Goal: Task Accomplishment & Management: Manage account settings

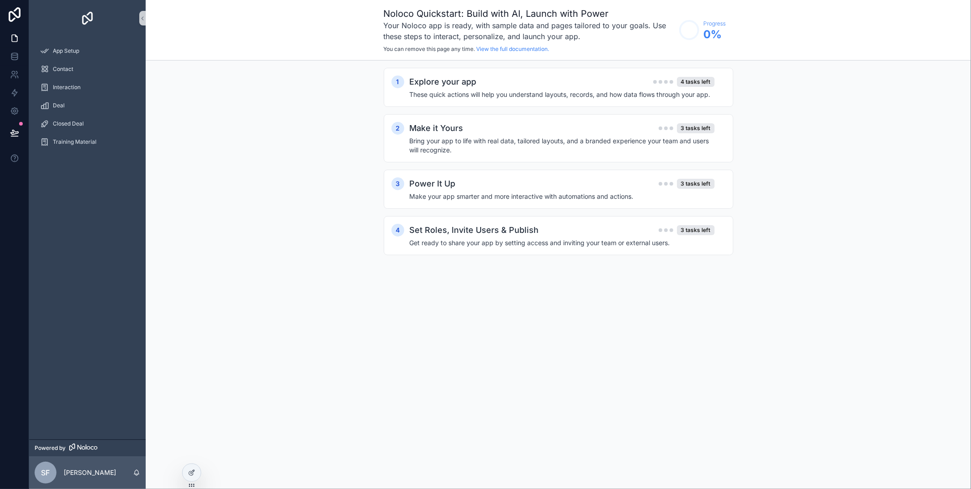
click at [80, 60] on div "Contact" at bounding box center [87, 69] width 117 height 18
click at [76, 56] on div "App Setup" at bounding box center [87, 51] width 95 height 15
click at [89, 13] on img "scrollable content" at bounding box center [87, 18] width 15 height 15
click at [498, 96] on h4 "These quick actions will help you understand layouts, records, and how data flo…" at bounding box center [562, 94] width 305 height 9
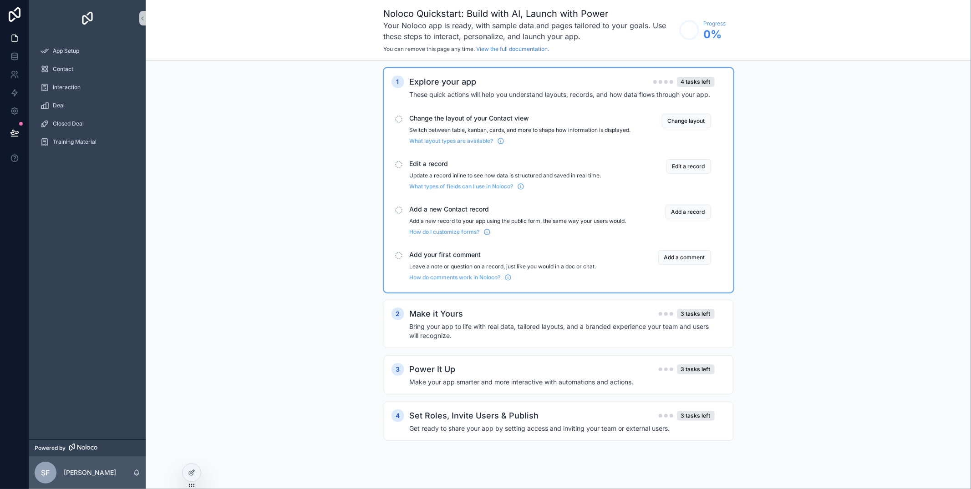
click at [462, 127] on p "Switch between table, kanban, cards, and more to shape how information is displ…" at bounding box center [520, 130] width 221 height 7
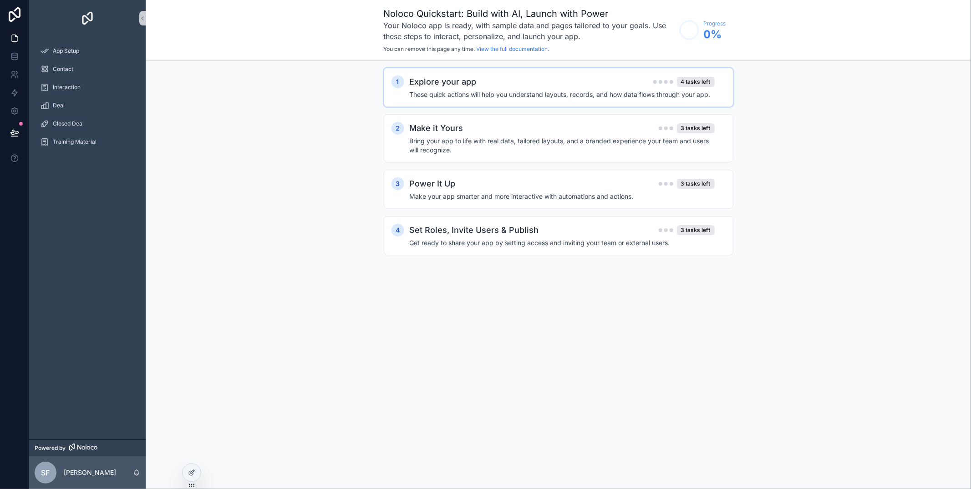
click at [462, 97] on h4 "These quick actions will help you understand layouts, records, and how data flo…" at bounding box center [562, 94] width 305 height 9
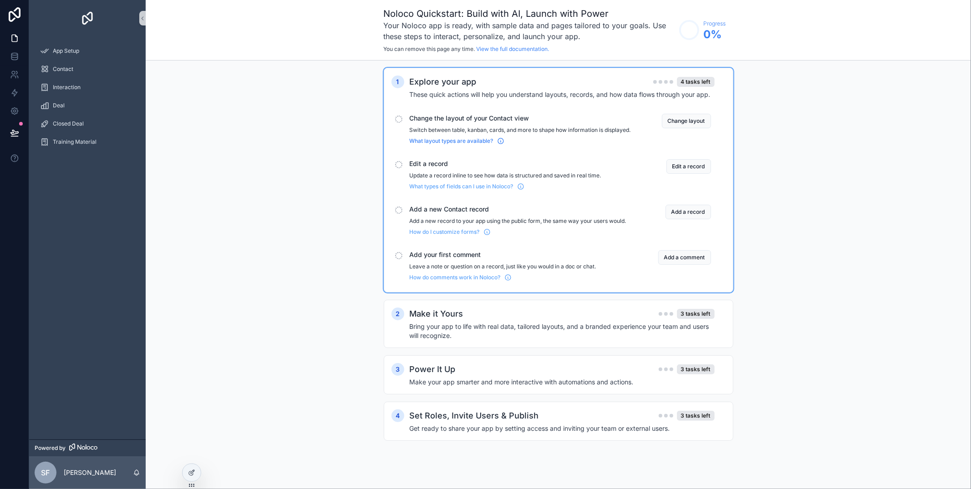
click at [455, 145] on span "What layout types are available?" at bounding box center [452, 141] width 84 height 7
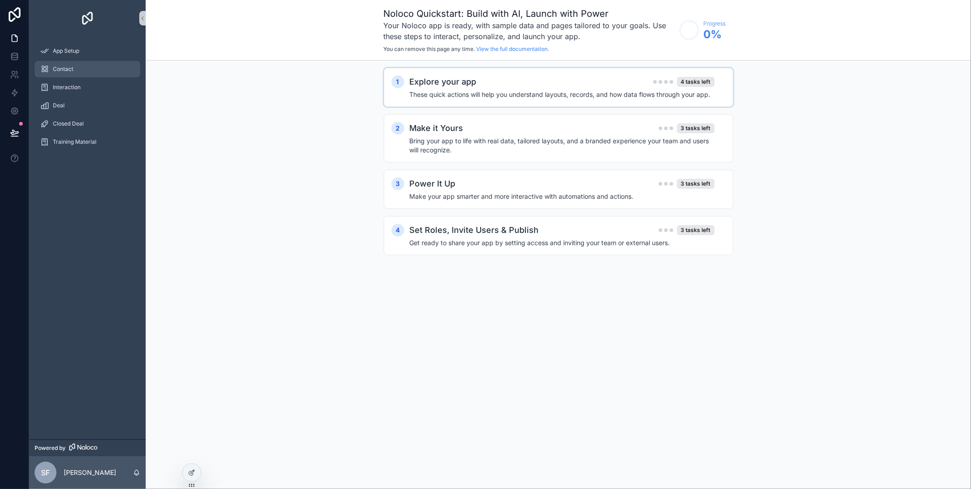
click at [75, 66] on div "Contact" at bounding box center [87, 69] width 95 height 15
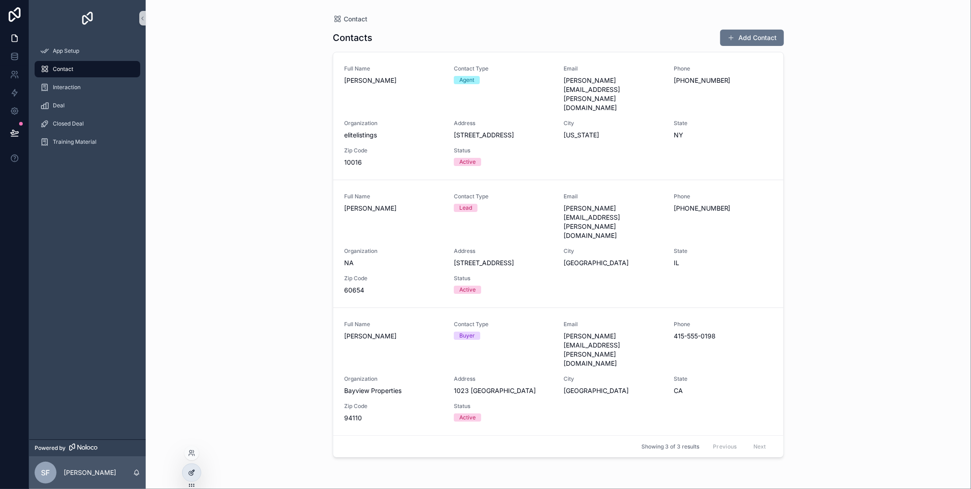
click at [191, 474] on icon at bounding box center [191, 472] width 7 height 7
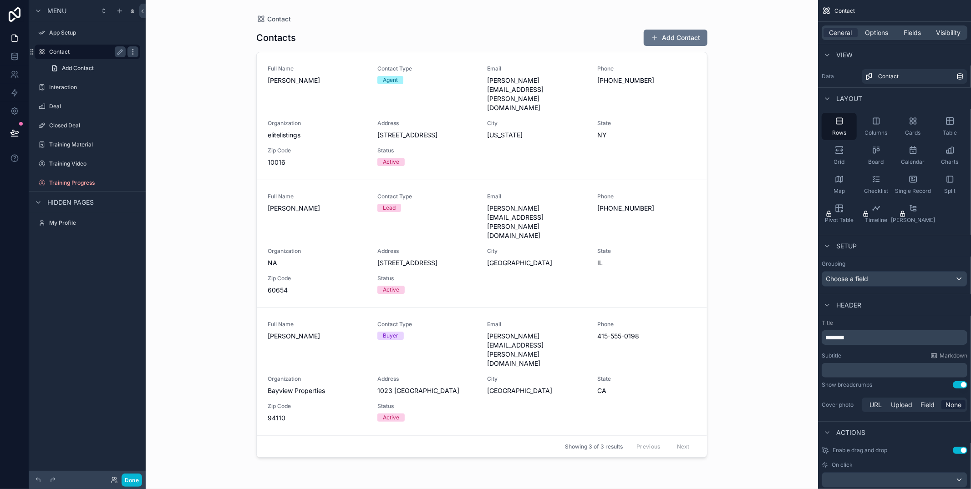
click at [132, 51] on icon "scrollable content" at bounding box center [132, 51] width 7 height 7
click at [121, 51] on icon "scrollable content" at bounding box center [120, 51] width 7 height 7
click at [67, 55] on input "*******" at bounding box center [80, 51] width 62 height 11
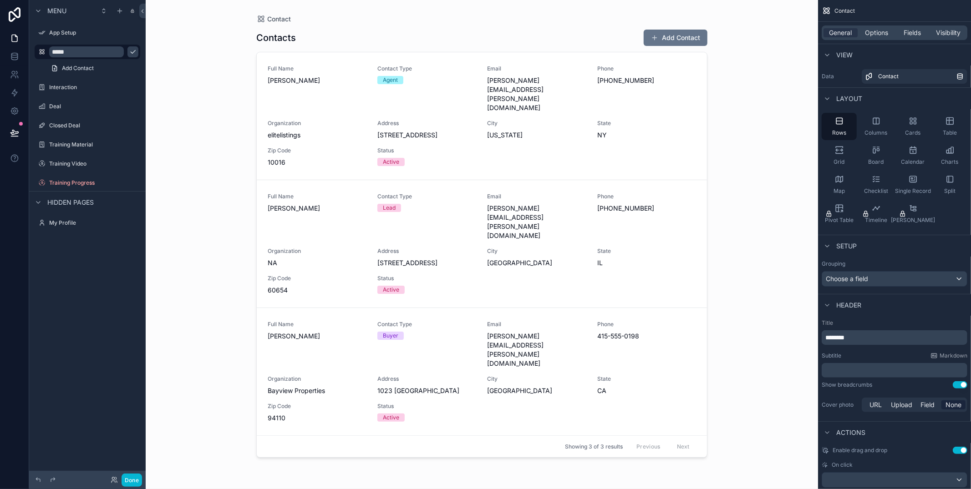
type input "*****"
click at [201, 94] on div "Contact Contacts Add Contact Full Name Jessica Morton Contact Type Agent Email …" at bounding box center [482, 244] width 672 height 489
click at [230, 155] on div "Contact Contacts Add Contact Full Name Jessica Morton Contact Type Agent Email …" at bounding box center [482, 244] width 672 height 489
click at [86, 120] on div "Closed Deal" at bounding box center [87, 125] width 76 height 11
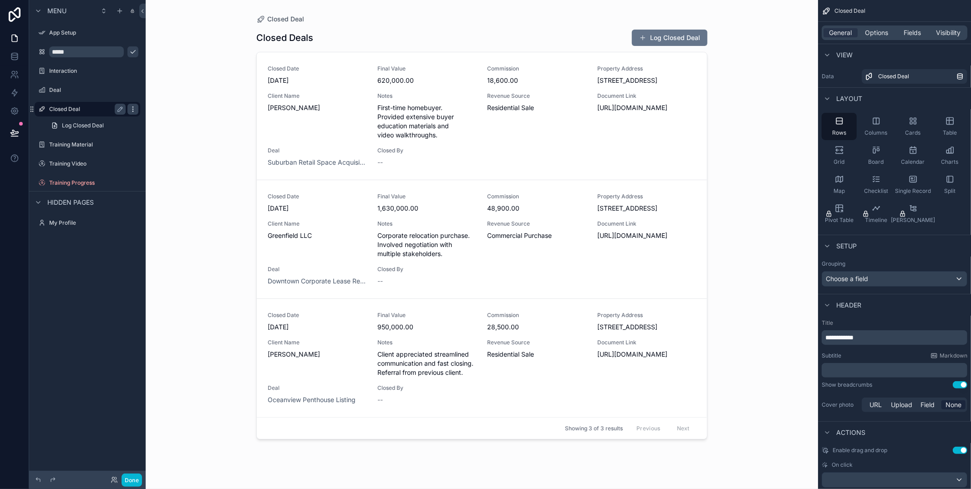
click at [131, 108] on icon "scrollable content" at bounding box center [132, 109] width 7 height 7
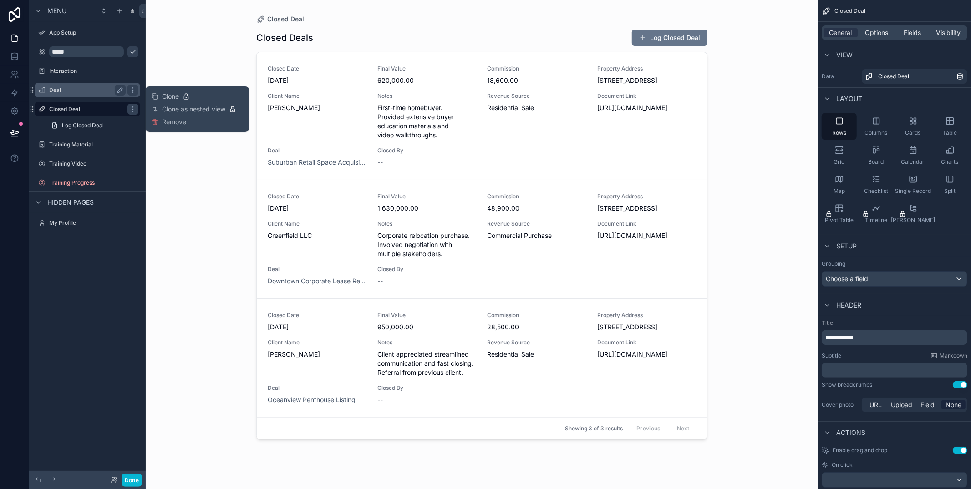
click at [87, 89] on label "Deal" at bounding box center [85, 90] width 73 height 7
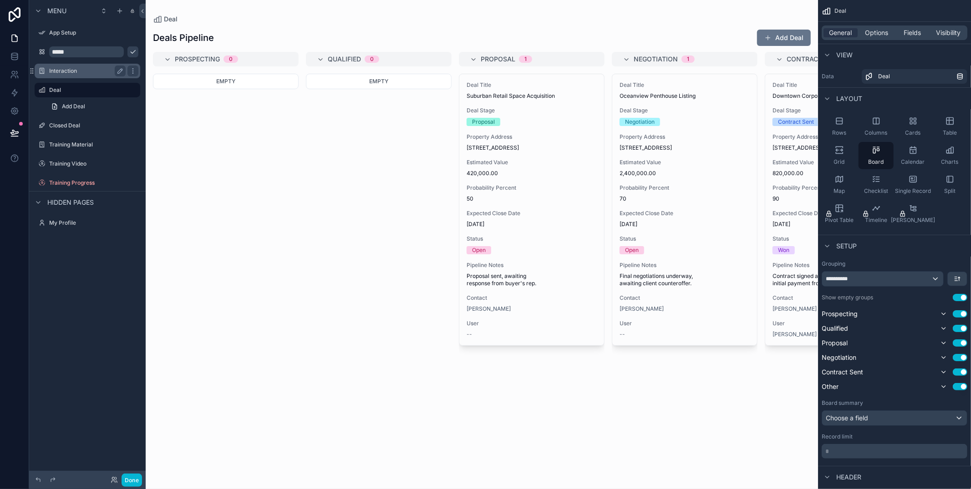
click at [81, 73] on label "Interaction" at bounding box center [85, 70] width 73 height 7
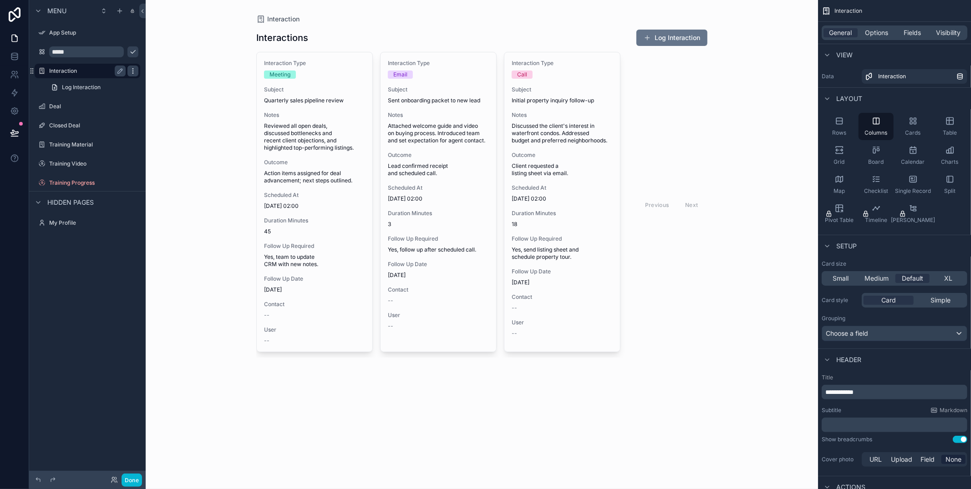
click at [134, 72] on icon "scrollable content" at bounding box center [132, 70] width 7 height 7
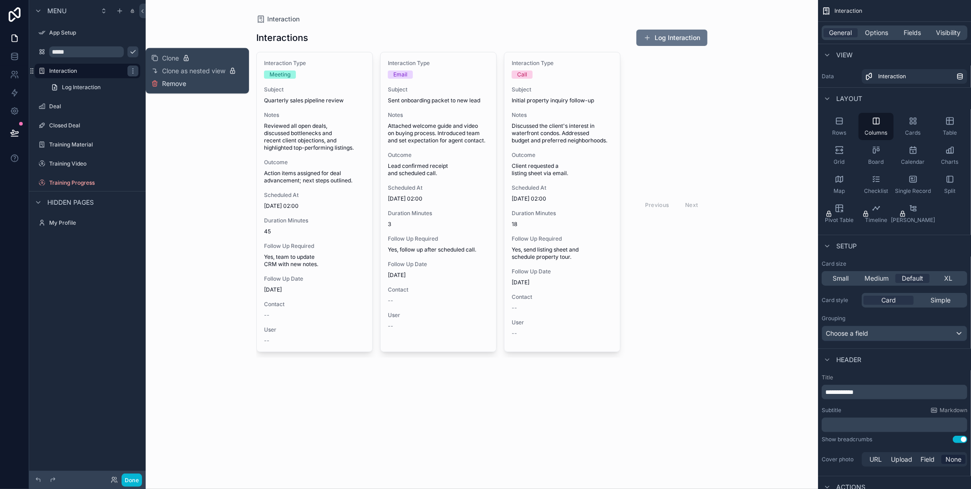
click at [170, 84] on span "Remove" at bounding box center [174, 83] width 24 height 9
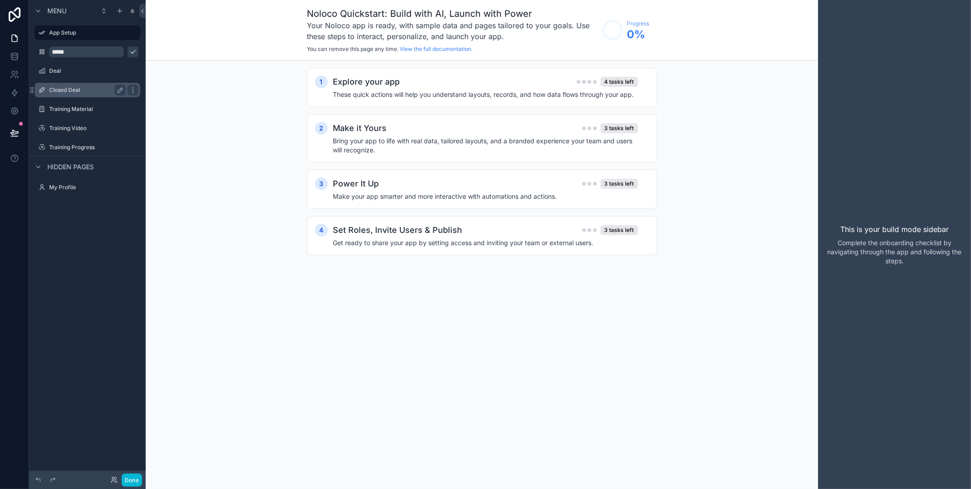
click at [95, 90] on label "Closed Deal" at bounding box center [85, 90] width 73 height 7
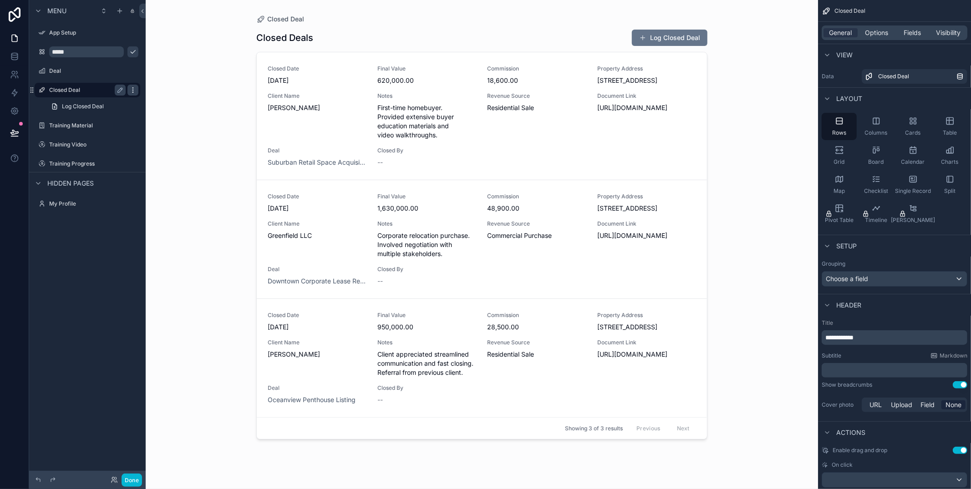
click at [134, 90] on icon "scrollable content" at bounding box center [132, 90] width 7 height 7
click at [168, 104] on span "Remove" at bounding box center [174, 102] width 24 height 9
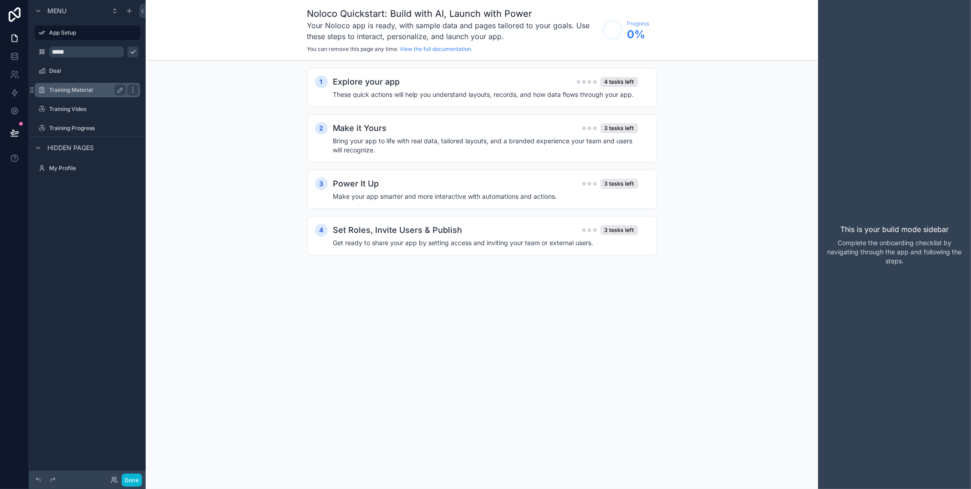
click at [83, 92] on label "Training Material" at bounding box center [85, 90] width 73 height 7
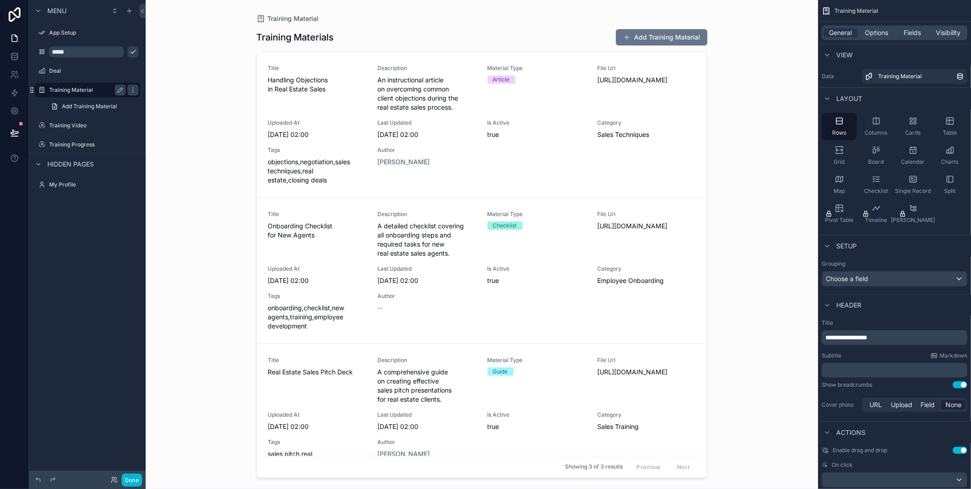
click at [33, 91] on icon "scrollable content" at bounding box center [31, 90] width 7 height 7
click at [53, 90] on label "Training Material" at bounding box center [85, 90] width 73 height 7
click at [67, 73] on label "Deal" at bounding box center [85, 70] width 73 height 7
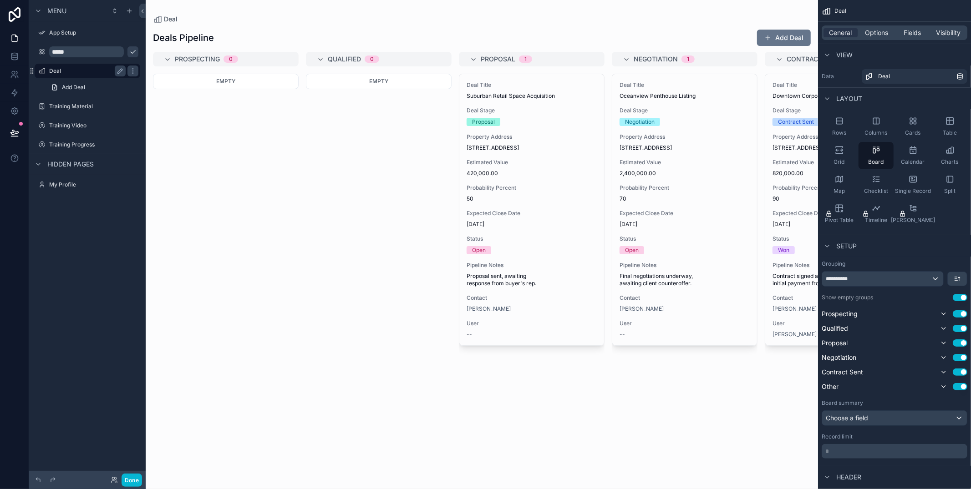
click at [67, 73] on label "Deal" at bounding box center [85, 70] width 73 height 7
click at [56, 129] on div "Training Video" at bounding box center [87, 125] width 76 height 11
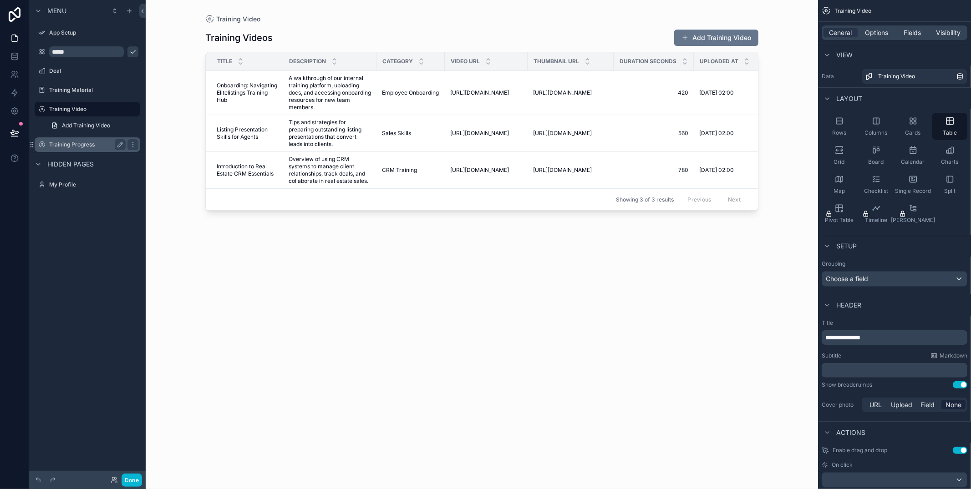
click at [64, 142] on label "Training Progress" at bounding box center [85, 144] width 73 height 7
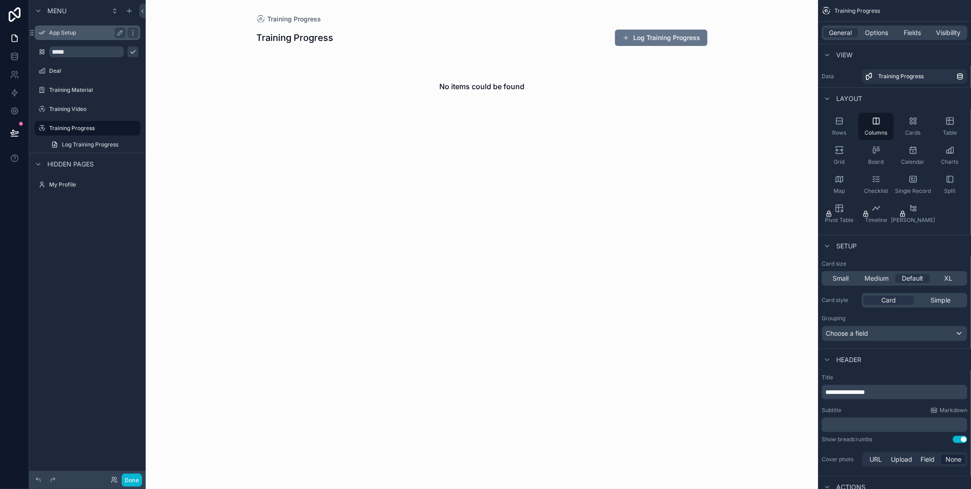
click at [68, 38] on div "App Setup" at bounding box center [87, 32] width 102 height 15
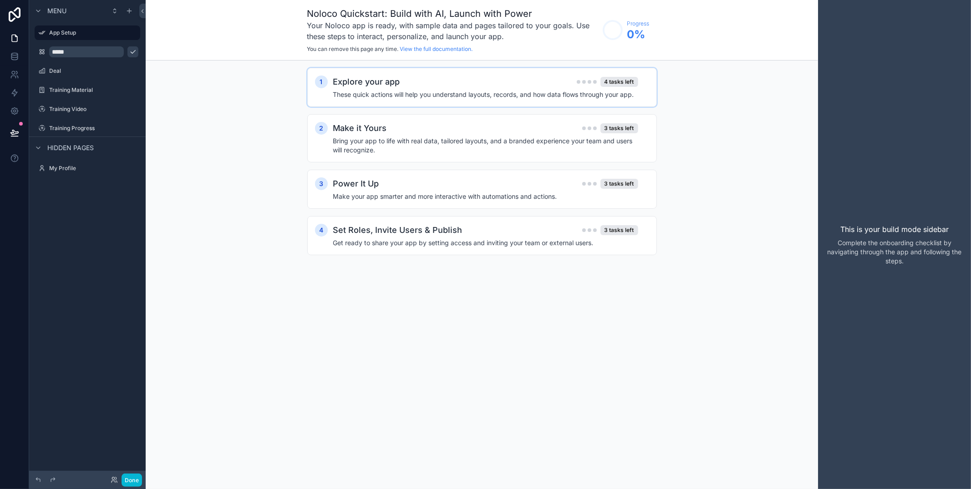
click at [471, 79] on div "Explore your app 4 tasks left" at bounding box center [485, 82] width 305 height 13
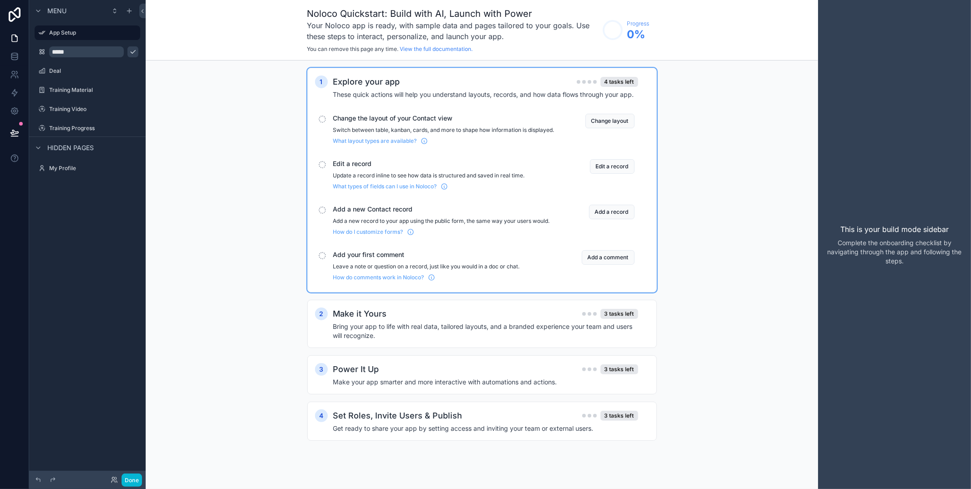
click at [322, 117] on div "scrollable content" at bounding box center [322, 119] width 7 height 7
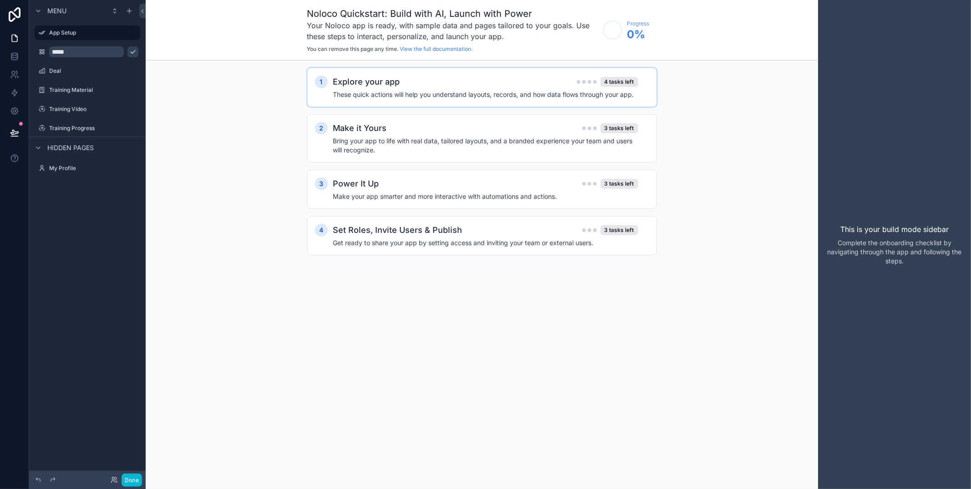
click at [339, 97] on h4 "These quick actions will help you understand layouts, records, and how data flo…" at bounding box center [485, 94] width 305 height 9
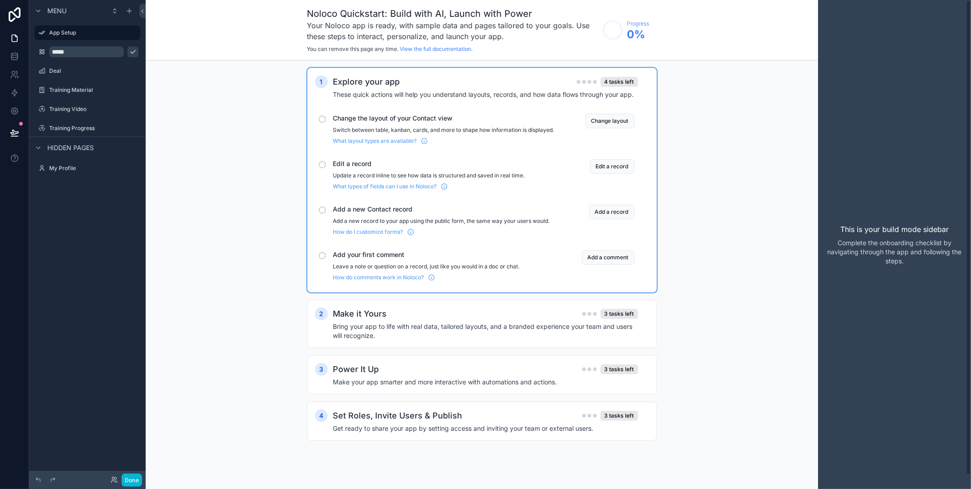
click at [160, 195] on div "1 Explore your app 4 tasks left These quick actions will help you understand la…" at bounding box center [482, 264] width 672 height 406
click at [10, 71] on icon at bounding box center [14, 74] width 9 height 9
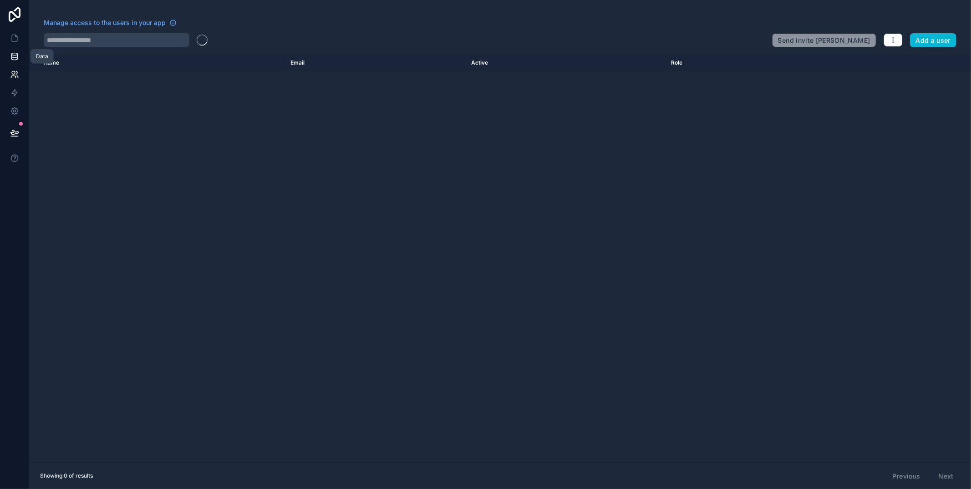
click at [11, 49] on link at bounding box center [14, 56] width 29 height 18
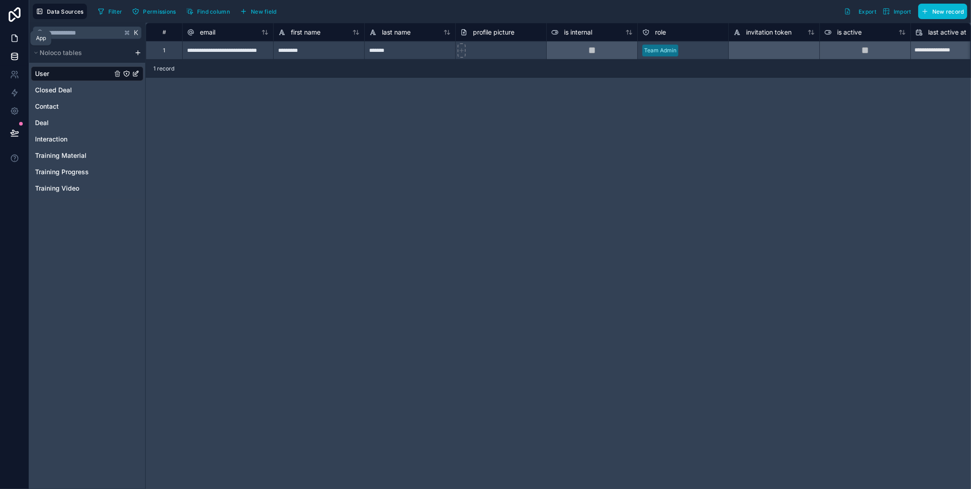
click at [15, 40] on icon at bounding box center [14, 38] width 9 height 9
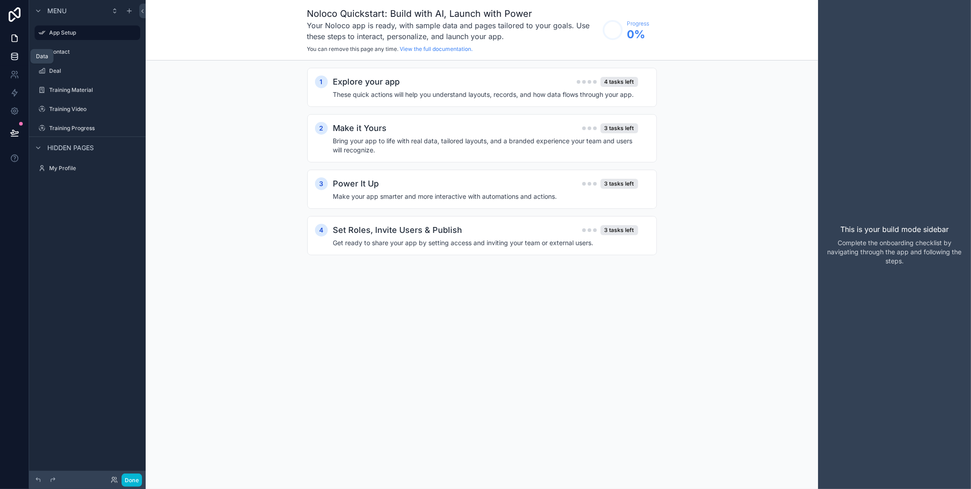
click at [11, 54] on icon at bounding box center [14, 56] width 6 height 4
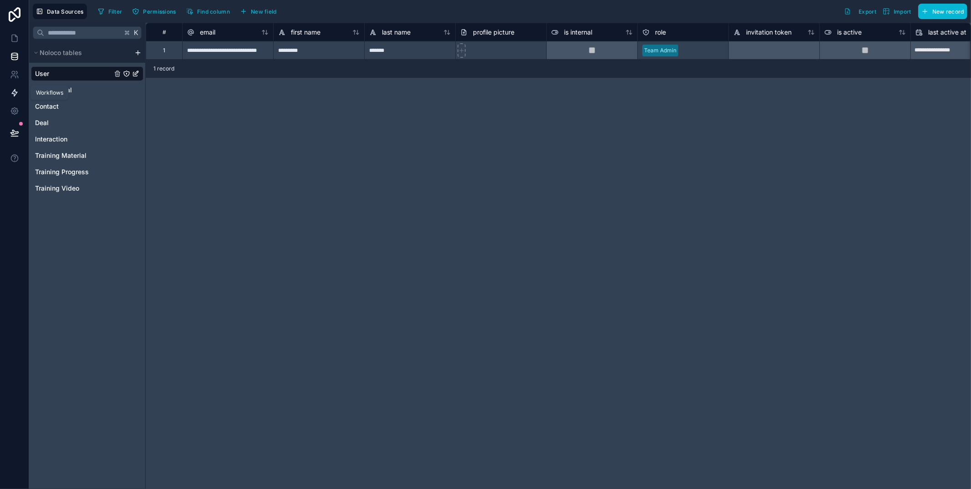
click at [16, 96] on icon at bounding box center [14, 92] width 9 height 9
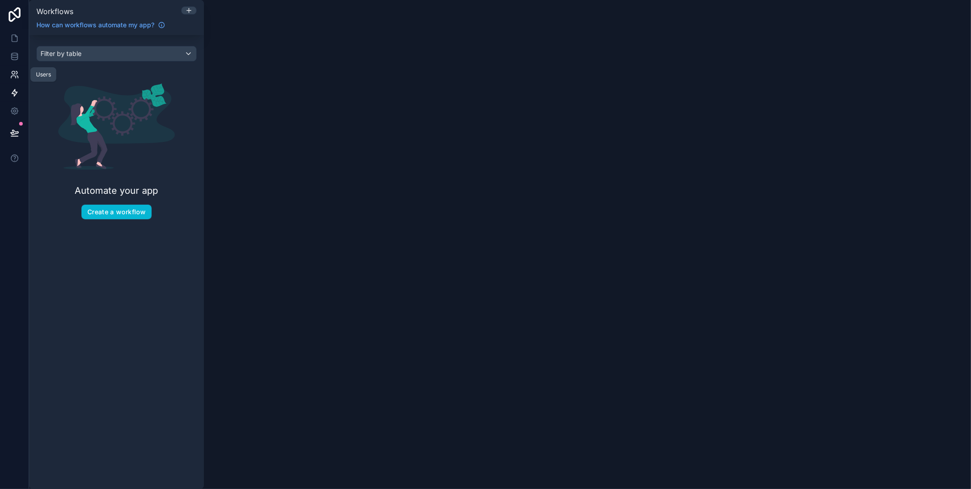
click at [15, 73] on icon at bounding box center [14, 74] width 9 height 9
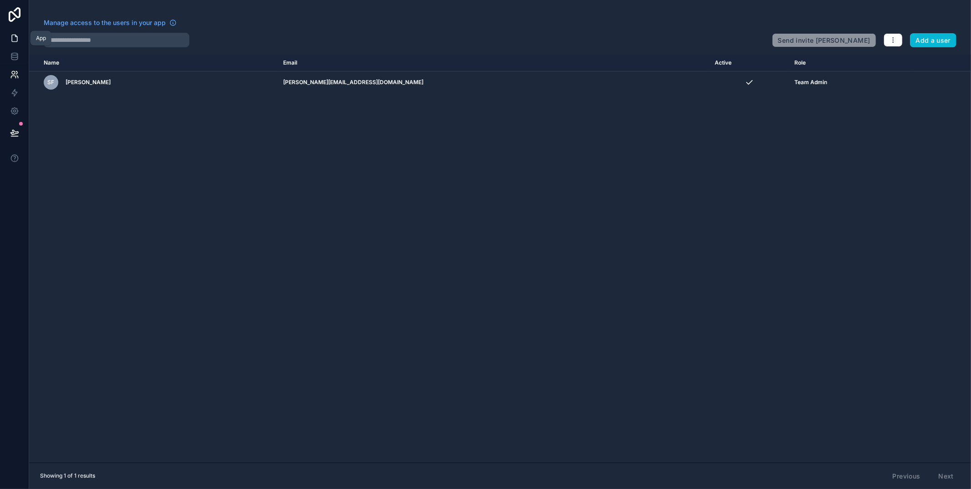
click at [9, 34] on link at bounding box center [14, 38] width 29 height 18
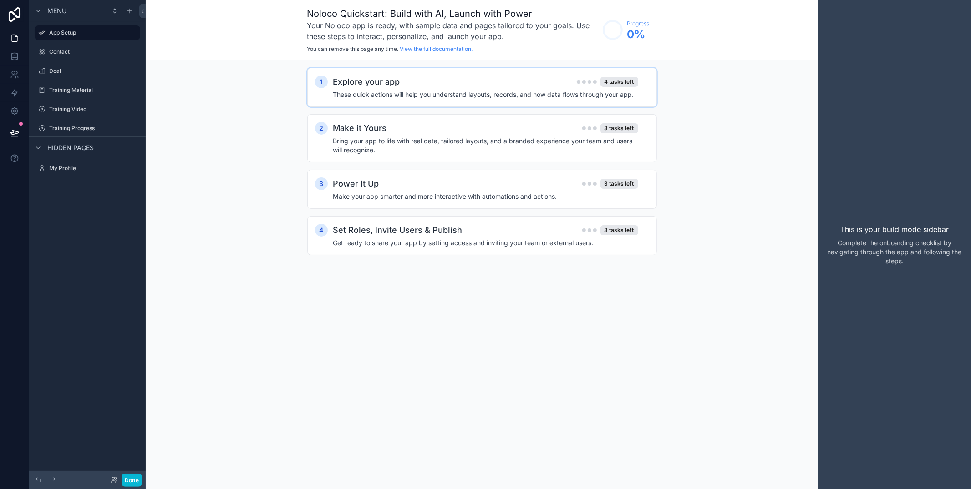
click at [387, 85] on h2 "Explore your app" at bounding box center [366, 82] width 67 height 13
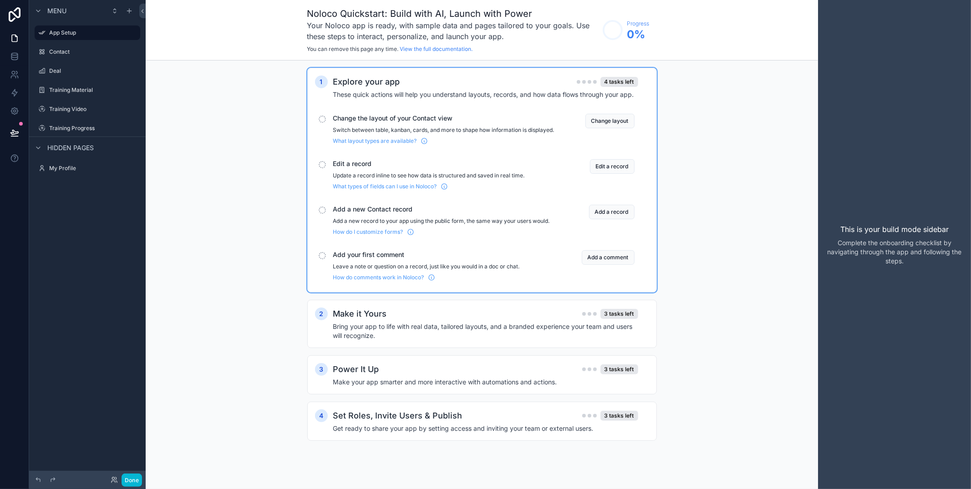
click at [324, 120] on div "scrollable content" at bounding box center [322, 119] width 7 height 7
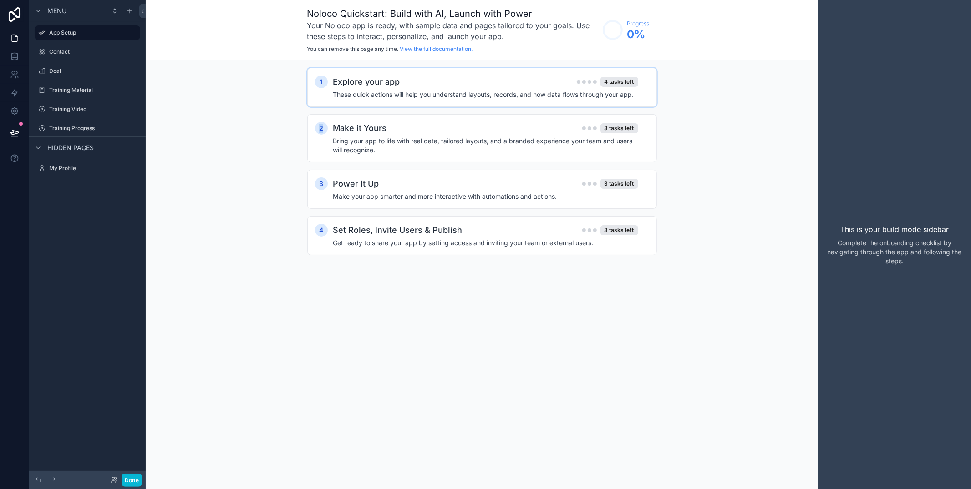
click at [324, 120] on div "2 Make it Yours 3 tasks left Bring your app to life with real data, tailored la…" at bounding box center [482, 138] width 350 height 48
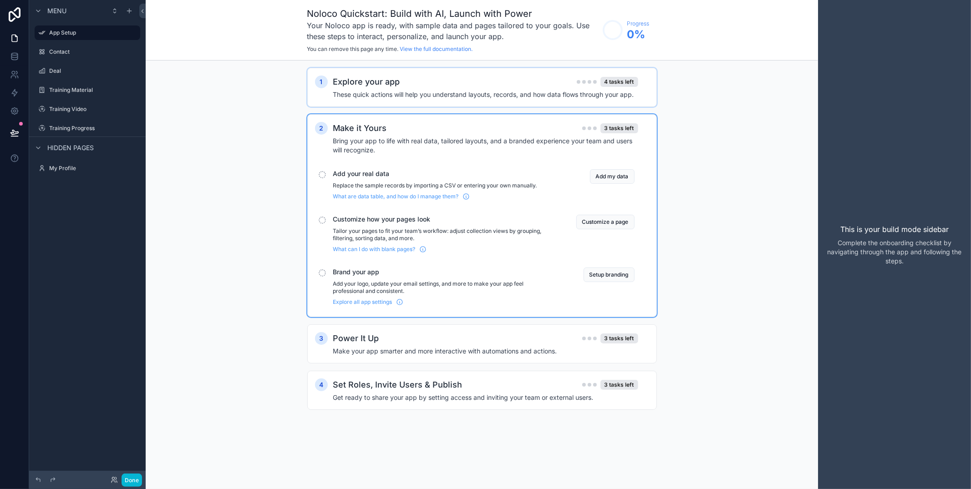
click at [396, 92] on h4 "These quick actions will help you understand layouts, records, and how data flo…" at bounding box center [485, 94] width 305 height 9
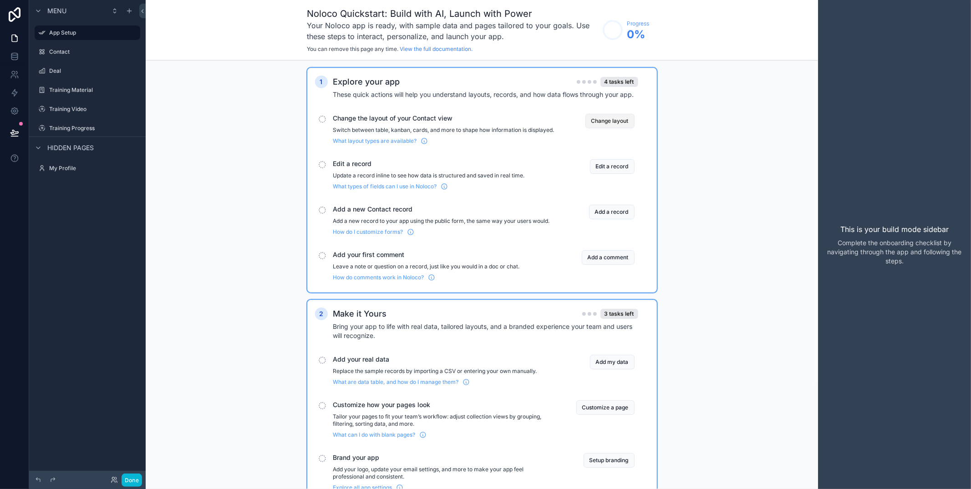
click at [618, 122] on button "Change layout" at bounding box center [610, 121] width 49 height 15
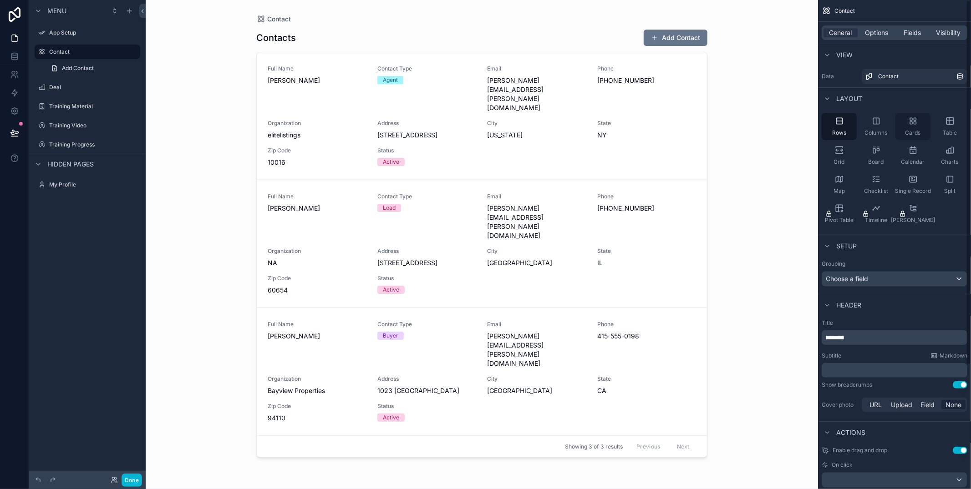
click at [921, 125] on div "Cards" at bounding box center [913, 126] width 35 height 27
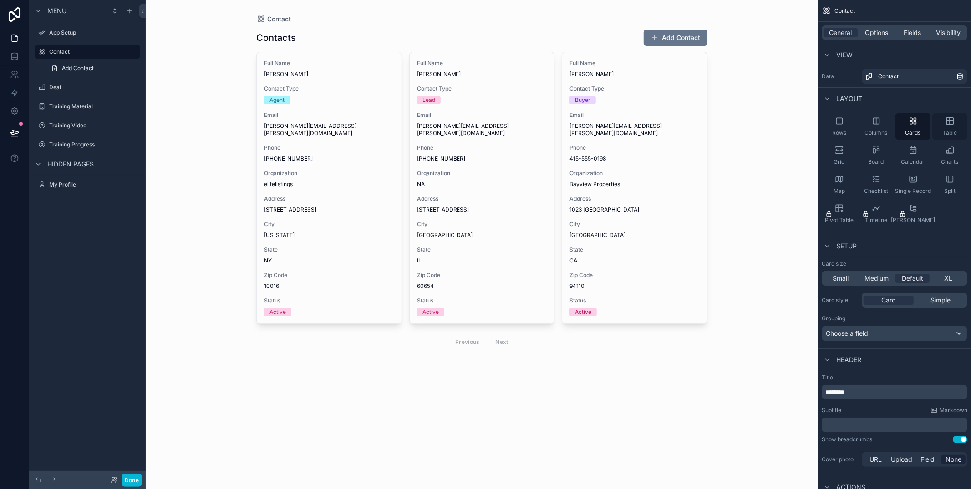
click at [956, 113] on div "Table" at bounding box center [949, 126] width 35 height 27
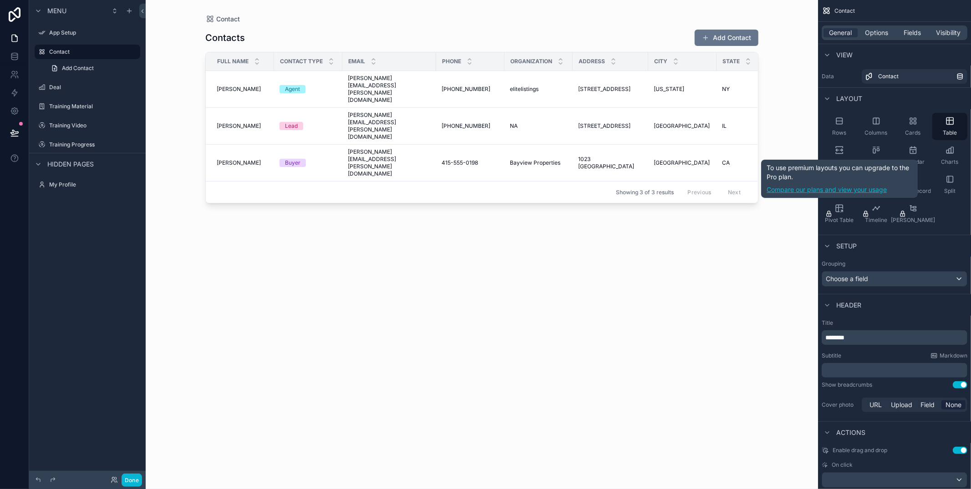
click at [830, 194] on link "Compare our plans and view your usage" at bounding box center [840, 189] width 146 height 9
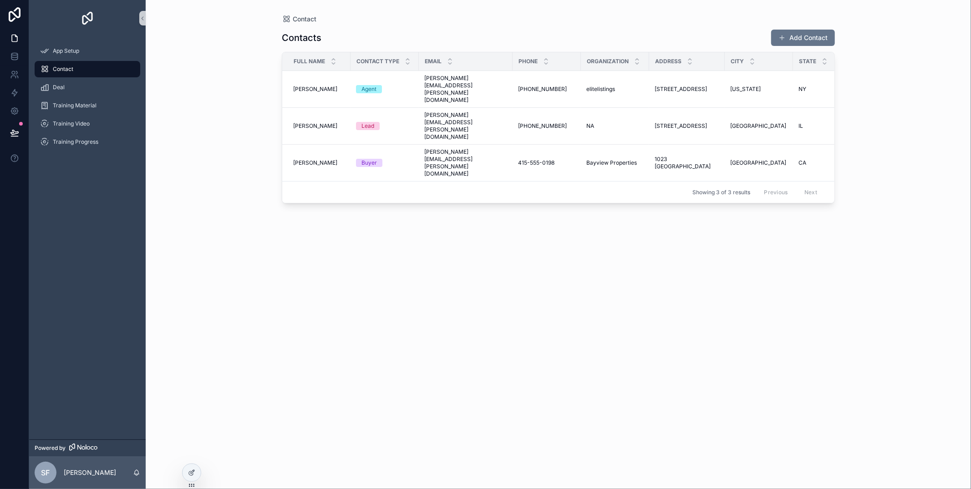
click at [467, 57] on div "Email" at bounding box center [465, 61] width 93 height 17
click at [403, 65] on div "Contact Type" at bounding box center [384, 61] width 67 height 17
click at [407, 62] on icon "scrollable content" at bounding box center [408, 64] width 6 height 6
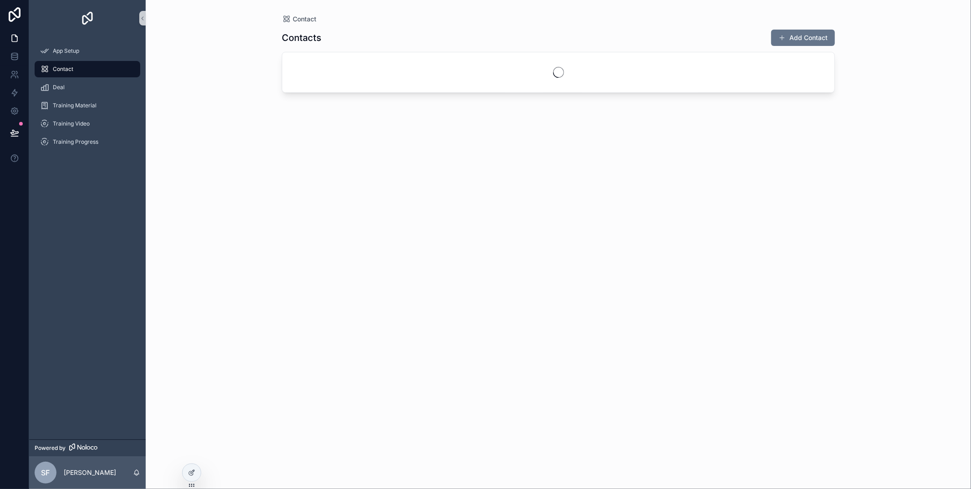
click at [407, 62] on div "scrollable content" at bounding box center [558, 72] width 552 height 40
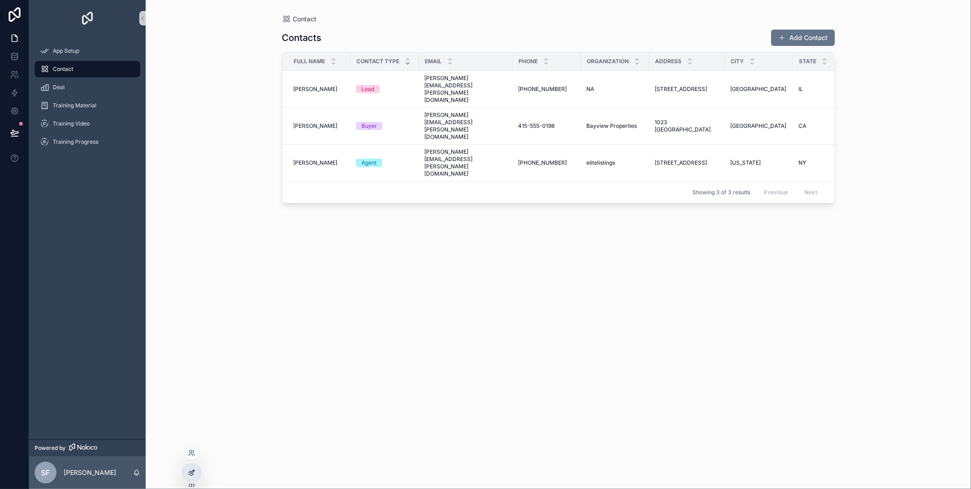
click at [190, 472] on icon at bounding box center [191, 474] width 4 height 4
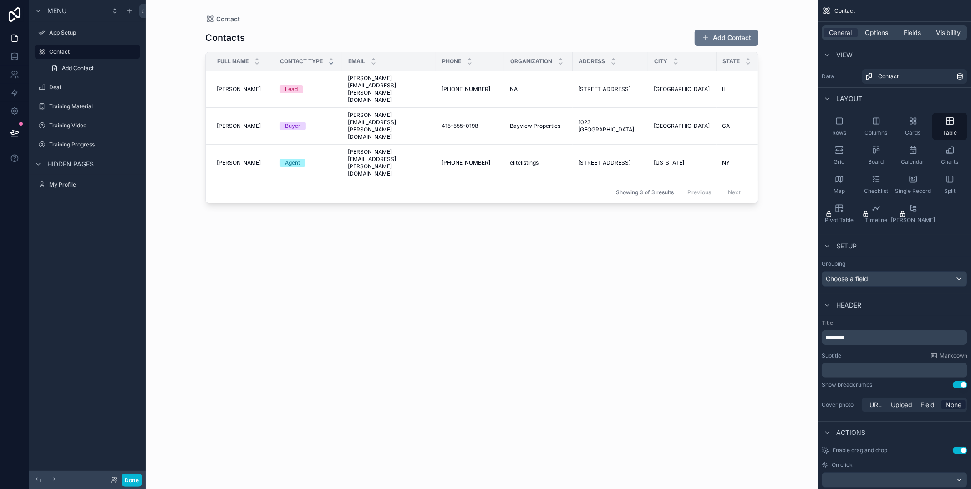
click at [192, 486] on div "Contact Contacts Add Contact Full Name Contact Type Email Phone Organization Ad…" at bounding box center [482, 244] width 672 height 489
click at [316, 56] on div "Contact Type" at bounding box center [308, 61] width 67 height 17
click at [315, 61] on span "Contact Type" at bounding box center [301, 61] width 43 height 7
click at [844, 131] on span "Rows" at bounding box center [839, 132] width 14 height 7
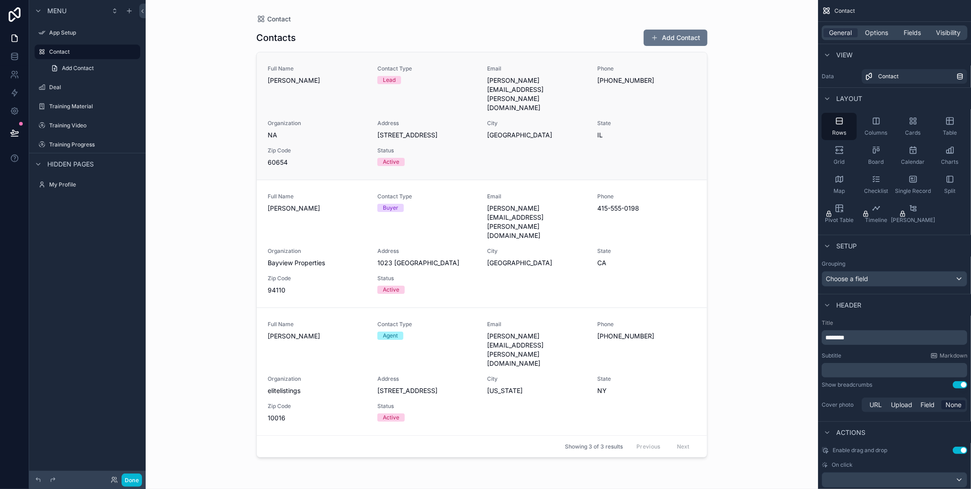
click at [621, 131] on span "IL" at bounding box center [646, 135] width 99 height 9
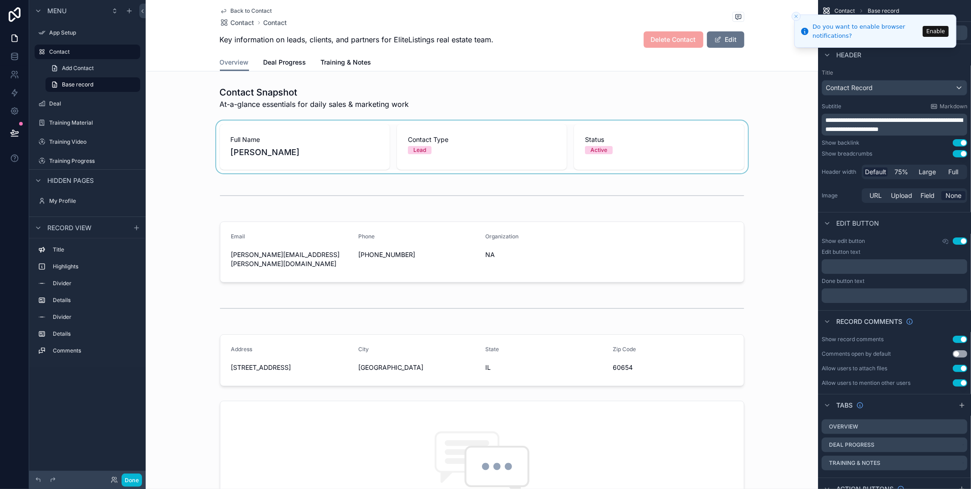
click at [473, 143] on div "scrollable content" at bounding box center [482, 147] width 672 height 53
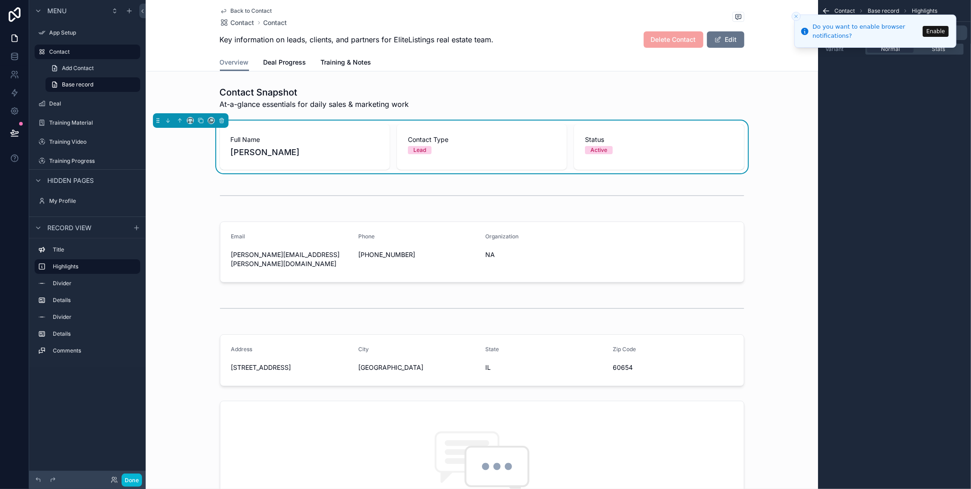
click at [796, 17] on icon "Close toast" at bounding box center [796, 16] width 5 height 5
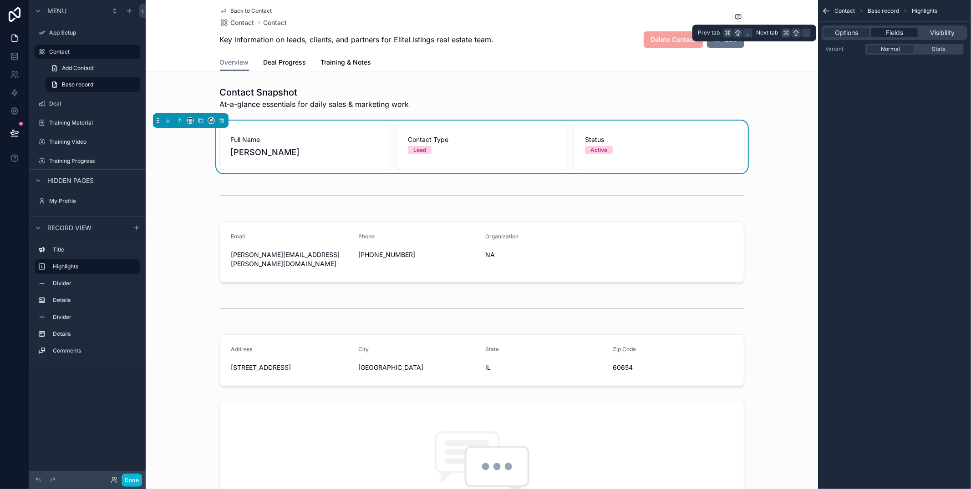
click at [897, 36] on span "Fields" at bounding box center [894, 32] width 17 height 9
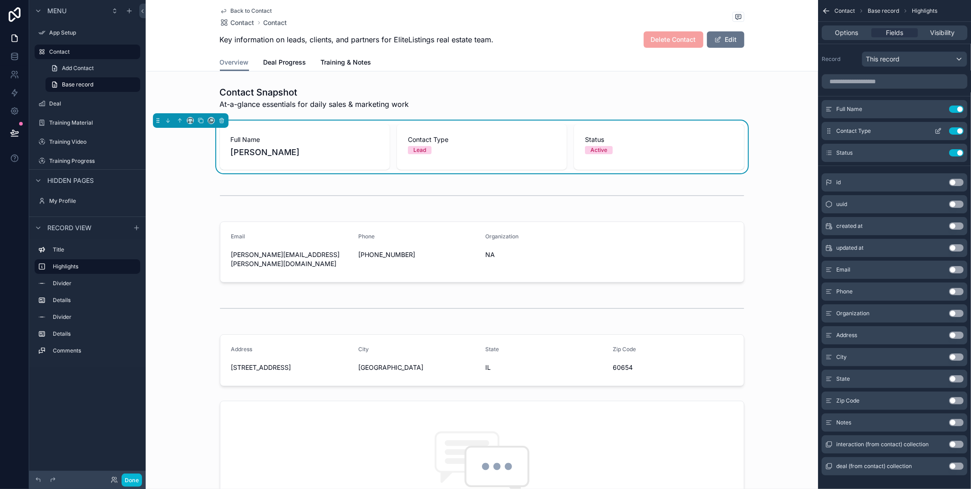
click at [875, 130] on div "Contact Type Use setting" at bounding box center [895, 131] width 146 height 18
click at [937, 130] on icon "scrollable content" at bounding box center [938, 132] width 4 height 4
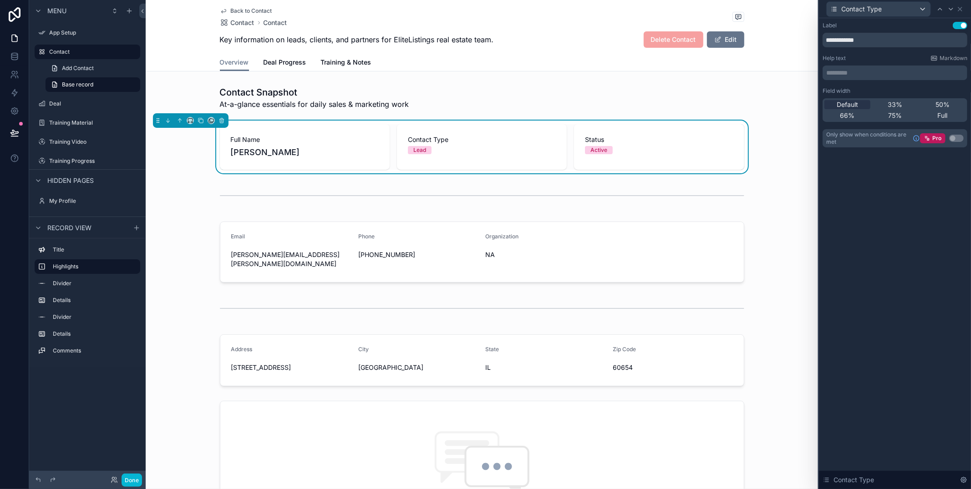
click at [766, 51] on div "Back to Contact Contact Contact Key information on leads, clients, and partners…" at bounding box center [482, 35] width 672 height 71
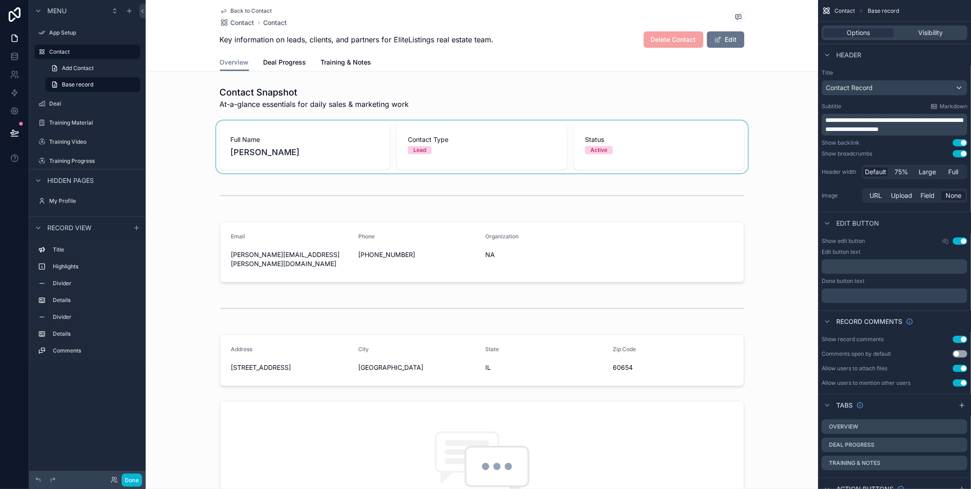
click at [947, 23] on div "Options Visibility" at bounding box center [894, 33] width 153 height 22
click at [944, 31] on div "Visibility" at bounding box center [931, 32] width 70 height 9
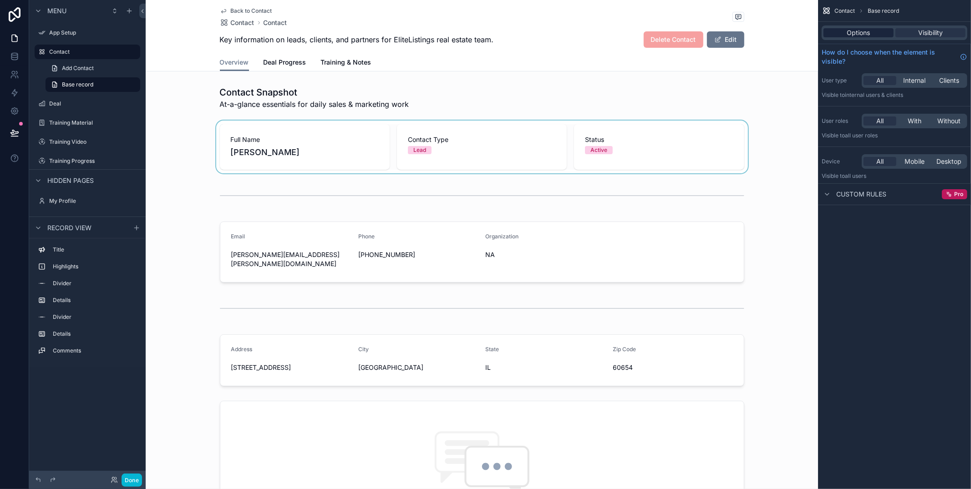
click at [846, 28] on div "Options" at bounding box center [859, 32] width 70 height 9
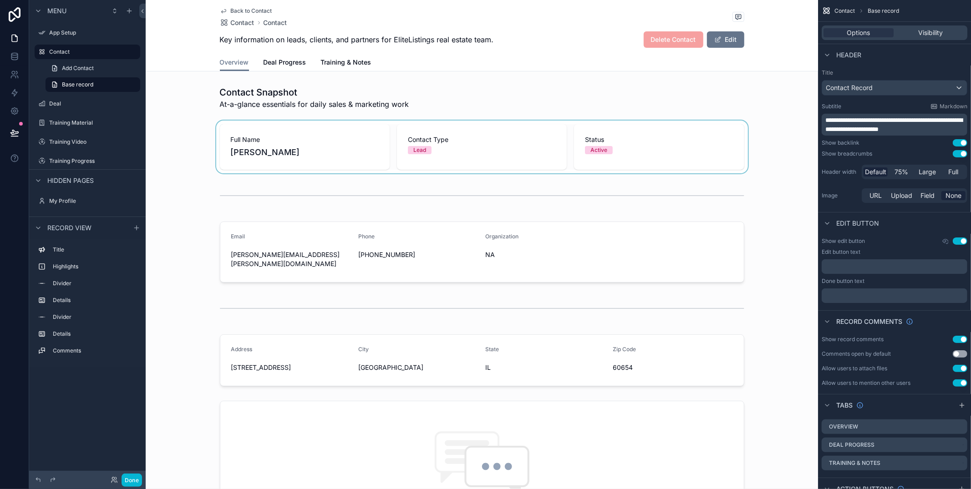
click at [709, 135] on div "scrollable content" at bounding box center [482, 147] width 672 height 53
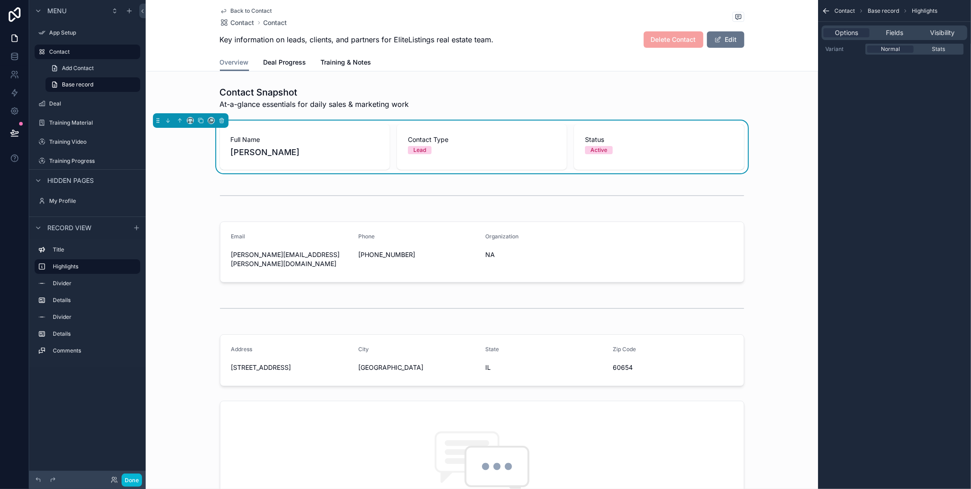
click at [825, 11] on icon "scrollable content" at bounding box center [826, 11] width 5 height 0
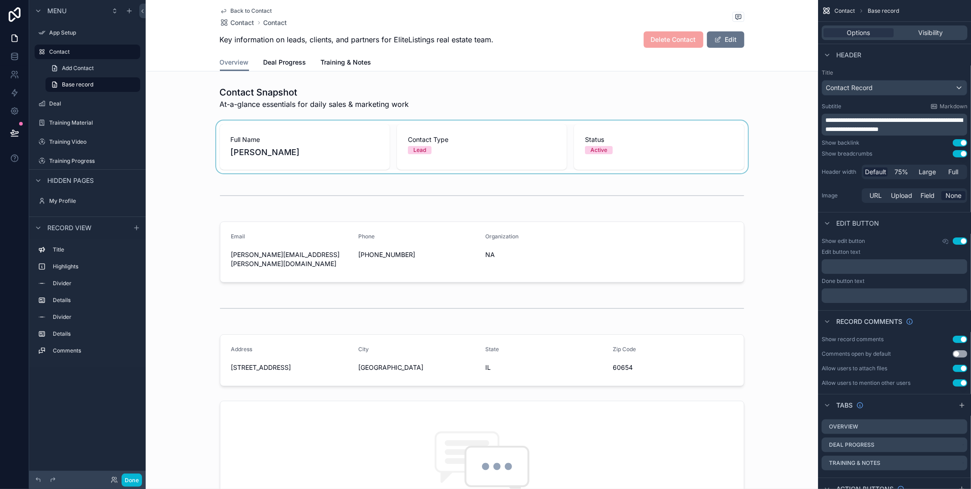
scroll to position [23, 0]
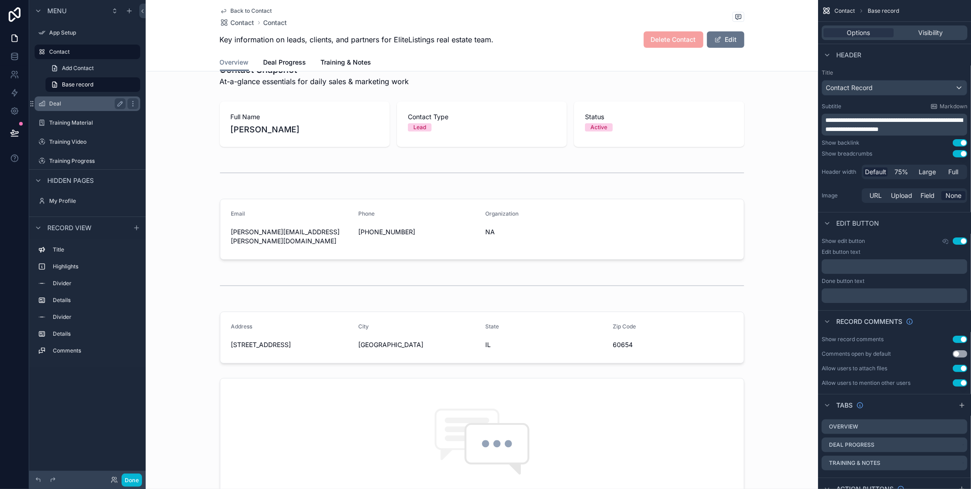
click at [56, 102] on label "Deal" at bounding box center [85, 103] width 73 height 7
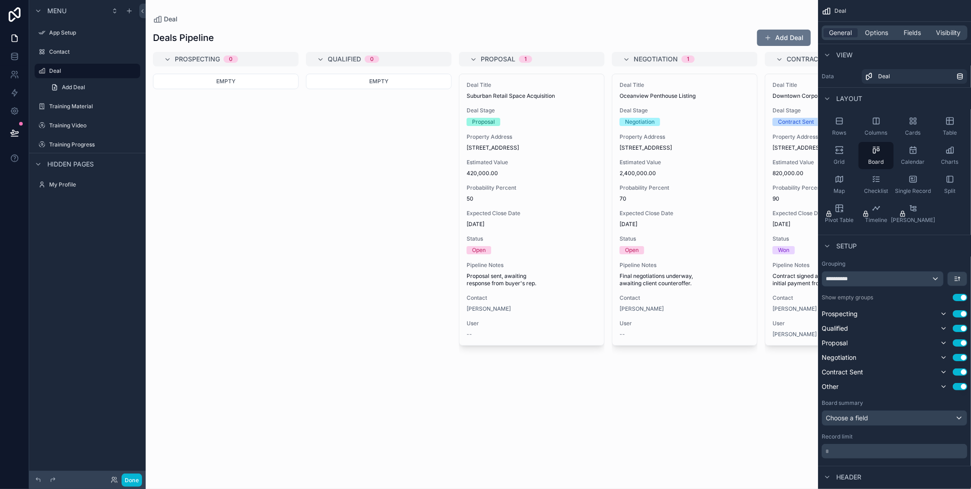
click at [571, 178] on div "scrollable content" at bounding box center [482, 244] width 672 height 489
click at [61, 46] on div "Contact" at bounding box center [87, 52] width 102 height 15
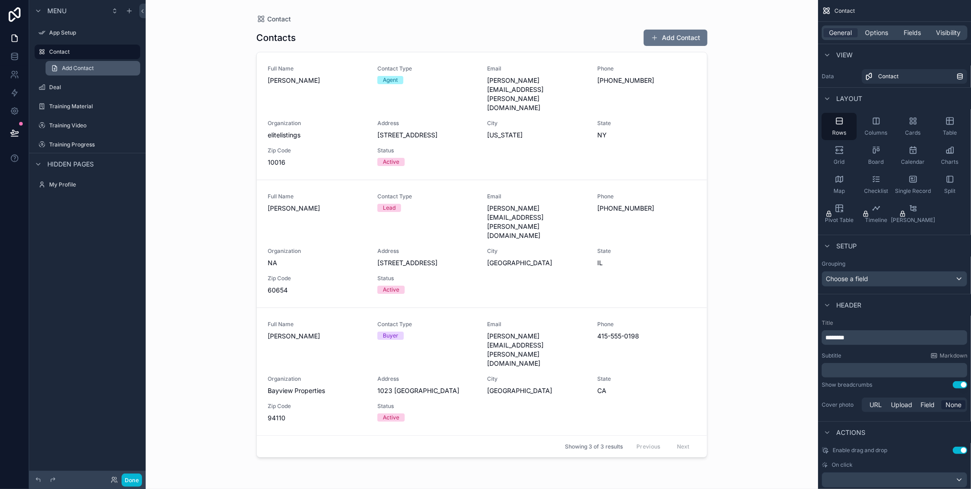
click at [73, 65] on span "Add Contact" at bounding box center [78, 68] width 32 height 7
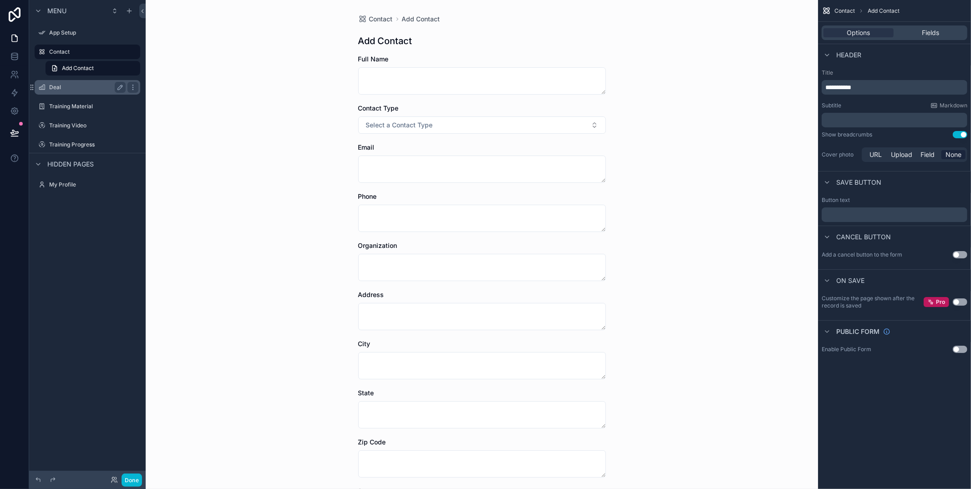
click at [73, 87] on label "Deal" at bounding box center [85, 87] width 73 height 7
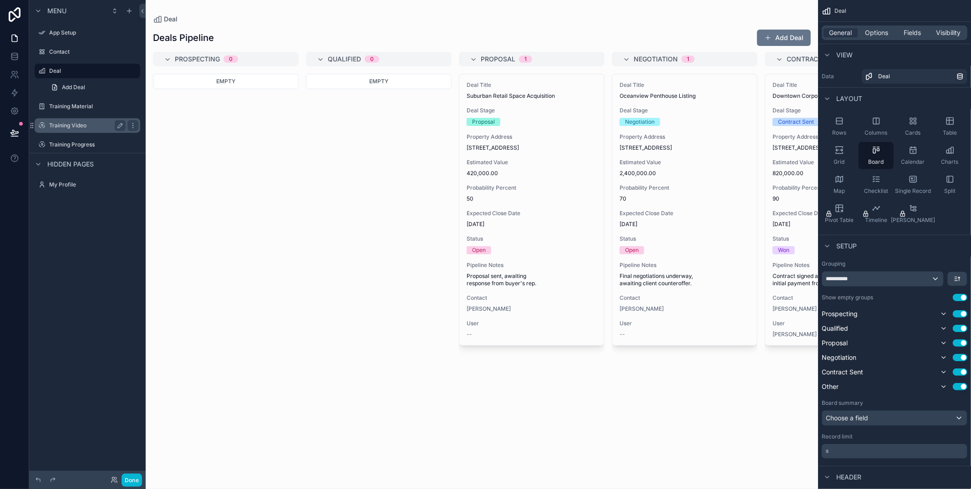
click at [66, 127] on label "Training Video" at bounding box center [85, 125] width 73 height 7
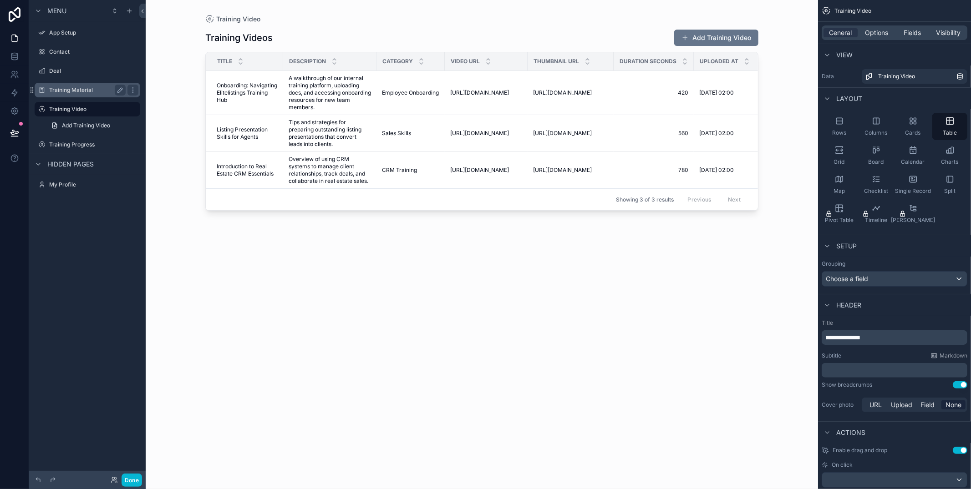
click at [89, 92] on label "Training Material" at bounding box center [85, 90] width 73 height 7
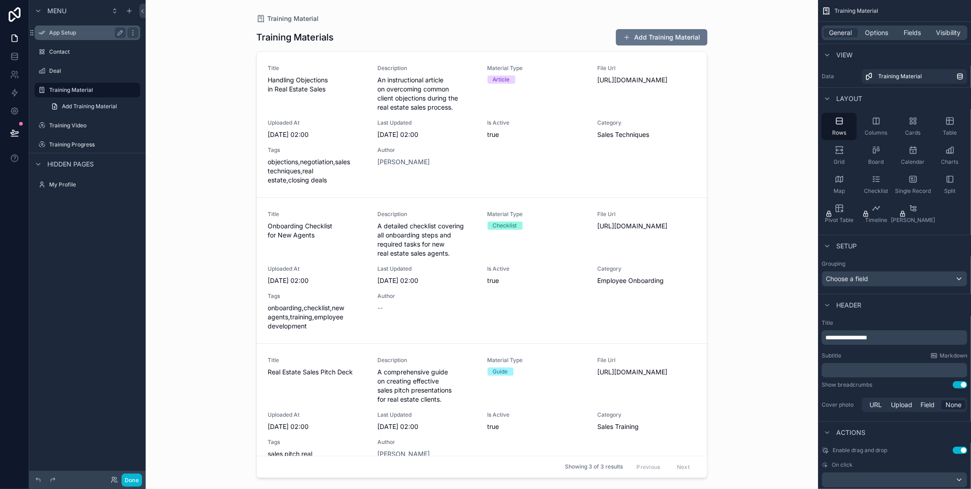
click at [86, 30] on label "App Setup" at bounding box center [85, 32] width 73 height 7
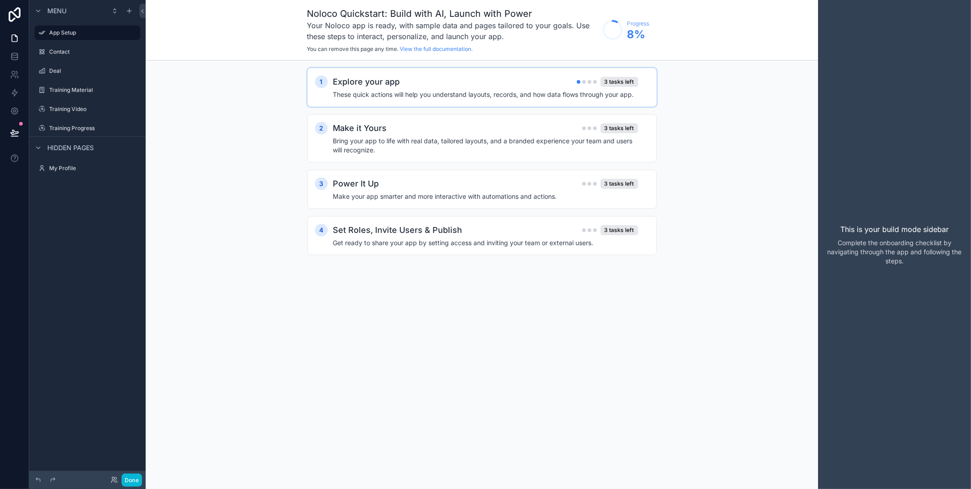
click at [532, 87] on div "Explore your app 3 tasks left" at bounding box center [485, 82] width 305 height 13
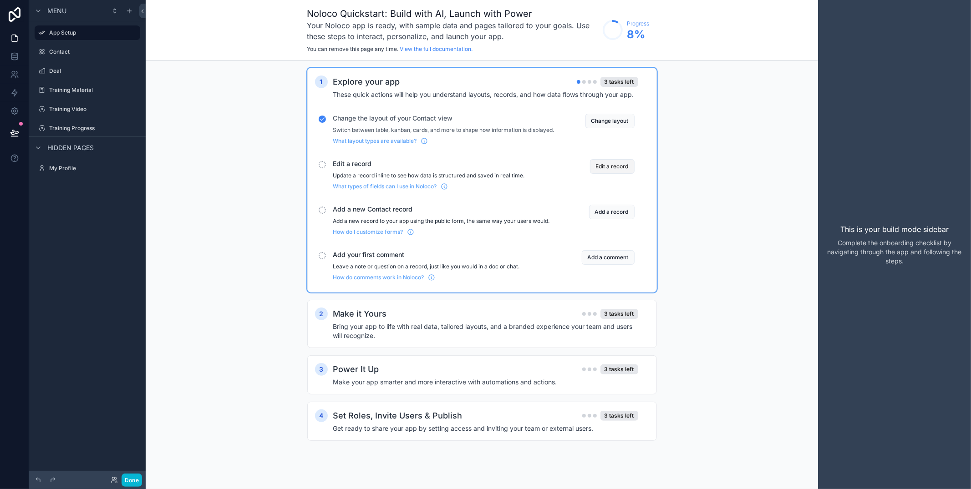
click at [625, 170] on button "Edit a record" at bounding box center [612, 166] width 45 height 15
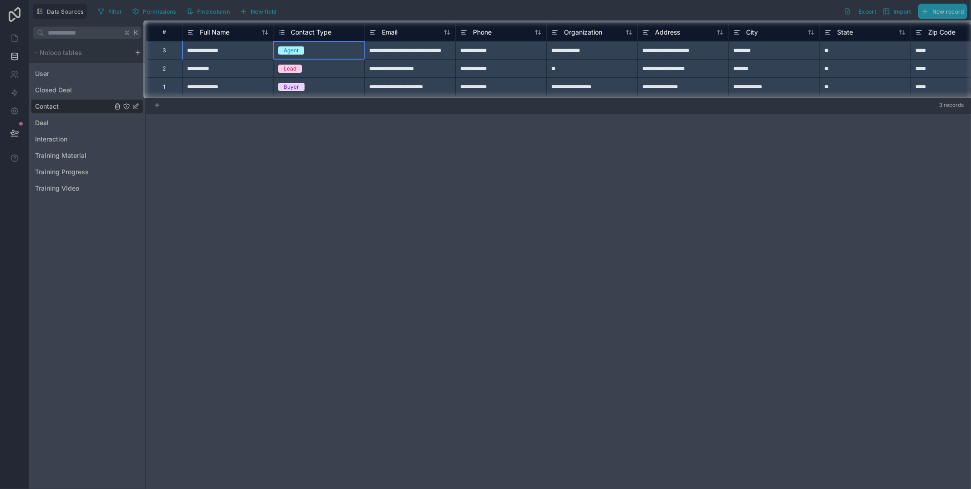
click at [316, 46] on div "Agent" at bounding box center [319, 51] width 91 height 10
click at [339, 30] on div "Contact Type" at bounding box center [319, 32] width 82 height 11
click at [311, 153] on div at bounding box center [485, 293] width 971 height 391
click at [310, 35] on span "Contact Type" at bounding box center [311, 32] width 41 height 9
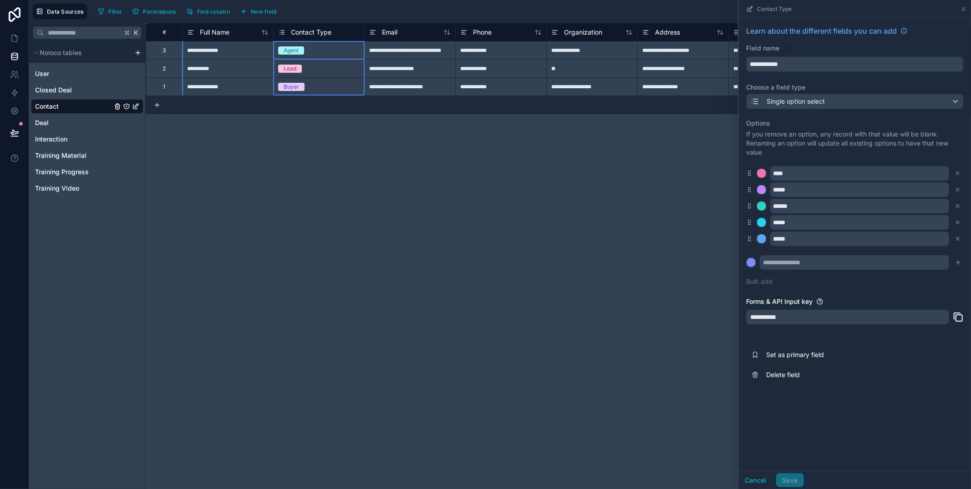
click at [281, 29] on icon at bounding box center [281, 32] width 7 height 11
click at [329, 27] on div "Contact Type" at bounding box center [304, 32] width 53 height 11
click at [303, 87] on span "Buyer" at bounding box center [291, 87] width 26 height 8
click at [363, 78] on div "Buyer" at bounding box center [319, 87] width 91 height 18
click at [328, 32] on span "Contact Type" at bounding box center [311, 32] width 41 height 9
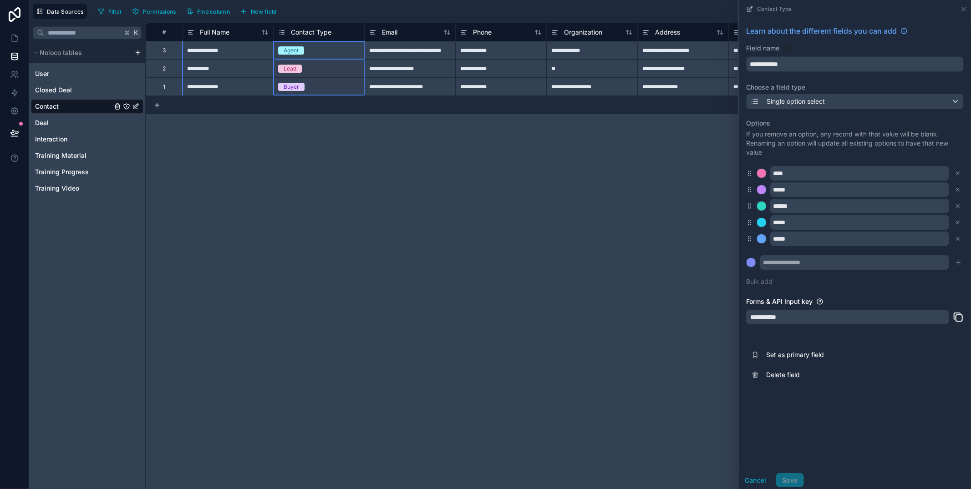
click at [282, 33] on icon at bounding box center [281, 32] width 7 height 11
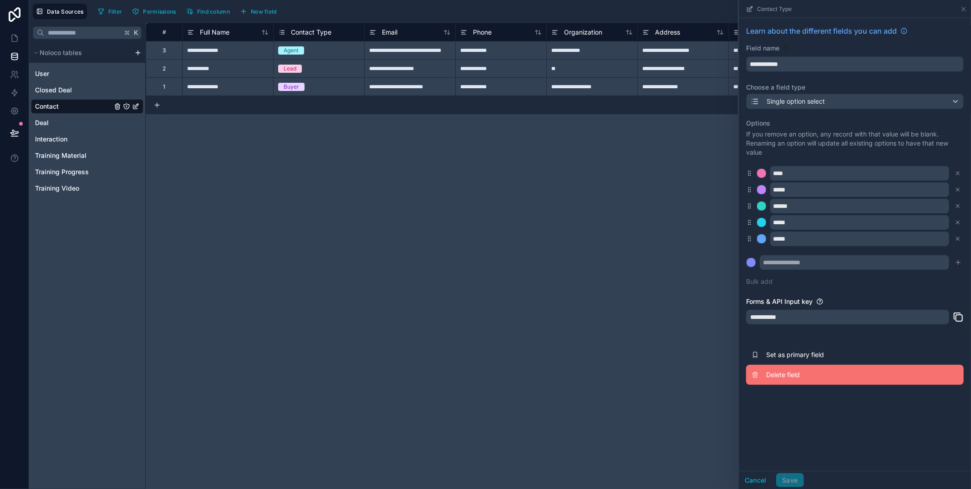
click at [796, 369] on button "Delete field" at bounding box center [855, 375] width 218 height 20
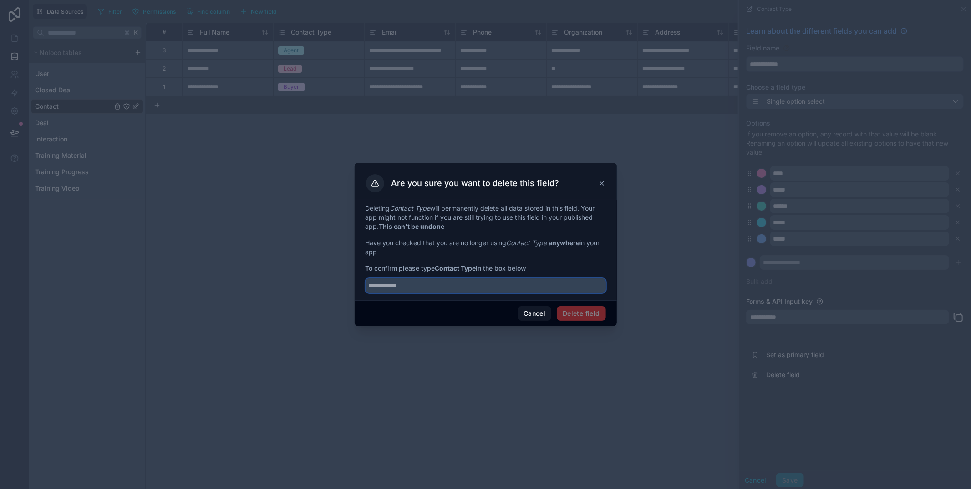
click at [548, 284] on input "text" at bounding box center [486, 286] width 240 height 15
drag, startPoint x: 439, startPoint y: 267, endPoint x: 479, endPoint y: 266, distance: 39.2
click at [479, 266] on span "To confirm please type Contact Type in the box below" at bounding box center [486, 268] width 240 height 9
copy strong "Contact Type"
click at [461, 285] on input "text" at bounding box center [486, 286] width 240 height 15
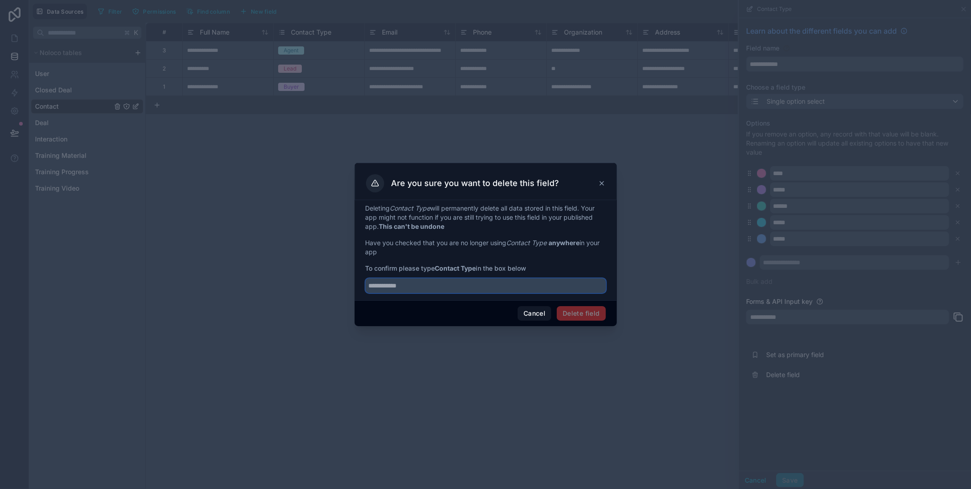
paste input "**********"
type input "**********"
click at [602, 315] on button "Delete field" at bounding box center [581, 313] width 49 height 15
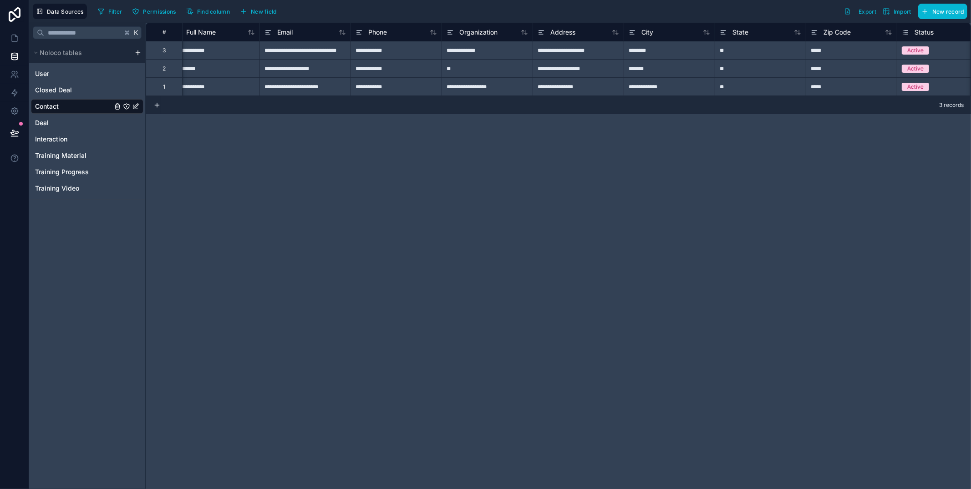
scroll to position [0, 15]
click at [471, 32] on span "Organization" at bounding box center [477, 32] width 38 height 9
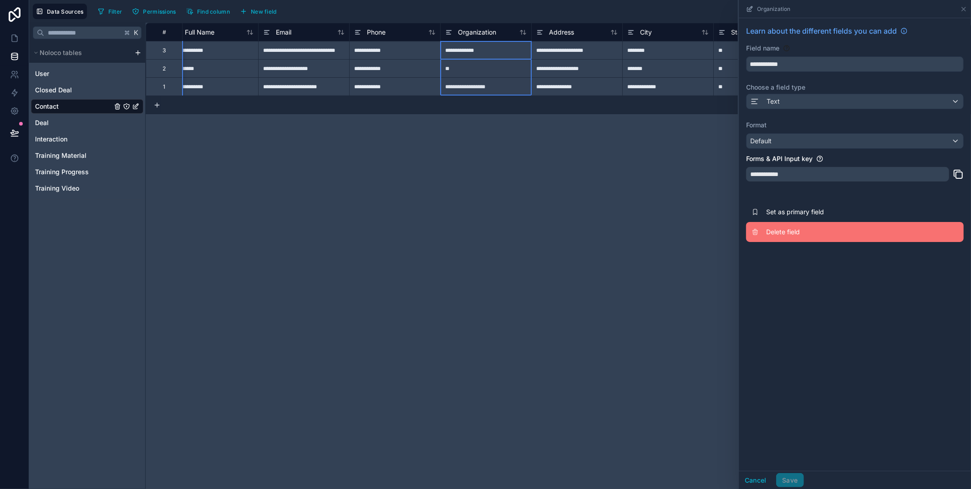
click at [773, 231] on span "Delete field" at bounding box center [831, 232] width 131 height 9
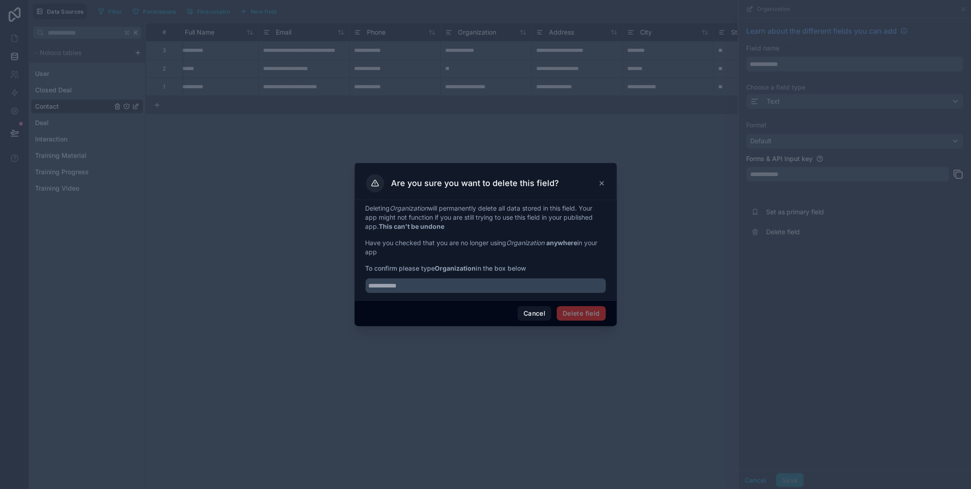
click at [449, 268] on strong "Organization" at bounding box center [455, 269] width 41 height 8
copy strong "Organization"
click at [447, 290] on input "text" at bounding box center [486, 286] width 240 height 15
paste input "**********"
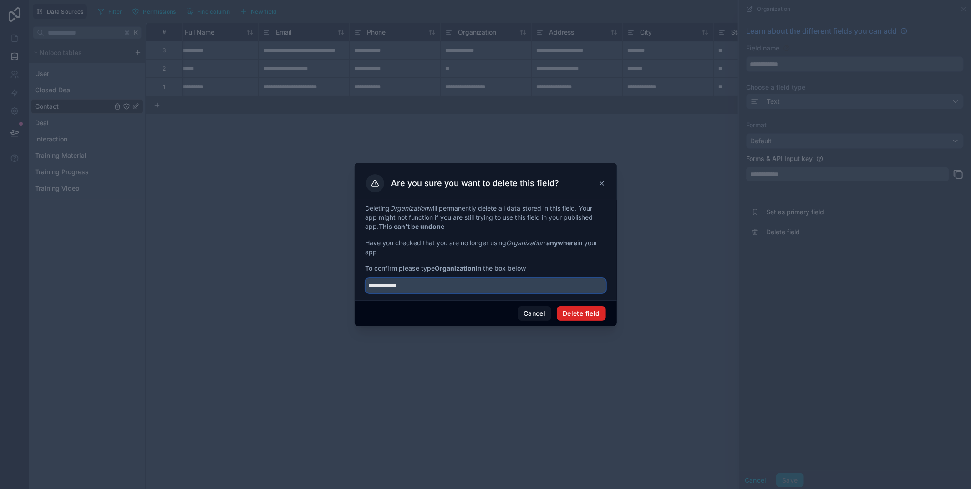
type input "**********"
click at [586, 316] on button "Delete field" at bounding box center [581, 313] width 49 height 15
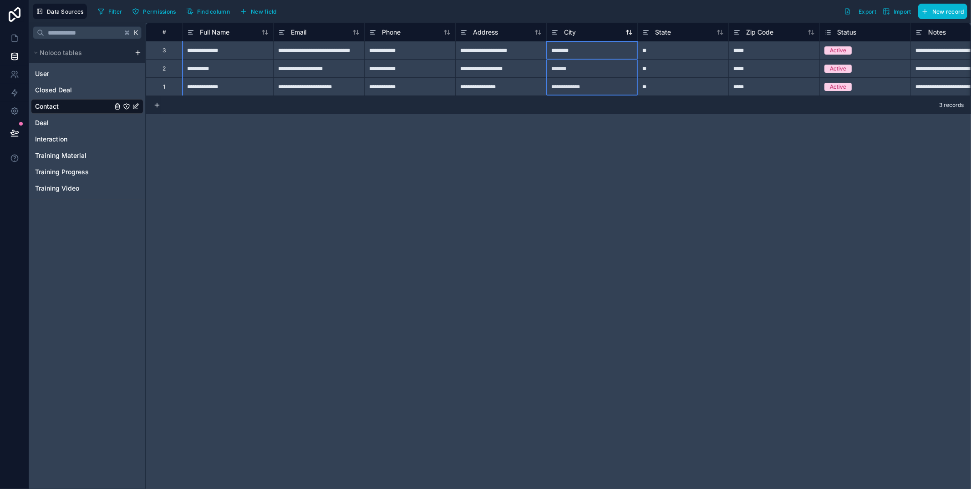
drag, startPoint x: 637, startPoint y: 35, endPoint x: 628, endPoint y: 35, distance: 9.1
click at [628, 35] on div "# Full Name Email Phone Address City State Zip Code Status Notes created at" at bounding box center [801, 32] width 1311 height 18
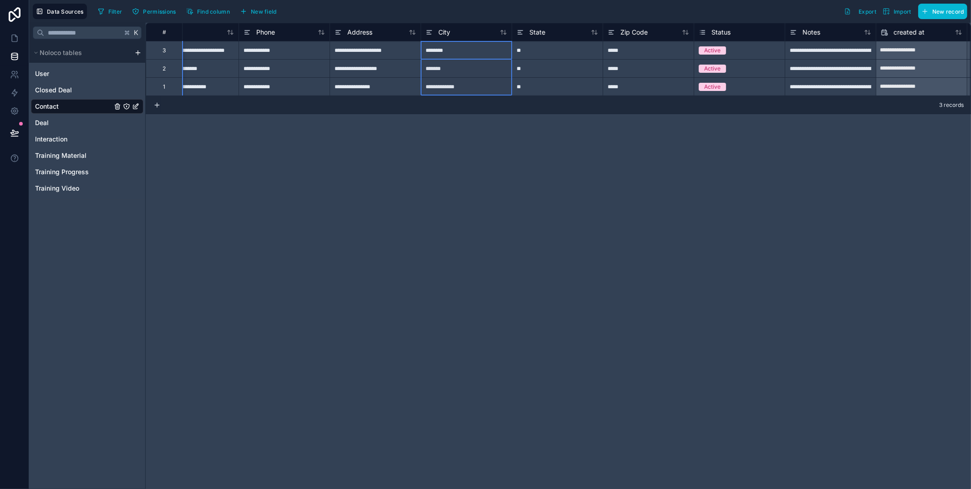
scroll to position [0, 185]
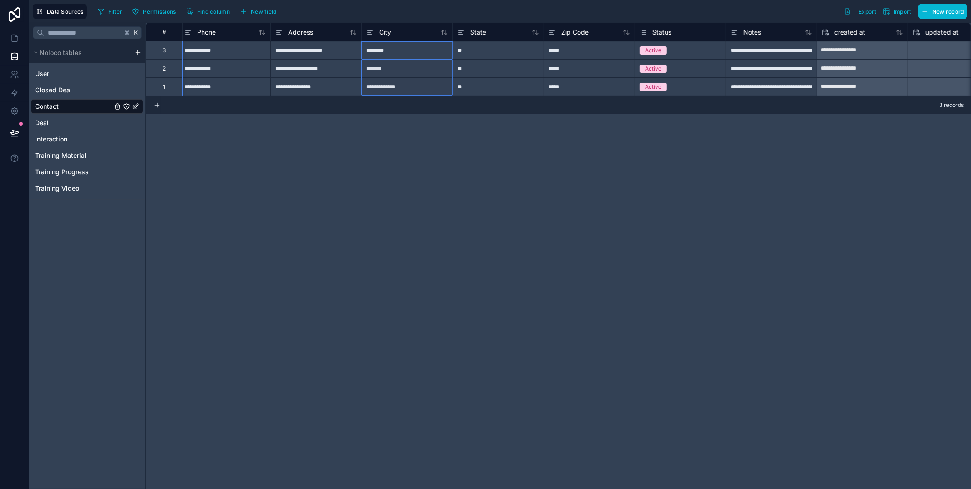
click at [753, 51] on div "**********" at bounding box center [771, 50] width 91 height 18
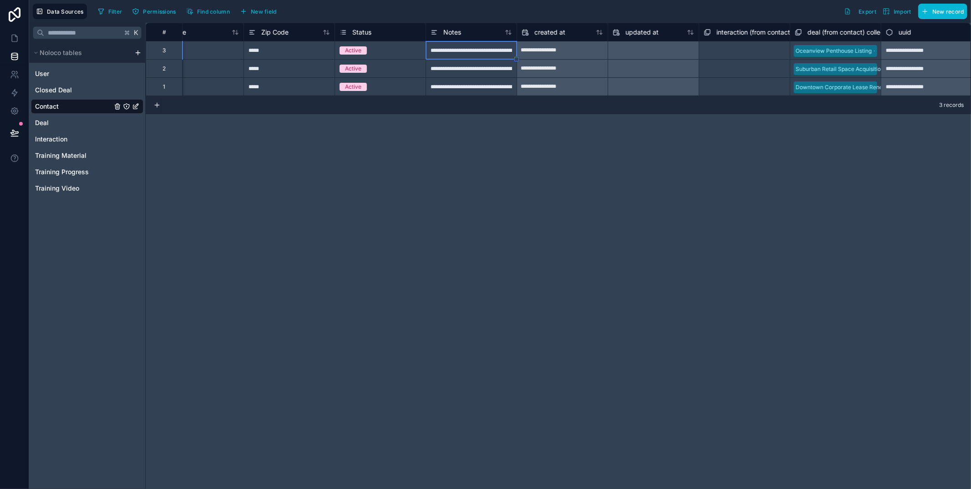
scroll to position [0, 486]
click at [768, 35] on span "interaction (from contact) collection" at bounding box center [769, 32] width 106 height 9
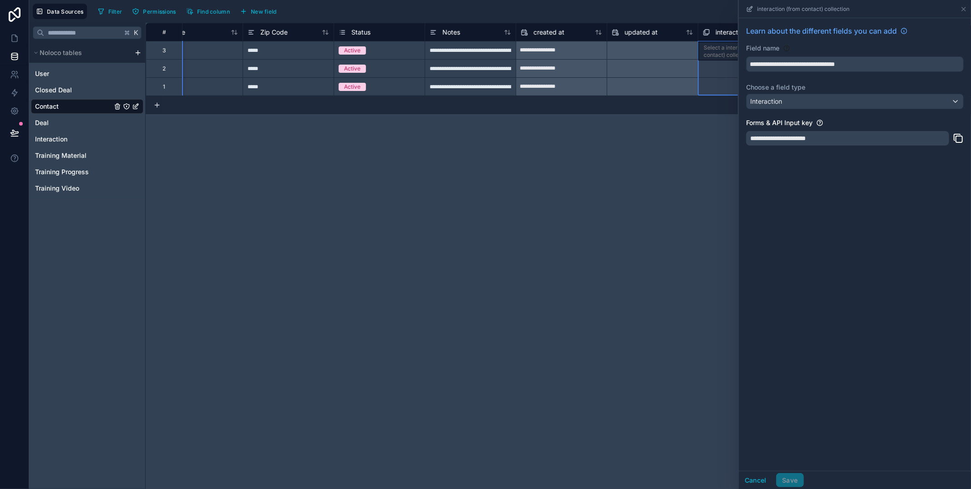
click at [688, 66] on div at bounding box center [652, 68] width 91 height 15
click at [965, 10] on icon at bounding box center [964, 9] width 4 height 4
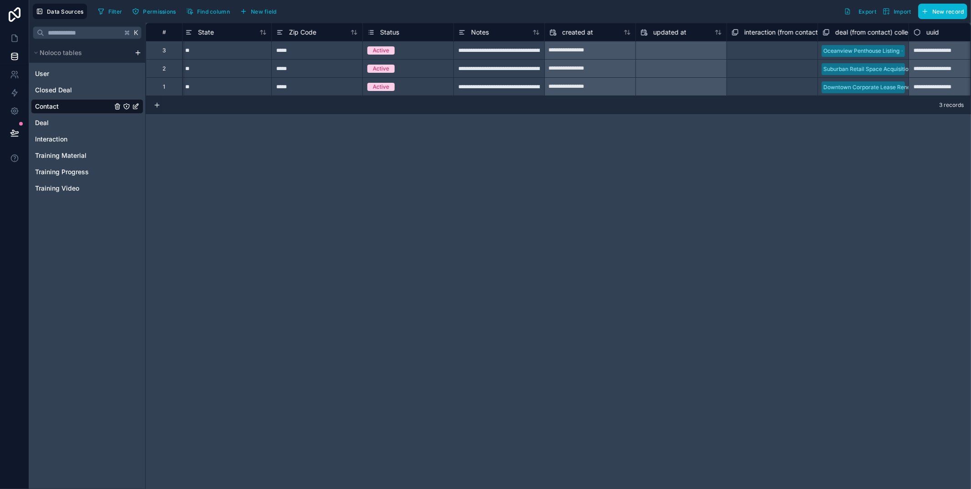
scroll to position [0, 486]
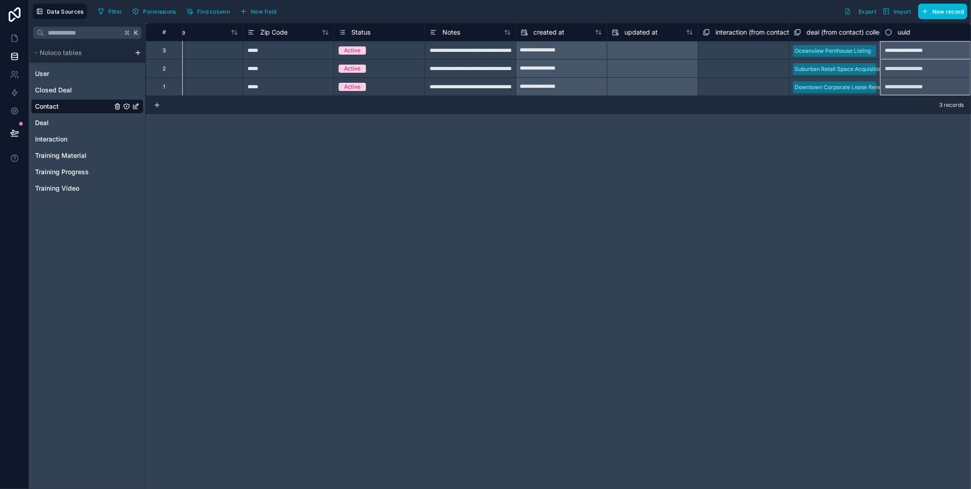
click at [919, 38] on div "uuid" at bounding box center [925, 32] width 91 height 18
click at [912, 30] on div "uuid" at bounding box center [926, 32] width 82 height 11
click at [840, 37] on div "deal (from contact) collection" at bounding box center [844, 32] width 100 height 11
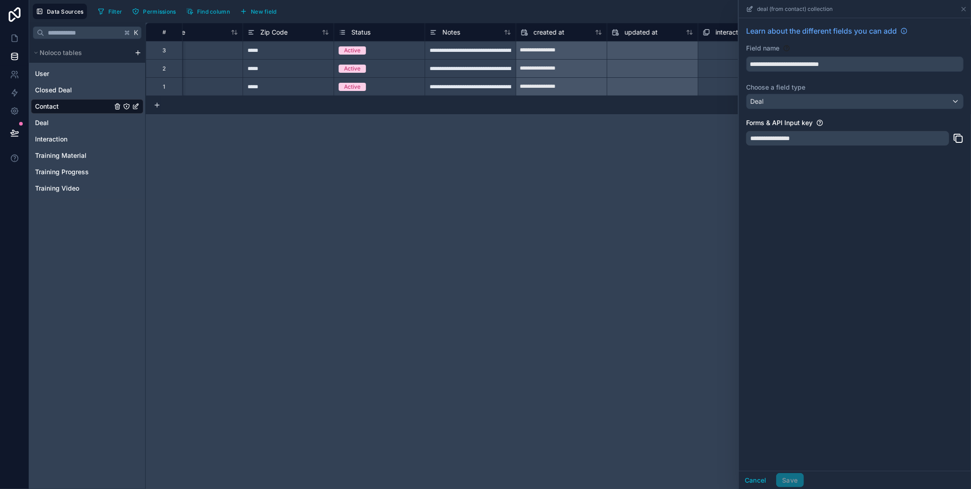
click at [522, 189] on div "**********" at bounding box center [558, 256] width 825 height 467
click at [965, 6] on icon at bounding box center [963, 8] width 7 height 7
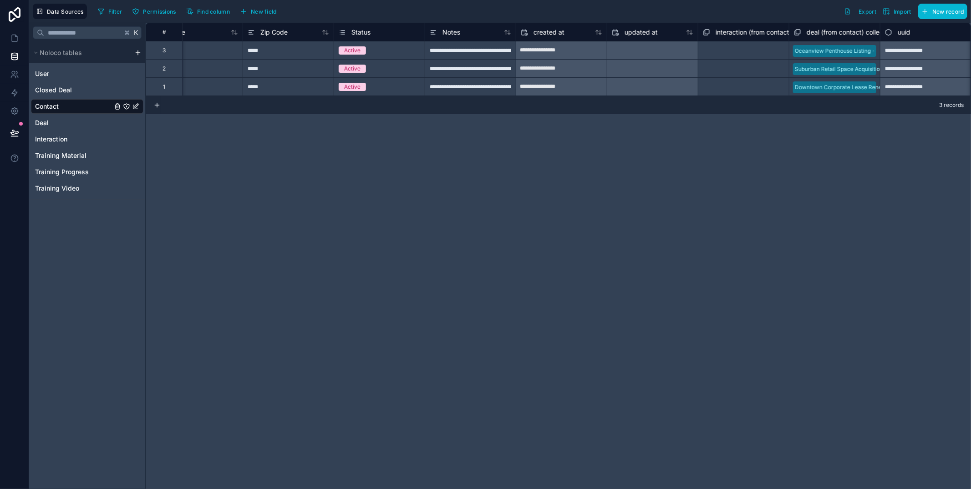
scroll to position [0, 482]
click at [382, 51] on div "Active" at bounding box center [383, 51] width 91 height 10
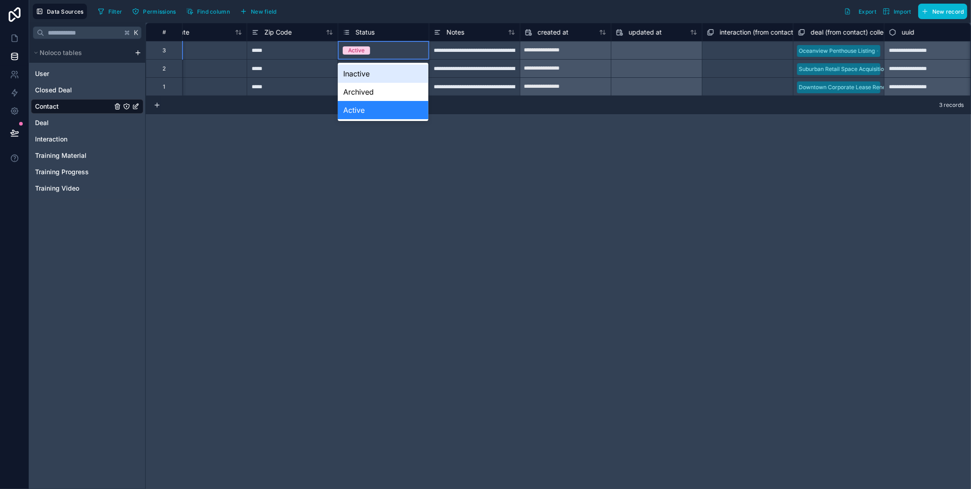
click at [486, 44] on div "**********" at bounding box center [474, 50] width 91 height 18
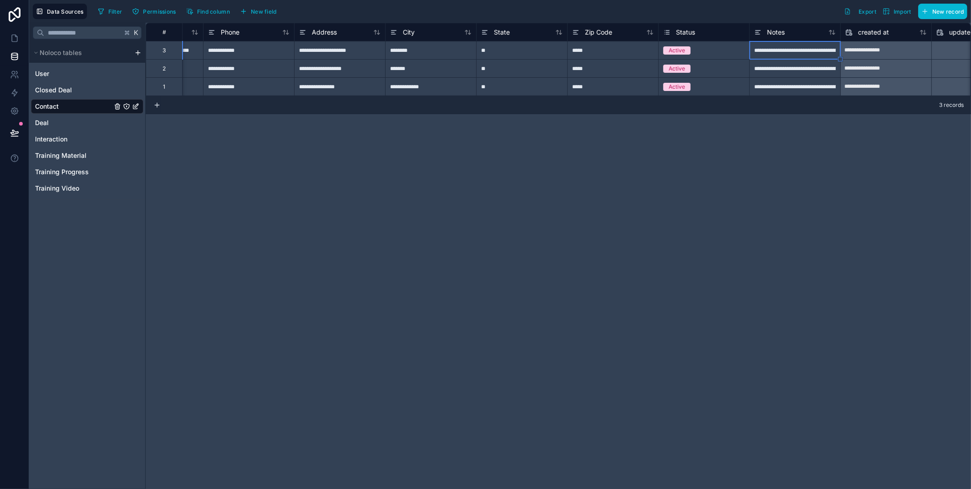
scroll to position [0, 194]
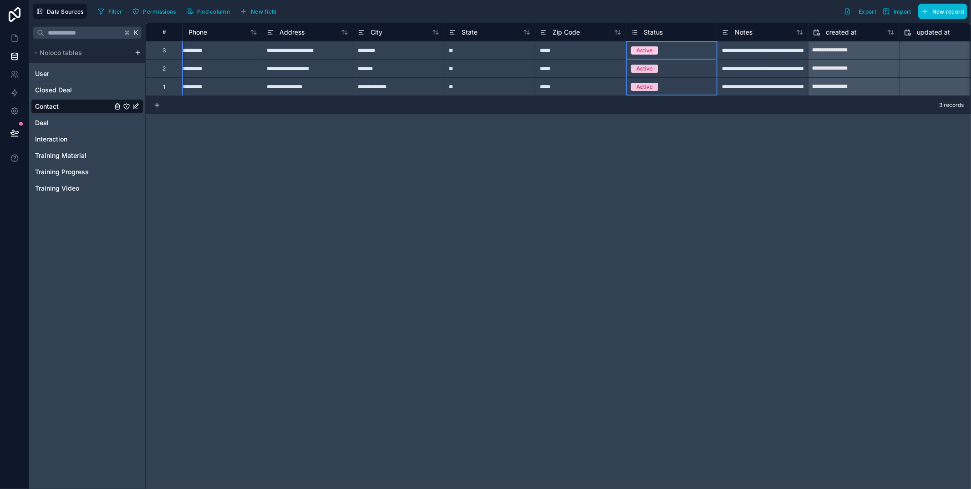
click at [691, 36] on div "Status" at bounding box center [672, 32] width 82 height 11
click at [613, 218] on div "**********" at bounding box center [558, 256] width 825 height 467
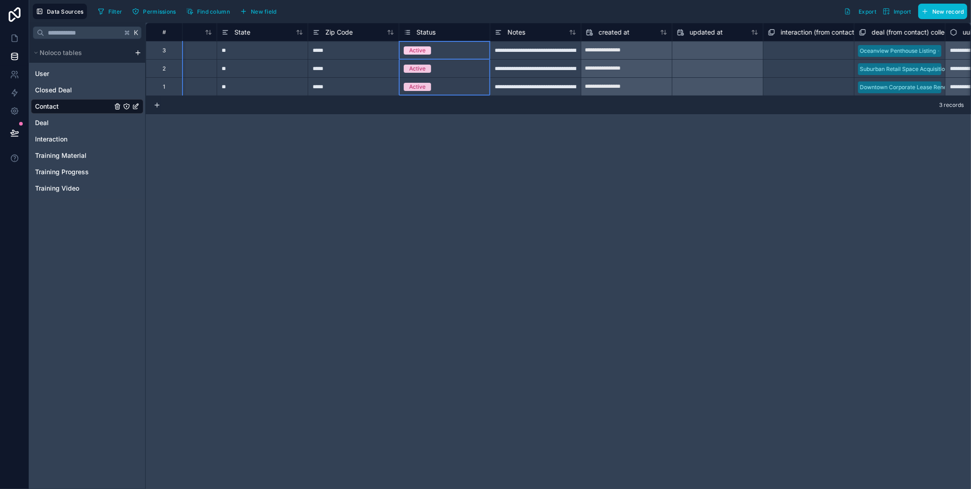
scroll to position [0, 431]
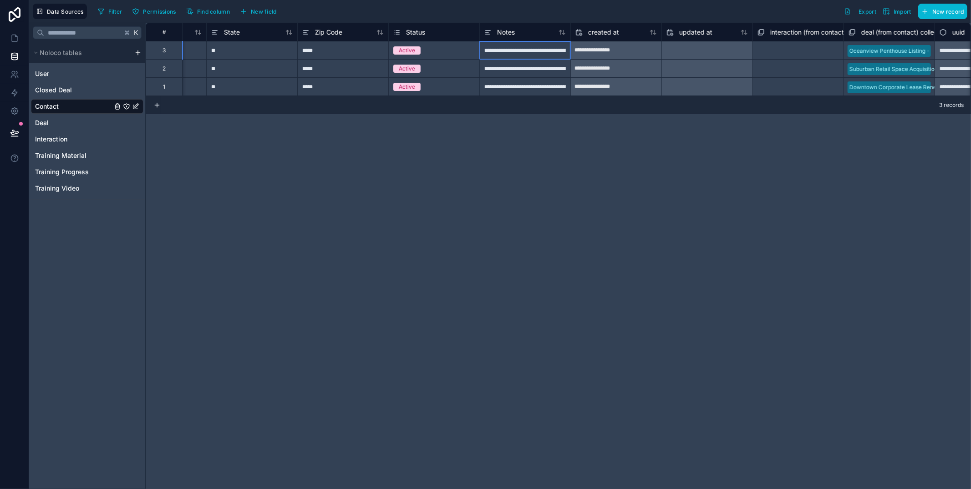
click at [523, 51] on div "**********" at bounding box center [524, 50] width 91 height 18
click at [523, 51] on input "**********" at bounding box center [525, 50] width 91 height 18
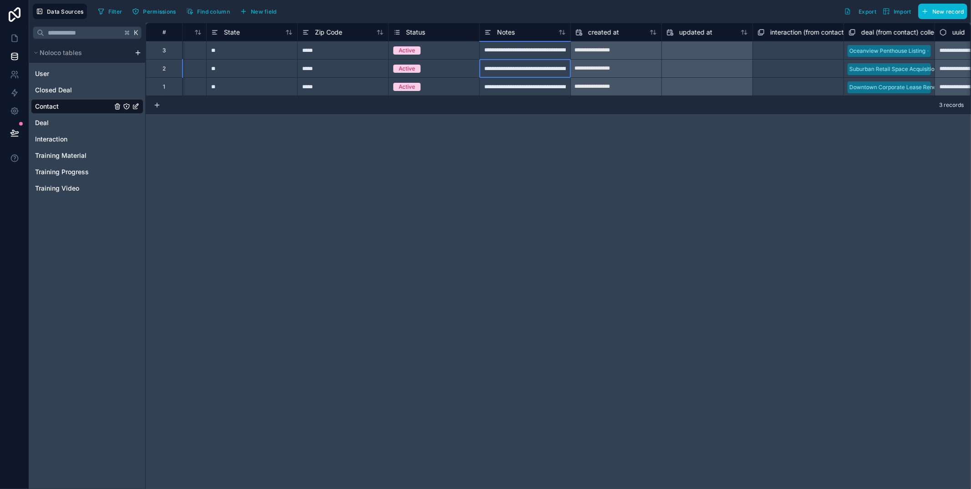
click at [517, 66] on div "**********" at bounding box center [524, 68] width 91 height 18
click at [430, 24] on div "Status" at bounding box center [433, 32] width 91 height 18
click at [430, 32] on div "Status" at bounding box center [434, 32] width 82 height 11
click at [397, 33] on icon at bounding box center [396, 32] width 7 height 11
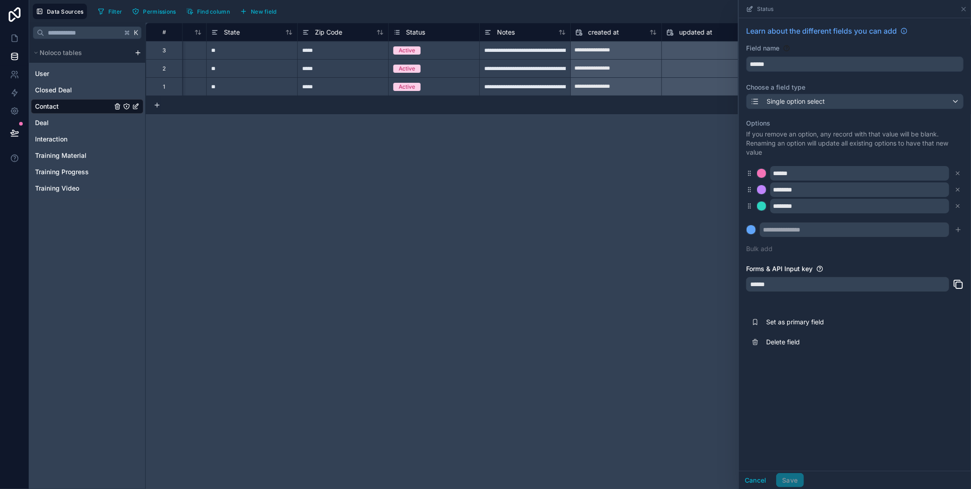
click at [621, 215] on div "**********" at bounding box center [558, 256] width 825 height 467
click at [134, 105] on icon "Contact" at bounding box center [135, 106] width 7 height 7
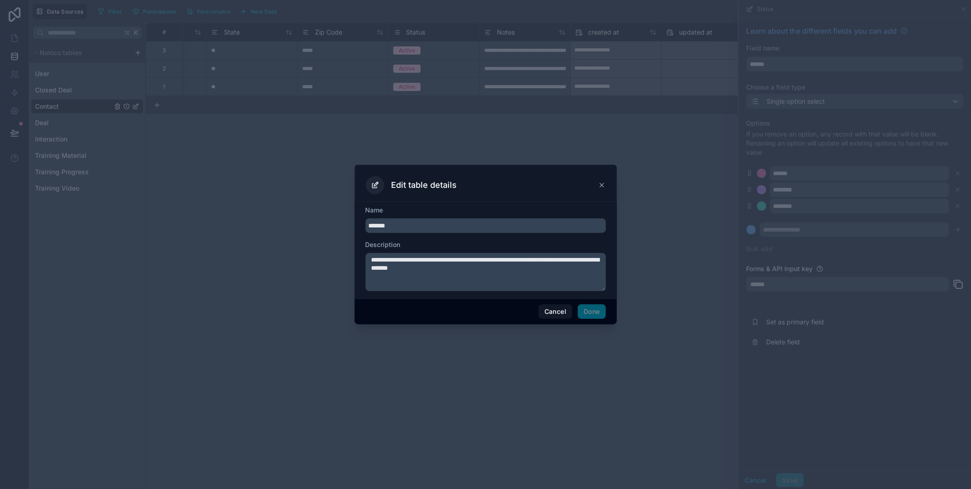
click at [599, 183] on icon at bounding box center [601, 185] width 7 height 7
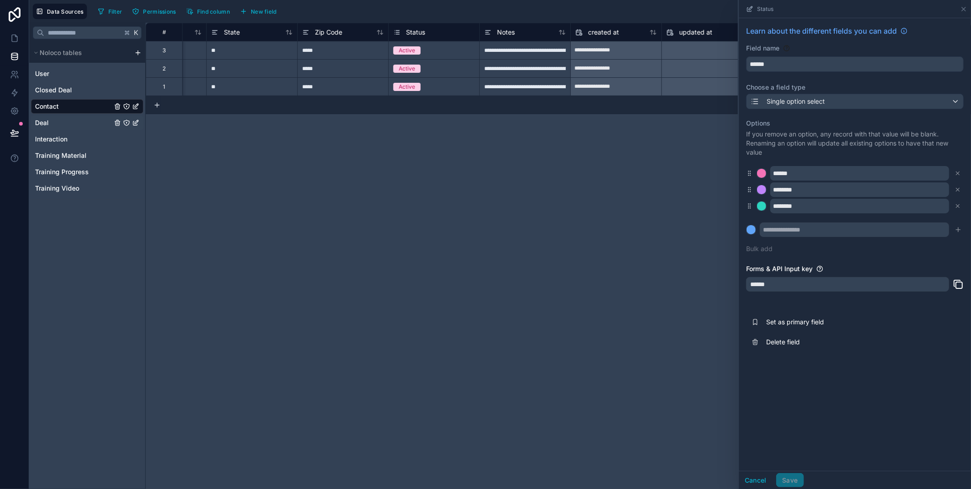
click at [76, 125] on div "Deal" at bounding box center [87, 123] width 112 height 15
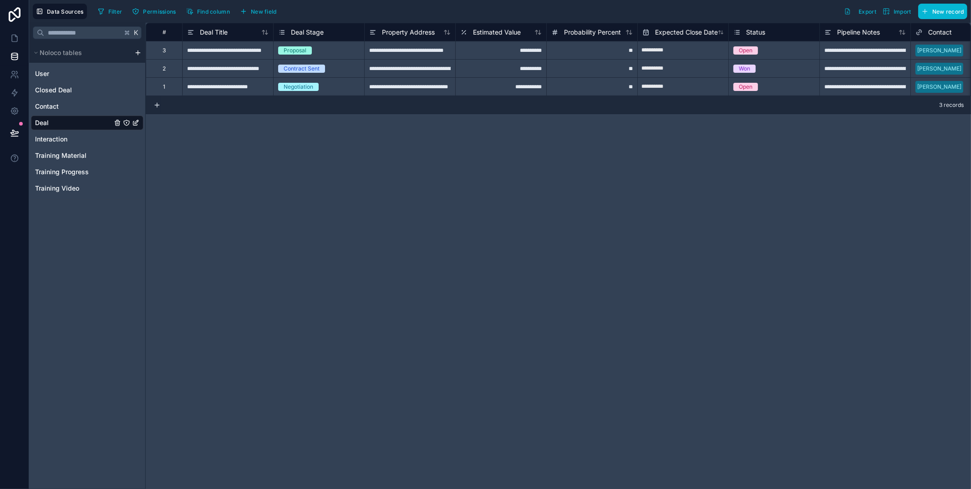
click at [309, 47] on span "Proposal" at bounding box center [295, 50] width 34 height 8
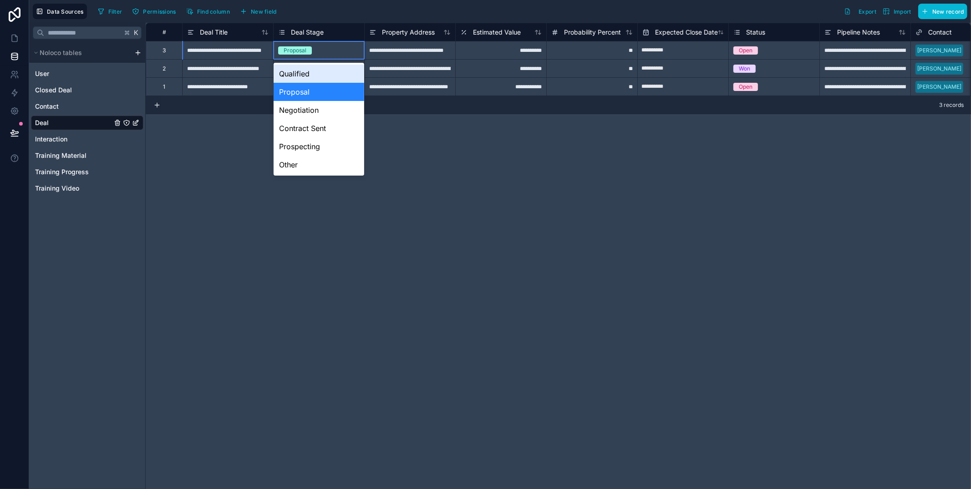
click at [302, 52] on div "Proposal" at bounding box center [295, 50] width 23 height 8
click at [251, 148] on div "**********" at bounding box center [558, 256] width 825 height 467
click at [179, 131] on div "**********" at bounding box center [558, 256] width 825 height 467
click at [137, 124] on icon "Deal" at bounding box center [135, 122] width 7 height 7
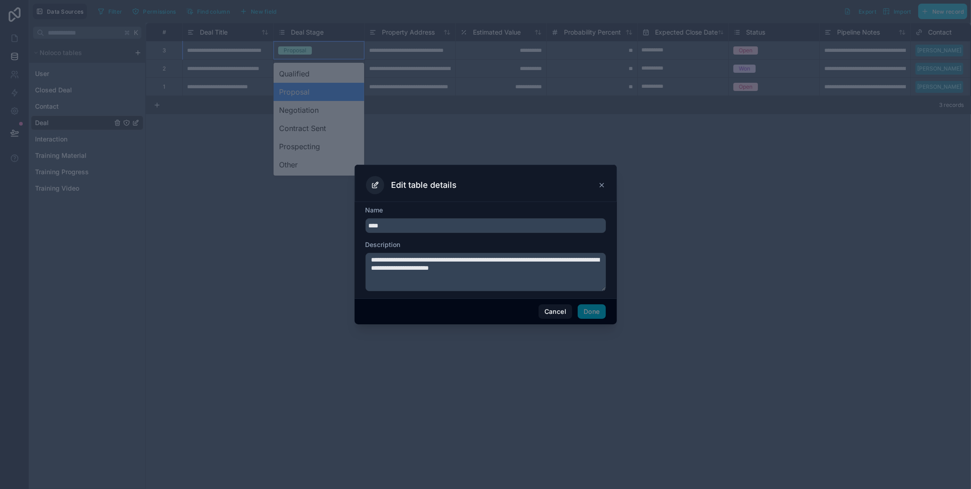
click at [603, 183] on icon at bounding box center [602, 185] width 4 height 4
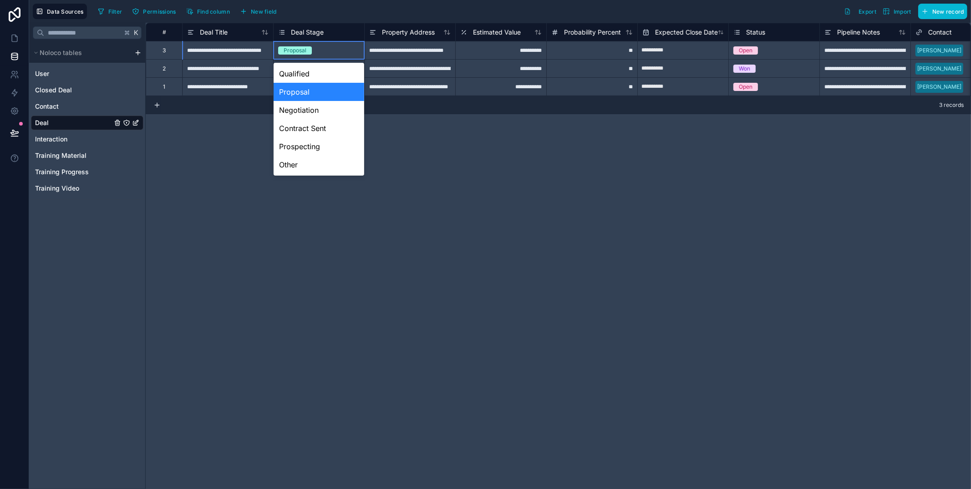
click at [601, 183] on div "**********" at bounding box center [558, 256] width 825 height 467
click at [65, 108] on div "Contact" at bounding box center [87, 106] width 112 height 15
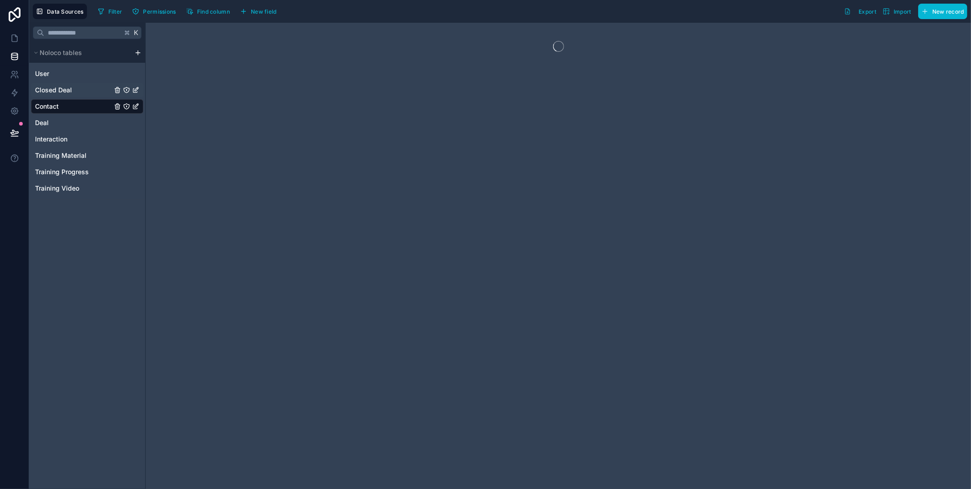
click at [84, 86] on div "Closed Deal" at bounding box center [87, 90] width 112 height 15
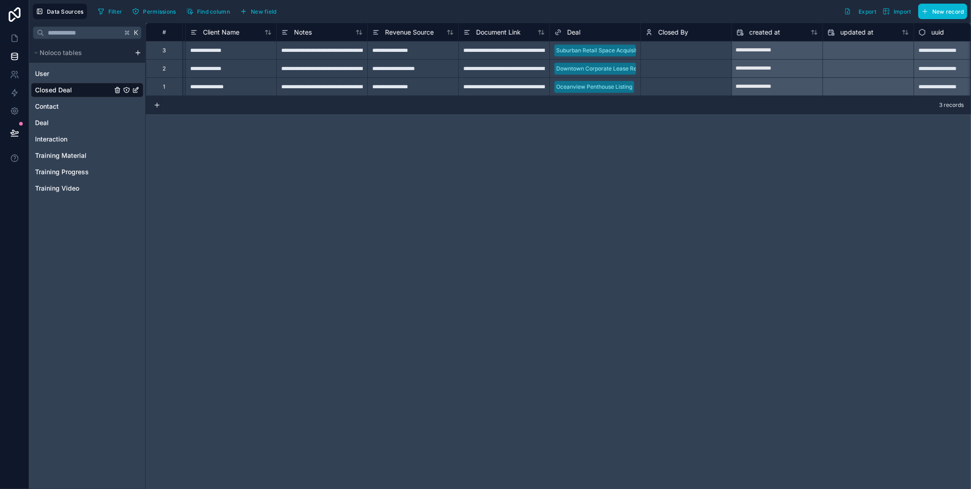
scroll to position [0, 395]
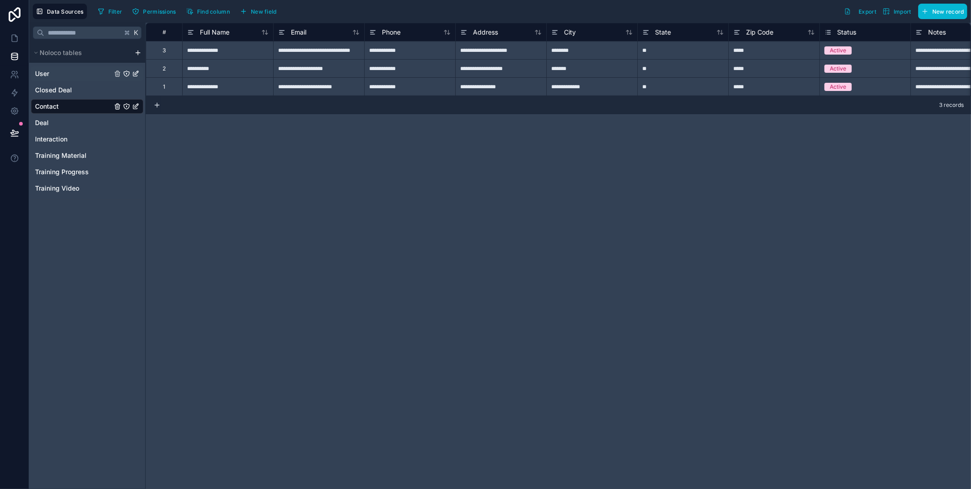
click at [64, 72] on div "User" at bounding box center [87, 73] width 112 height 15
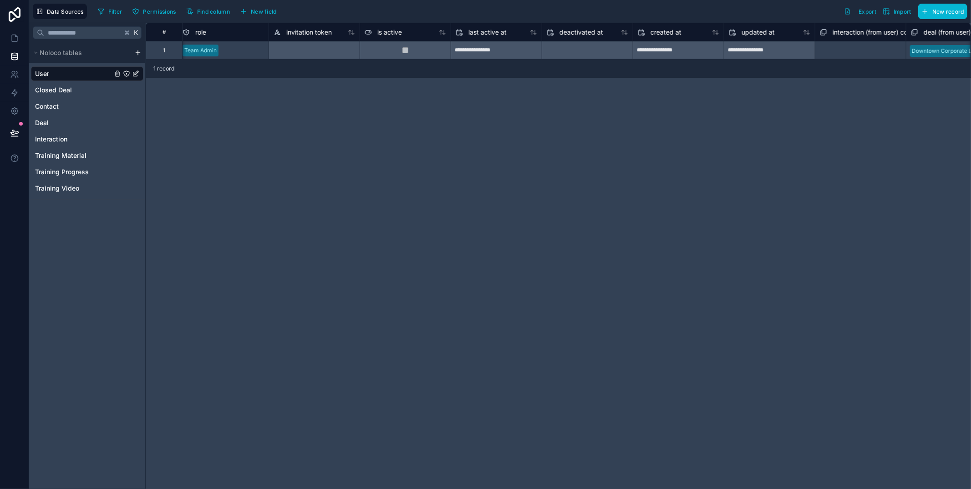
scroll to position [0, 448]
click at [223, 45] on span "Team Admin" at bounding box center [213, 51] width 36 height 12
click at [219, 49] on div "Team Admin" at bounding box center [213, 50] width 32 height 8
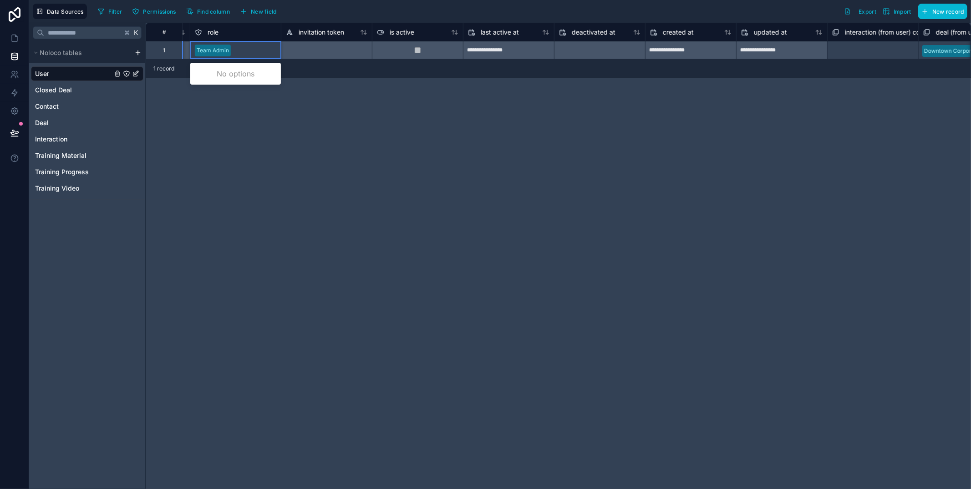
click at [397, 46] on div at bounding box center [417, 50] width 91 height 18
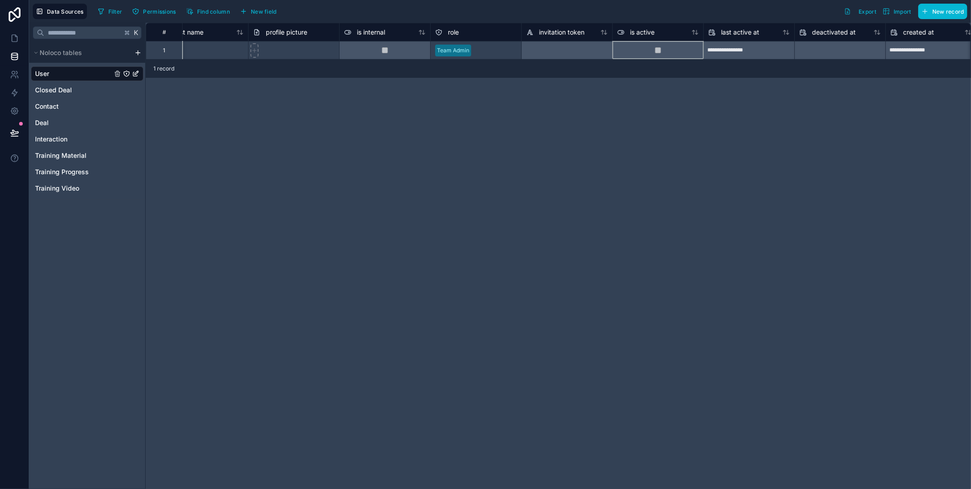
scroll to position [0, 0]
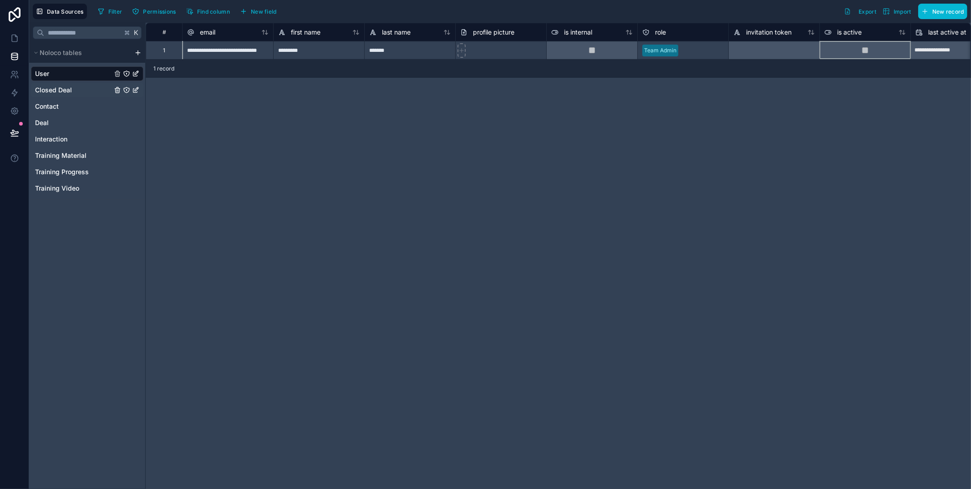
click at [64, 88] on span "Closed Deal" at bounding box center [53, 90] width 37 height 9
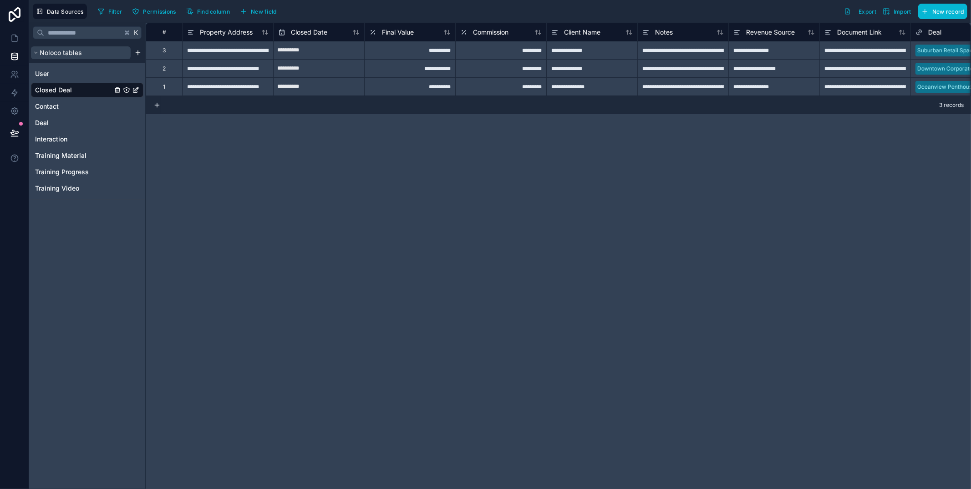
click at [67, 52] on span "Noloco tables" at bounding box center [61, 52] width 42 height 9
click at [66, 52] on span "Noloco tables" at bounding box center [61, 52] width 42 height 9
click at [62, 187] on span "Training Video" at bounding box center [57, 188] width 44 height 9
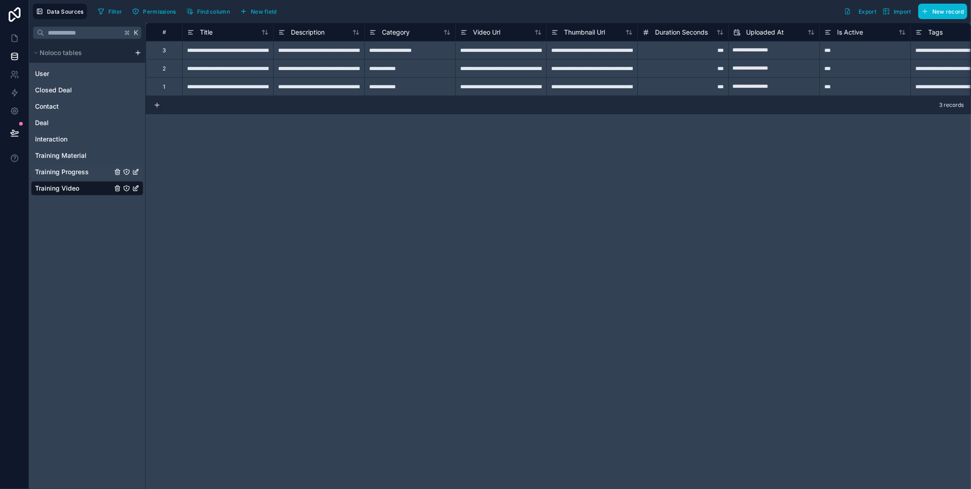
click at [75, 167] on div "Training Progress" at bounding box center [87, 172] width 112 height 15
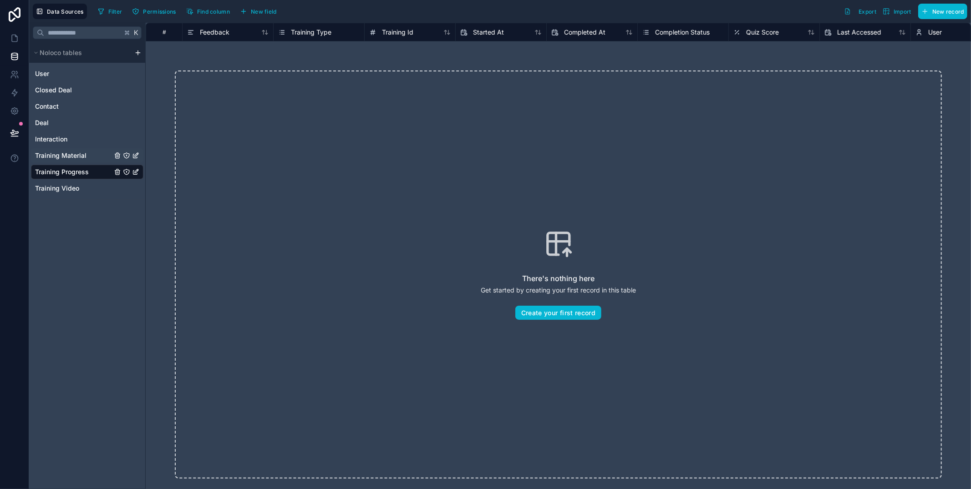
click at [82, 154] on span "Training Material" at bounding box center [60, 155] width 51 height 9
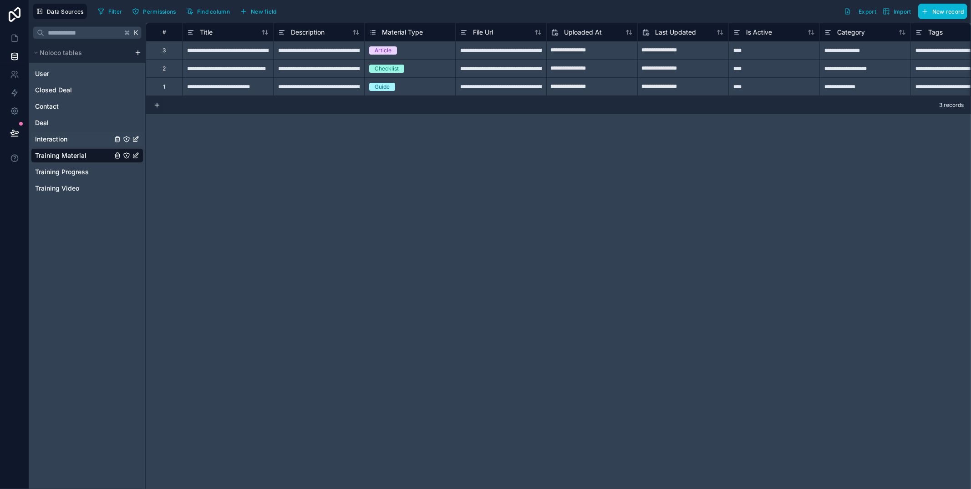
click at [82, 146] on div "Interaction" at bounding box center [87, 139] width 112 height 15
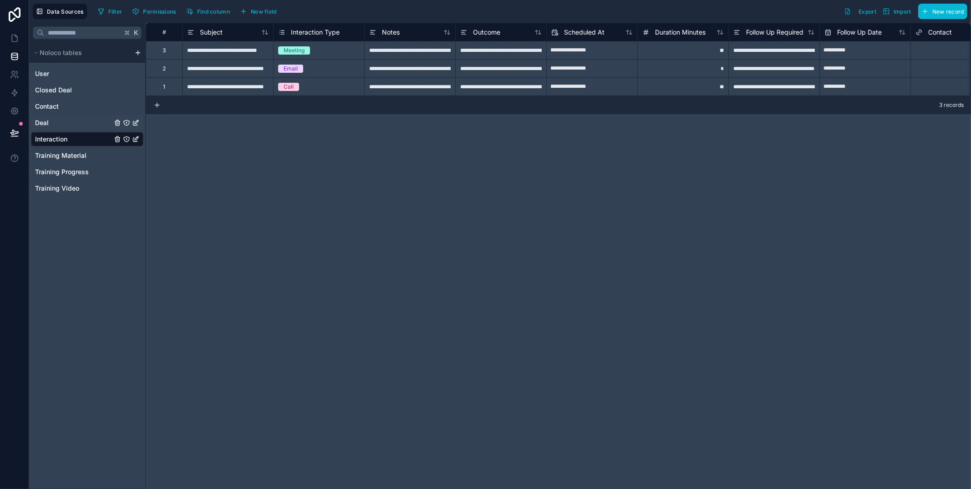
click at [72, 122] on div "Deal" at bounding box center [87, 123] width 112 height 15
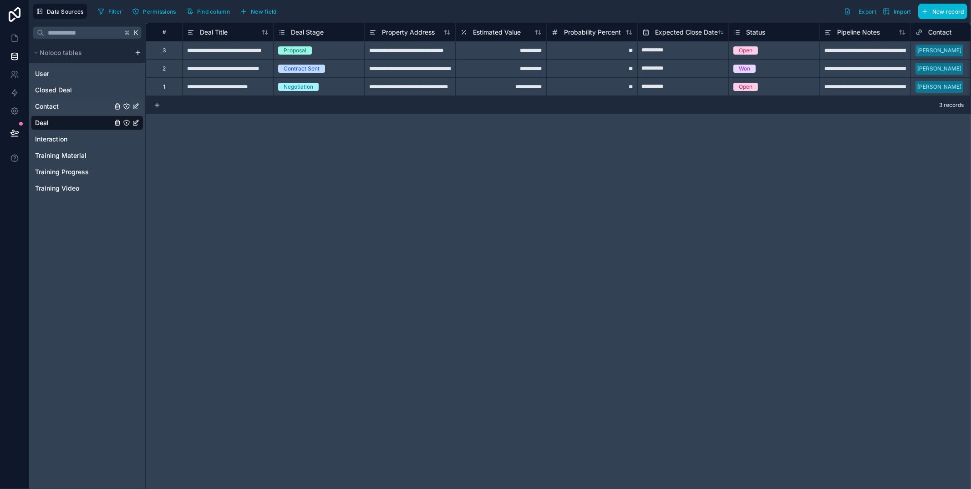
click at [73, 113] on div "Contact" at bounding box center [87, 106] width 112 height 15
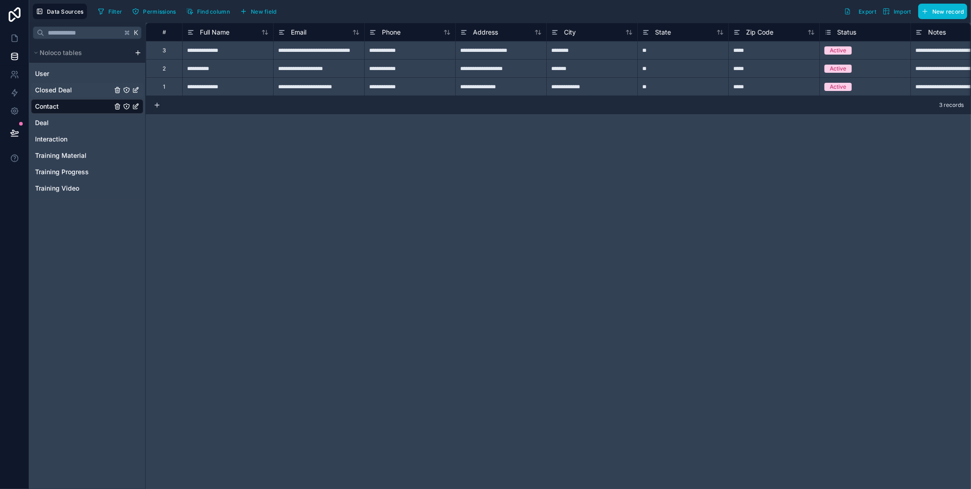
click at [77, 95] on div "Closed Deal" at bounding box center [87, 90] width 112 height 15
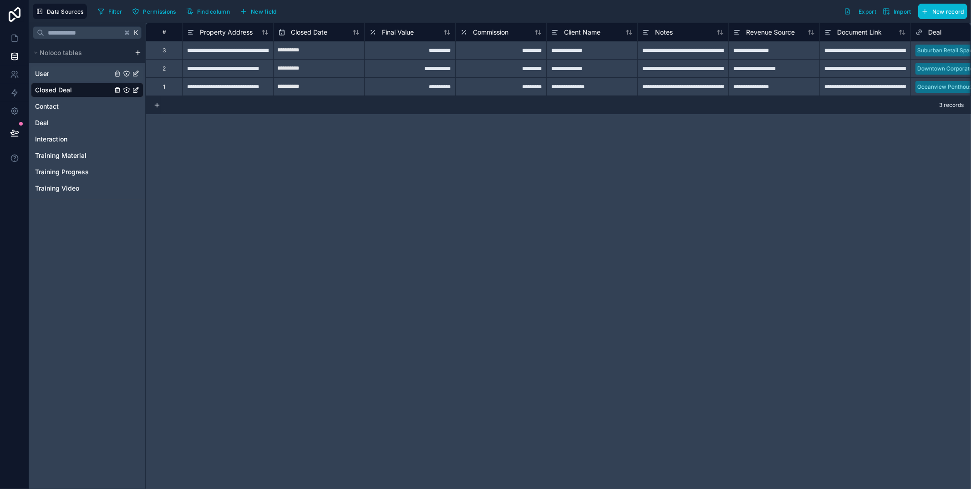
click at [81, 76] on div "User" at bounding box center [87, 73] width 112 height 15
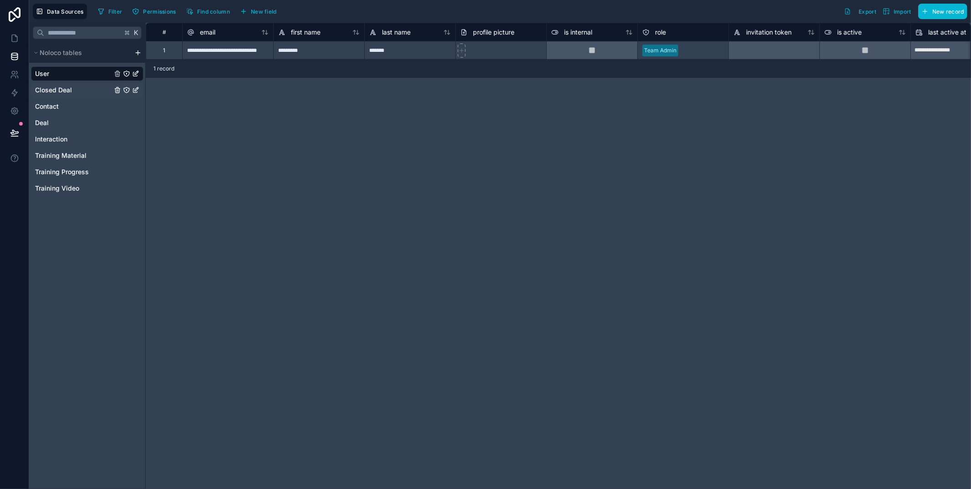
click at [79, 92] on div "Closed Deal" at bounding box center [87, 90] width 112 height 15
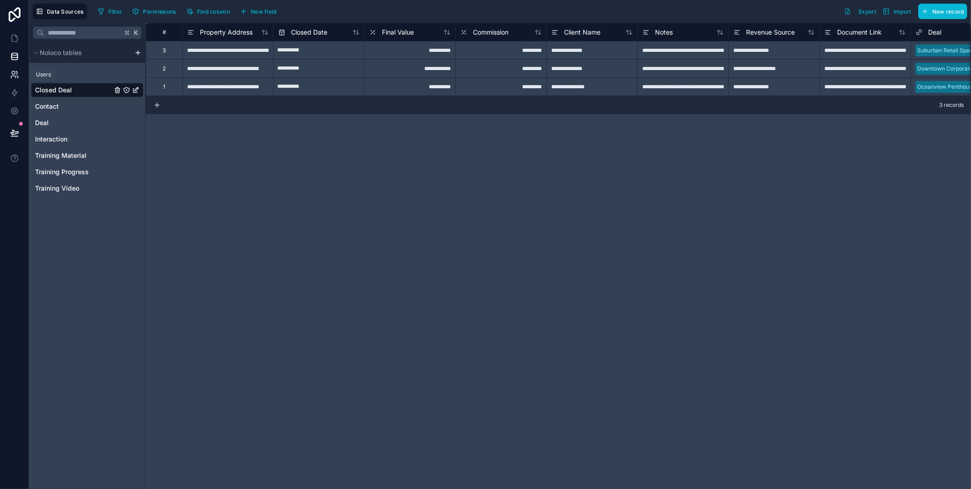
click at [17, 79] on icon at bounding box center [14, 74] width 9 height 9
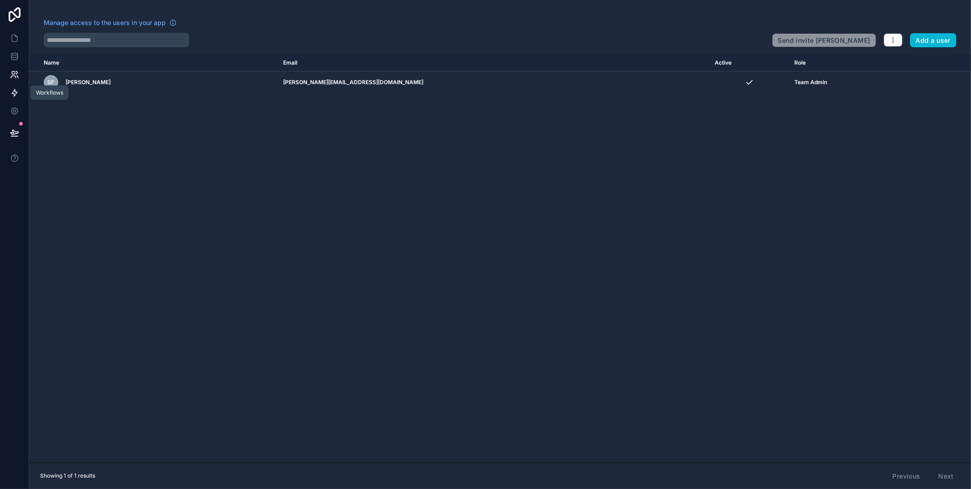
click at [20, 98] on link at bounding box center [14, 93] width 29 height 18
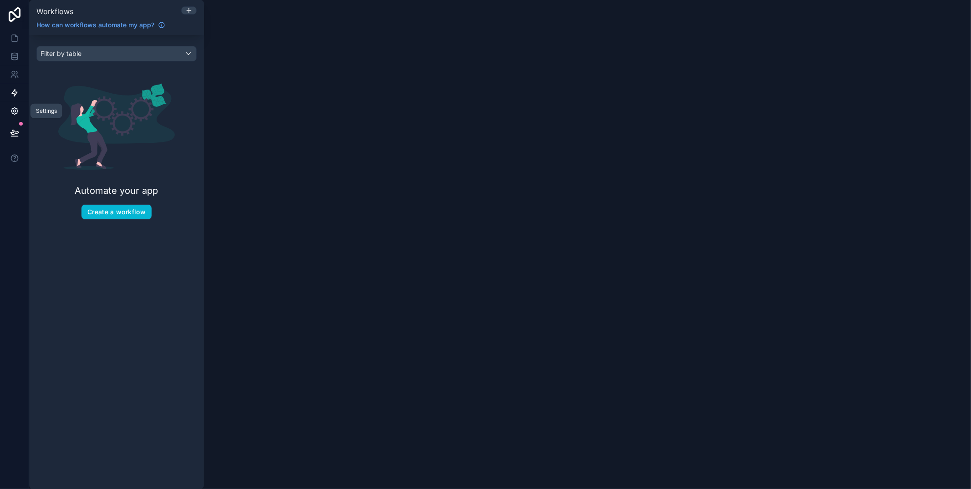
click at [17, 109] on icon at bounding box center [14, 111] width 9 height 9
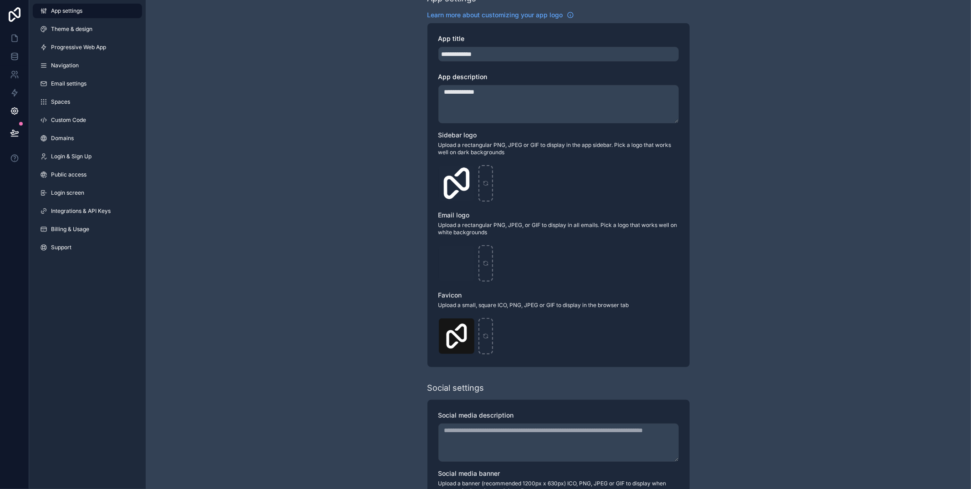
scroll to position [215, 0]
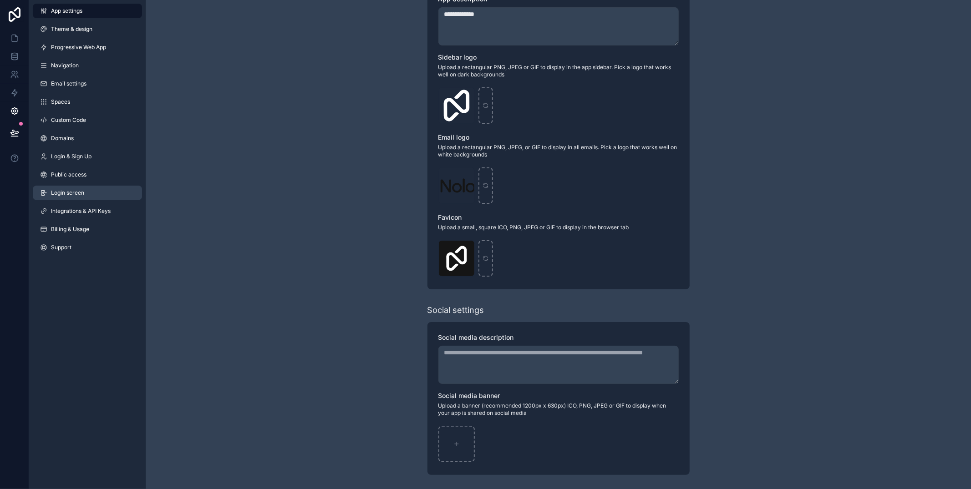
click at [73, 192] on span "Login screen" at bounding box center [67, 192] width 33 height 7
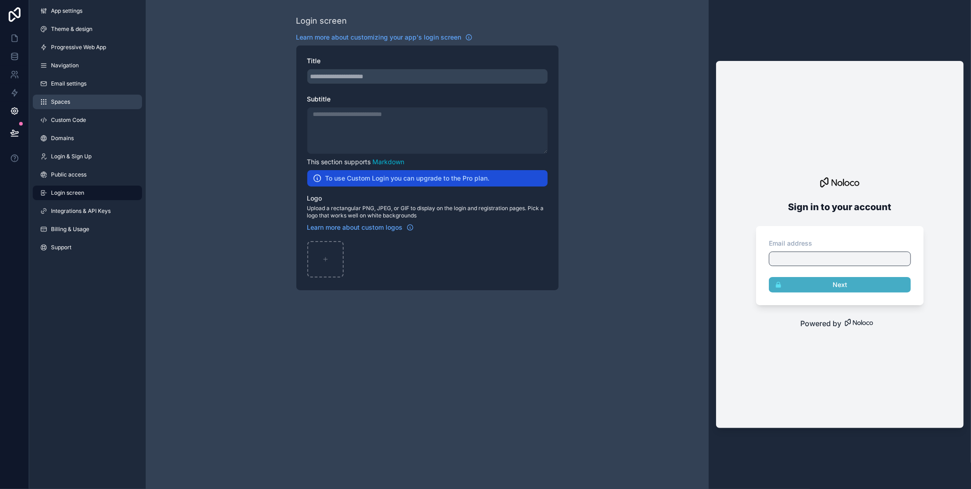
click at [65, 107] on link "Spaces" at bounding box center [87, 102] width 109 height 15
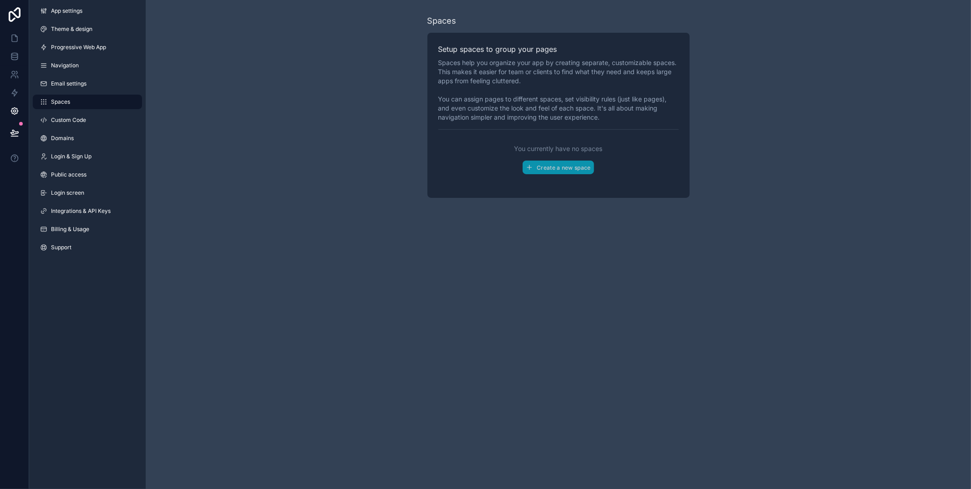
click at [72, 92] on div "App settings Theme & design Progressive Web App Navigation Email settings Space…" at bounding box center [87, 131] width 117 height 262
click at [74, 85] on span "Email settings" at bounding box center [69, 83] width 36 height 7
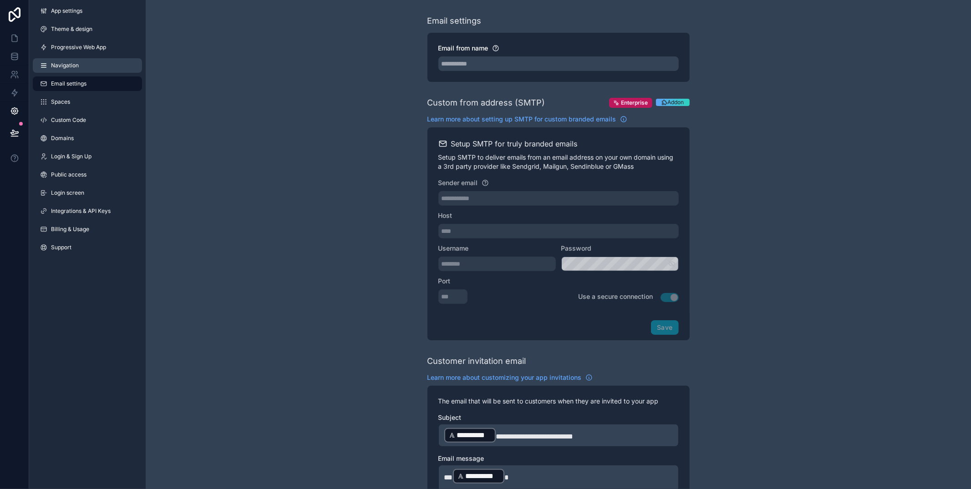
click at [80, 67] on link "Navigation" at bounding box center [87, 65] width 109 height 15
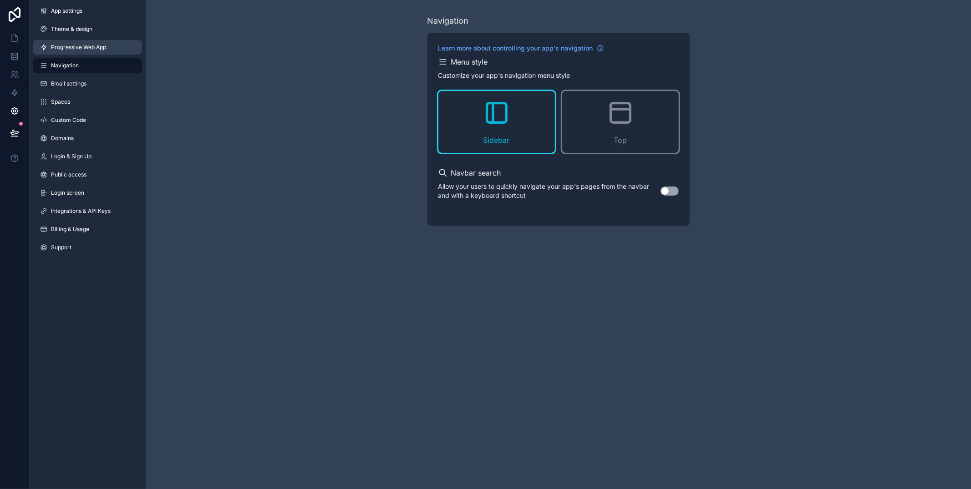
click at [93, 47] on span "Progressive Web App" at bounding box center [78, 47] width 55 height 7
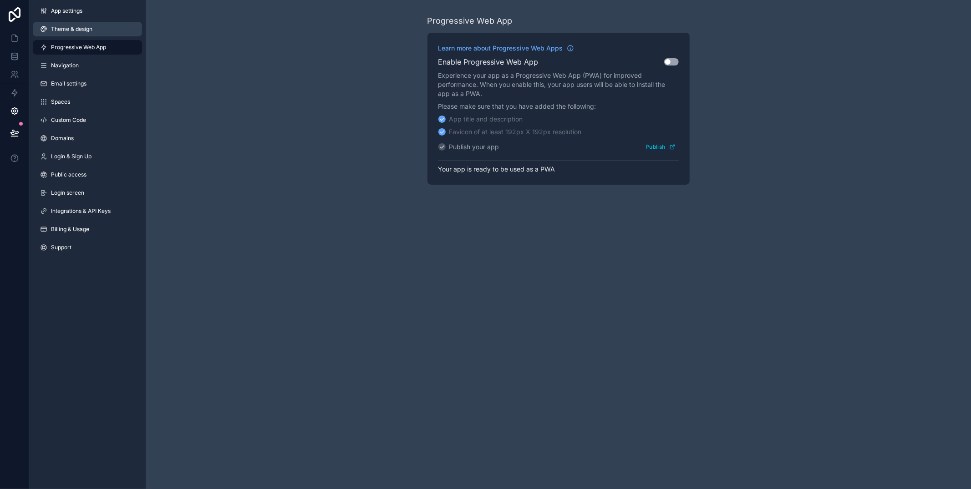
click at [97, 36] on link "Theme & design" at bounding box center [87, 29] width 109 height 15
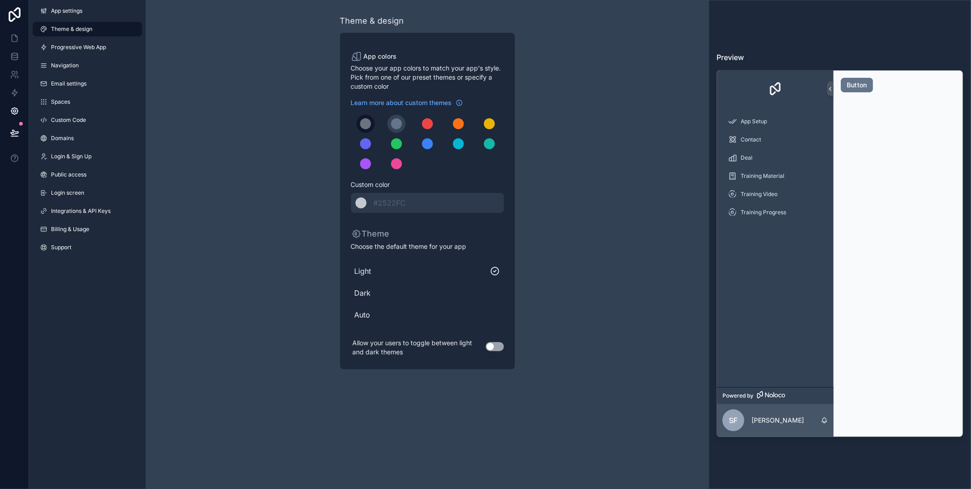
click at [362, 126] on div "scrollable content" at bounding box center [365, 123] width 11 height 11
click at [380, 123] on div "scrollable content" at bounding box center [427, 144] width 153 height 58
click at [394, 123] on div "scrollable content" at bounding box center [396, 123] width 11 height 11
click at [358, 125] on button "scrollable content" at bounding box center [366, 124] width 18 height 18
click at [390, 125] on button "scrollable content" at bounding box center [396, 124] width 18 height 18
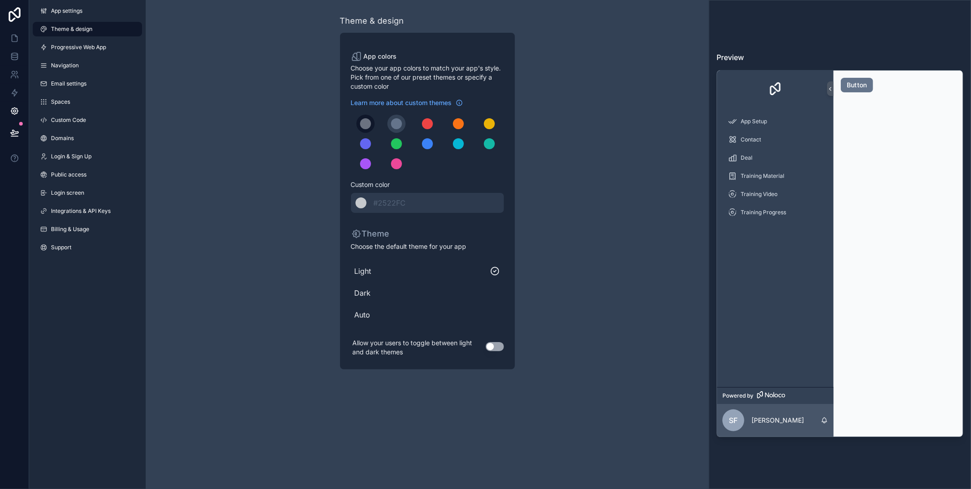
click at [370, 125] on div "scrollable content" at bounding box center [365, 123] width 11 height 11
click at [372, 205] on div "******* #2522FC" at bounding box center [427, 203] width 153 height 20
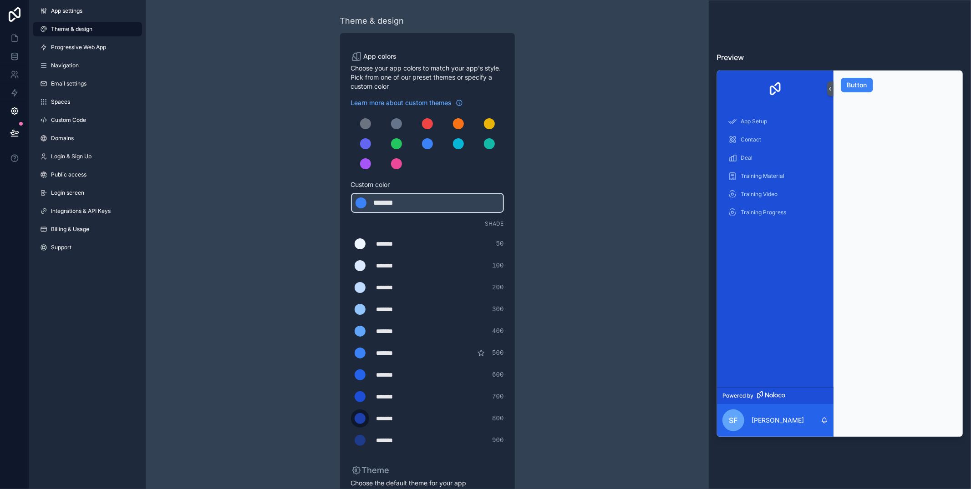
click at [357, 421] on div "scrollable content" at bounding box center [360, 418] width 11 height 11
click at [351, 419] on input "*******" at bounding box center [351, 419] width 0 height 0
click at [575, 275] on div "Theme & design App colors Choose your app colors to match your app's style. Pic…" at bounding box center [427, 310] width 563 height 621
click at [389, 448] on div "******* ******* #1e3a8a 900" at bounding box center [427, 441] width 153 height 18
click at [352, 442] on label "scrollable content" at bounding box center [360, 441] width 18 height 18
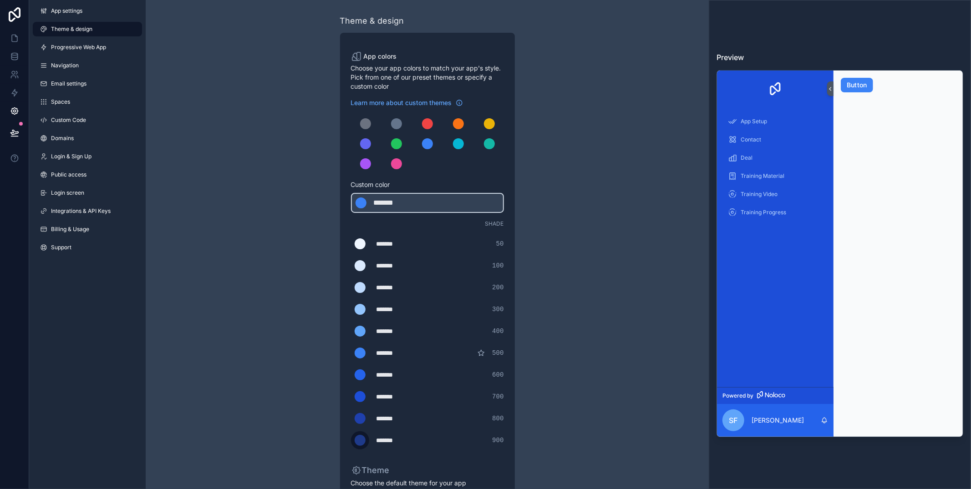
click at [351, 441] on input "*******" at bounding box center [351, 441] width 0 height 0
click at [208, 360] on div "Theme & design App colors Choose your app colors to match your app's style. Pic…" at bounding box center [427, 310] width 563 height 621
click at [314, 286] on div "Theme & design App colors Choose your app colors to match your app's style. Pic…" at bounding box center [427, 310] width 262 height 621
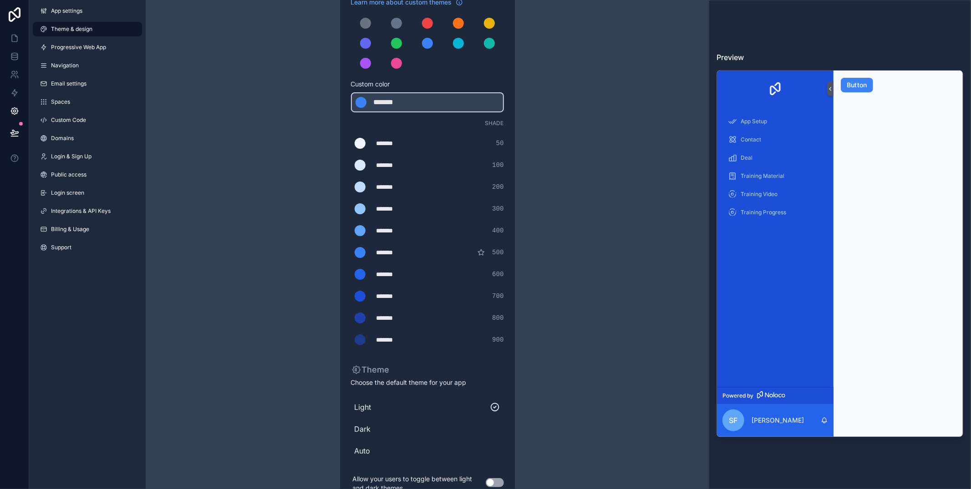
click at [482, 253] on icon "scrollable content" at bounding box center [482, 253] width 6 height 6
click at [479, 253] on icon "scrollable content" at bounding box center [481, 252] width 7 height 7
click at [529, 282] on div "Theme & design App colors Choose your app colors to match your app's style. Pic…" at bounding box center [427, 209] width 262 height 621
click at [434, 341] on div "******* ******* #1e3a8a 900" at bounding box center [427, 340] width 153 height 18
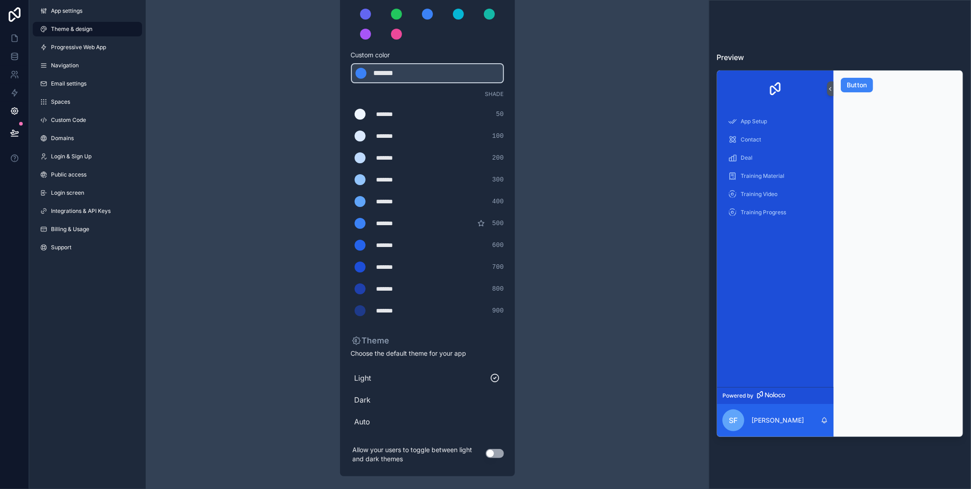
click at [569, 351] on div "Theme & design App colors Choose your app colors to match your app's style. Pic…" at bounding box center [427, 180] width 563 height 621
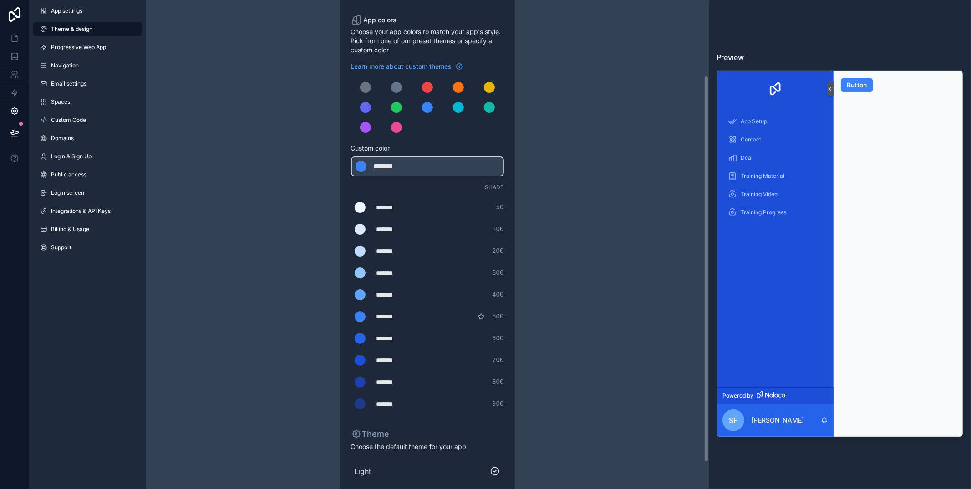
scroll to position [0, 0]
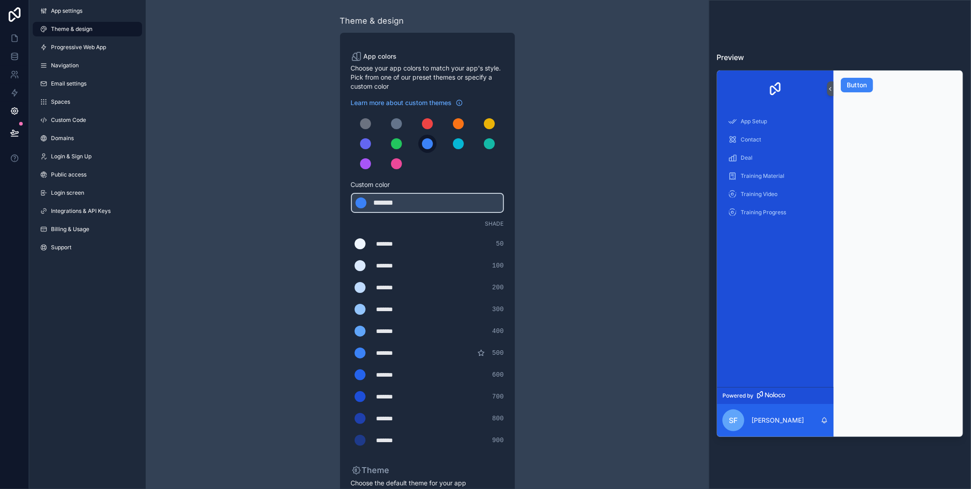
click at [427, 145] on div "scrollable content" at bounding box center [427, 143] width 11 height 11
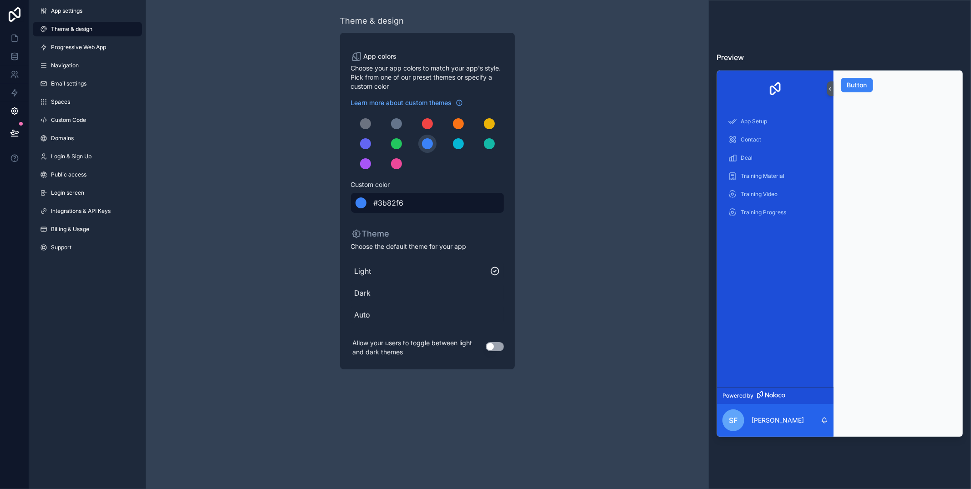
click at [372, 202] on div "******* #3b82f6" at bounding box center [427, 203] width 153 height 20
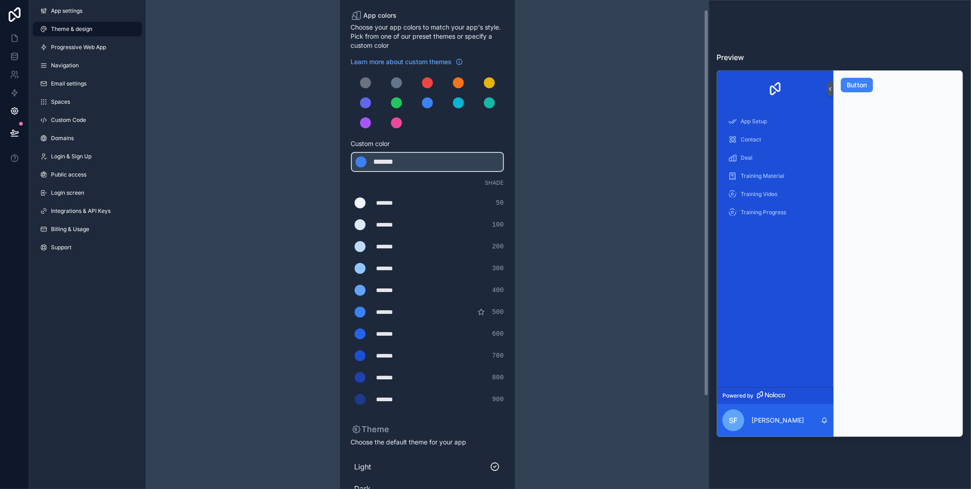
scroll to position [47, 0]
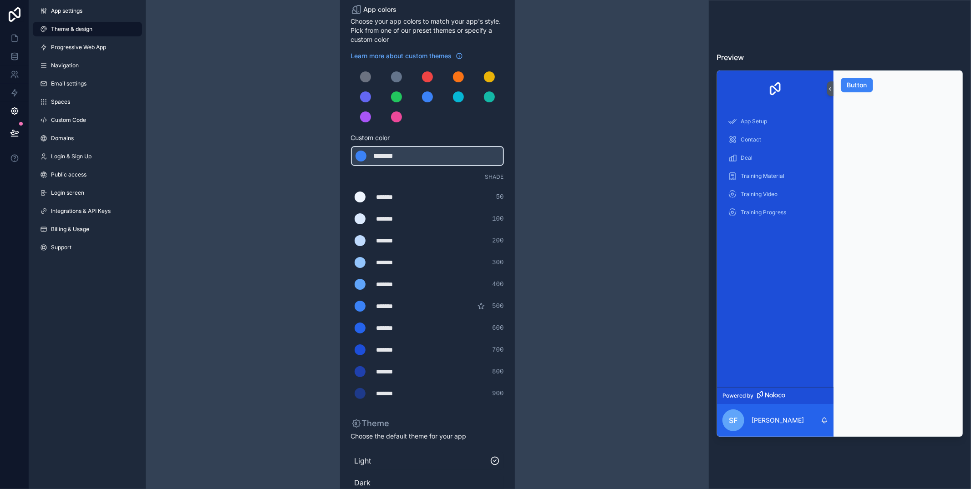
click at [378, 347] on div "*******" at bounding box center [400, 350] width 46 height 9
type div "*******"
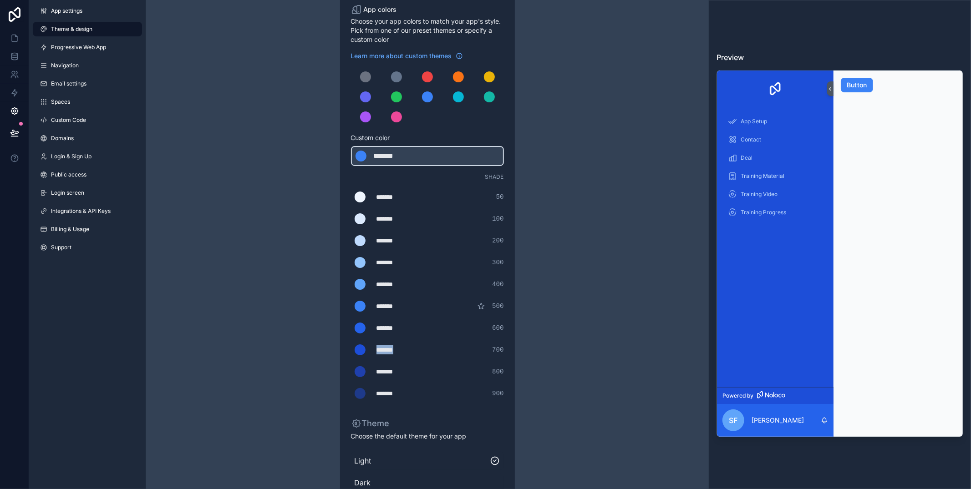
copy div "*******"
click at [387, 153] on div "*******" at bounding box center [397, 156] width 46 height 11
type div "*******"
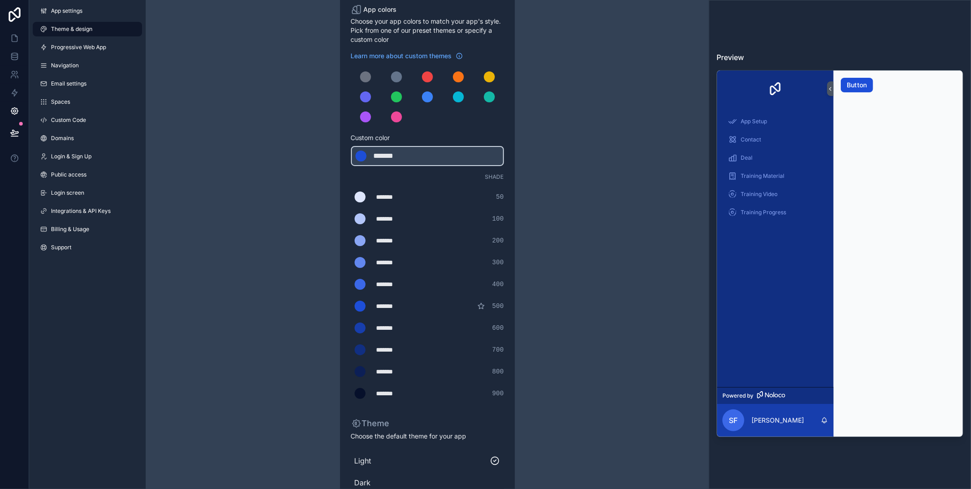
click at [516, 210] on div "Theme & design App colors Choose your app colors to match your app's style. Pic…" at bounding box center [427, 263] width 262 height 621
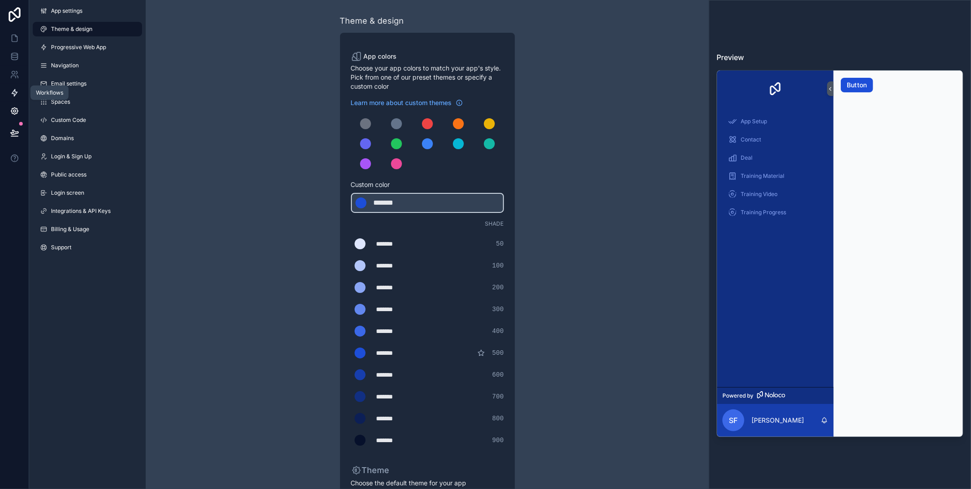
click at [18, 89] on icon at bounding box center [14, 92] width 9 height 9
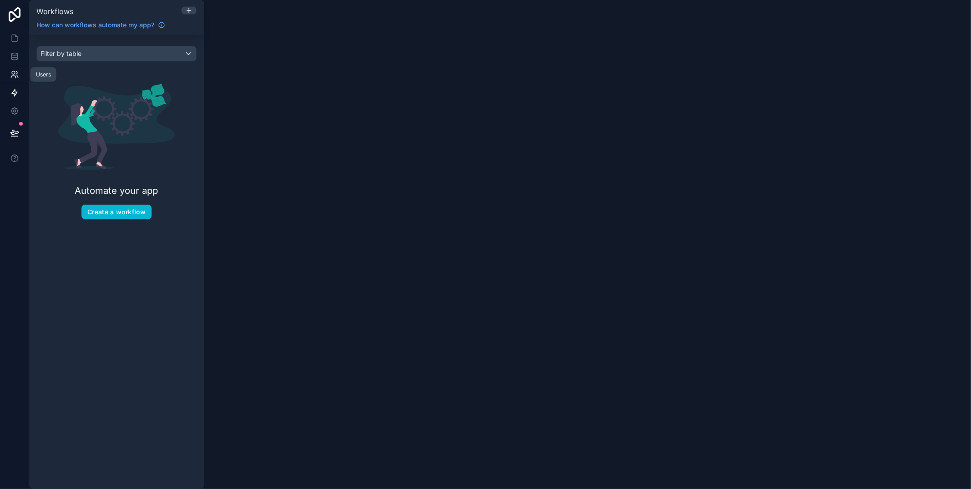
click at [18, 77] on icon at bounding box center [17, 77] width 1 height 2
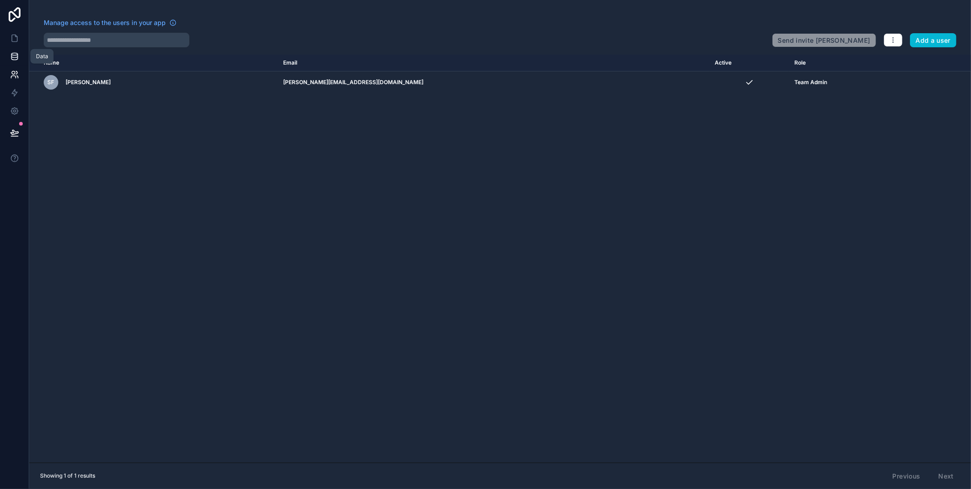
click at [15, 60] on icon at bounding box center [14, 58] width 6 height 4
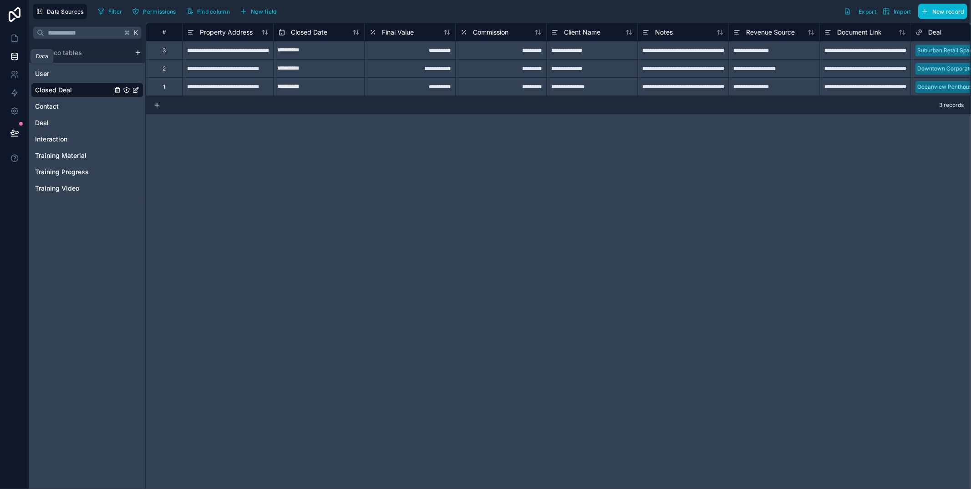
click at [15, 54] on icon at bounding box center [14, 56] width 9 height 9
click at [15, 35] on icon at bounding box center [14, 38] width 9 height 9
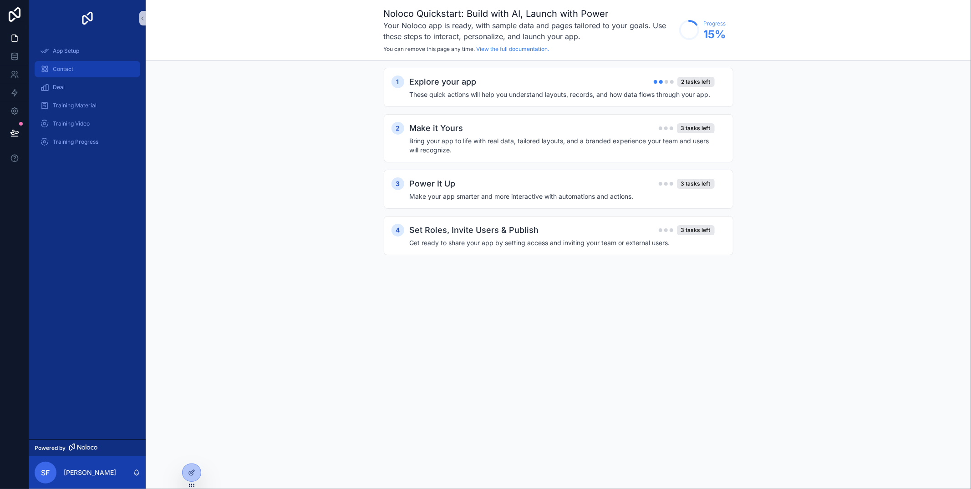
click at [76, 67] on div "Contact" at bounding box center [87, 69] width 95 height 15
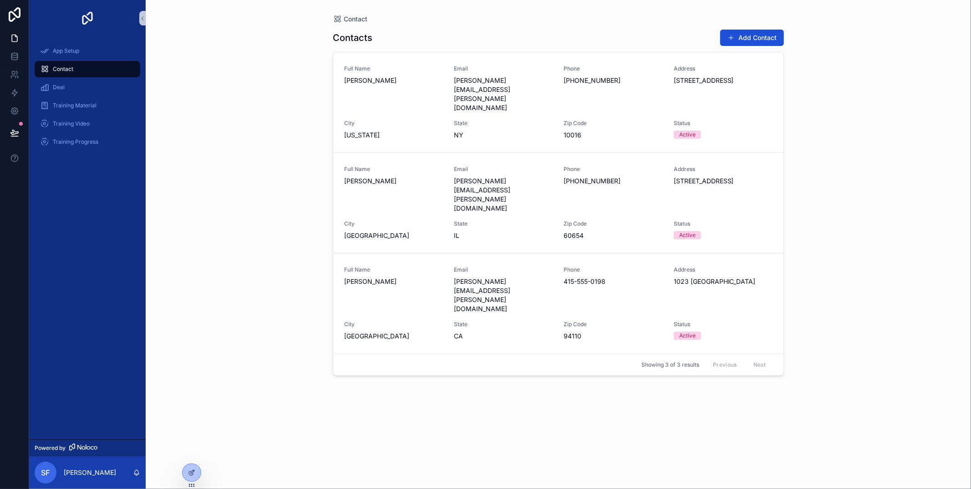
click at [76, 67] on div "Contact" at bounding box center [87, 69] width 95 height 15
click at [190, 469] on icon at bounding box center [191, 472] width 7 height 7
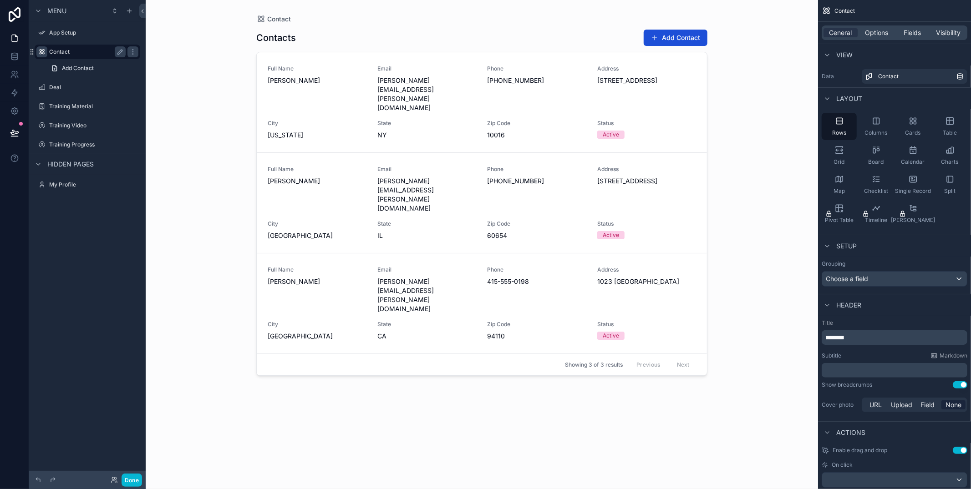
click at [41, 52] on icon "scrollable content" at bounding box center [41, 51] width 7 height 7
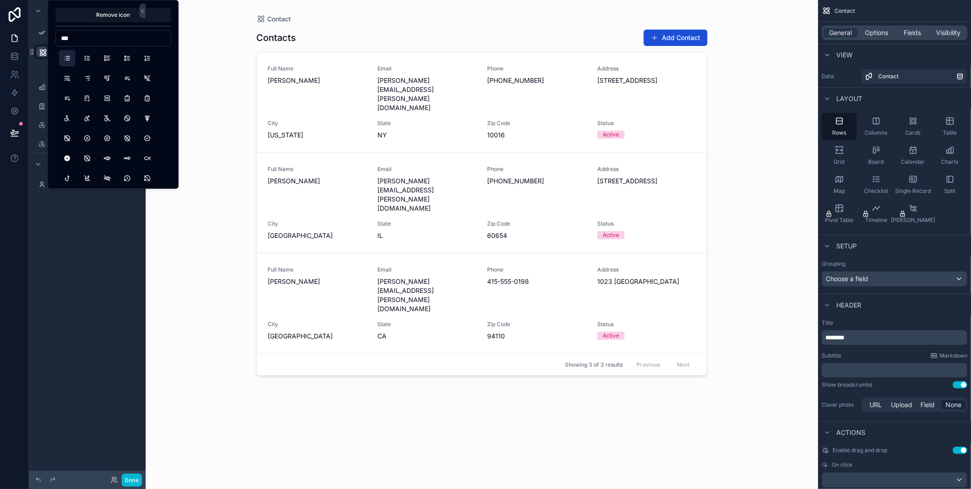
type input "***"
click at [71, 59] on button "List" at bounding box center [67, 58] width 16 height 16
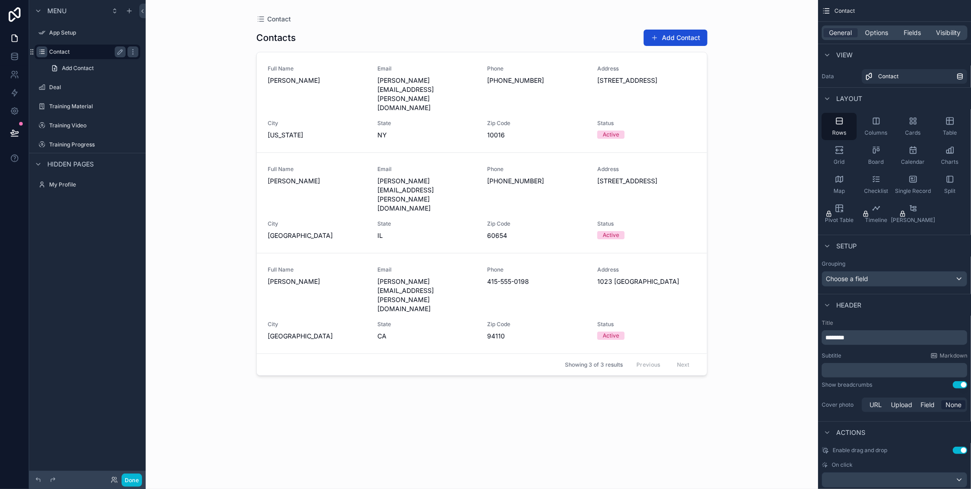
click at [64, 214] on div "Menu App Setup Contact Add Contact Deal Training Material Training Video Traini…" at bounding box center [87, 239] width 117 height 479
click at [128, 87] on div "scrollable content" at bounding box center [132, 87] width 11 height 11
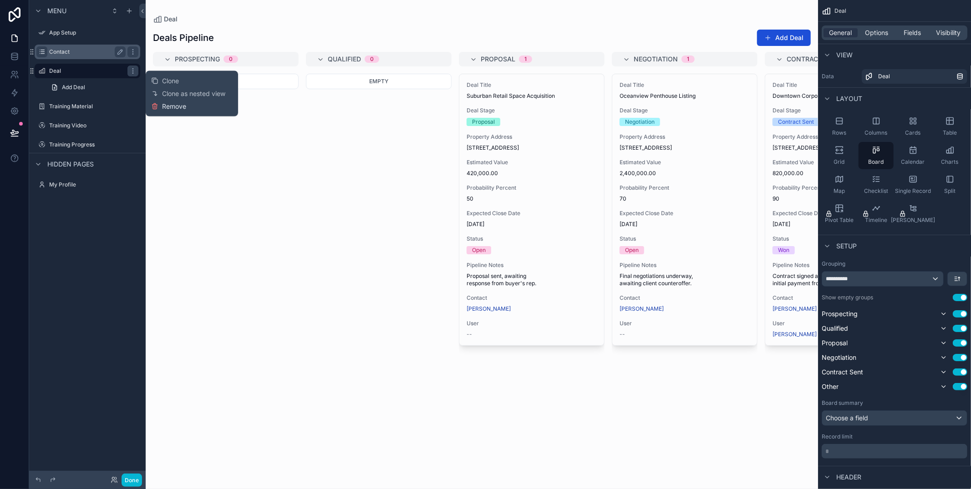
click at [164, 103] on span "Remove" at bounding box center [174, 106] width 24 height 9
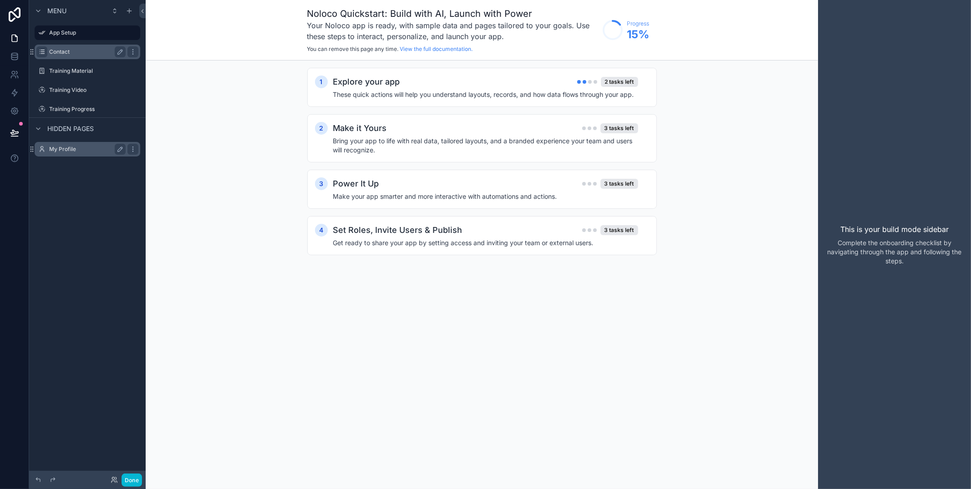
click at [60, 151] on label "My Profile" at bounding box center [85, 149] width 73 height 7
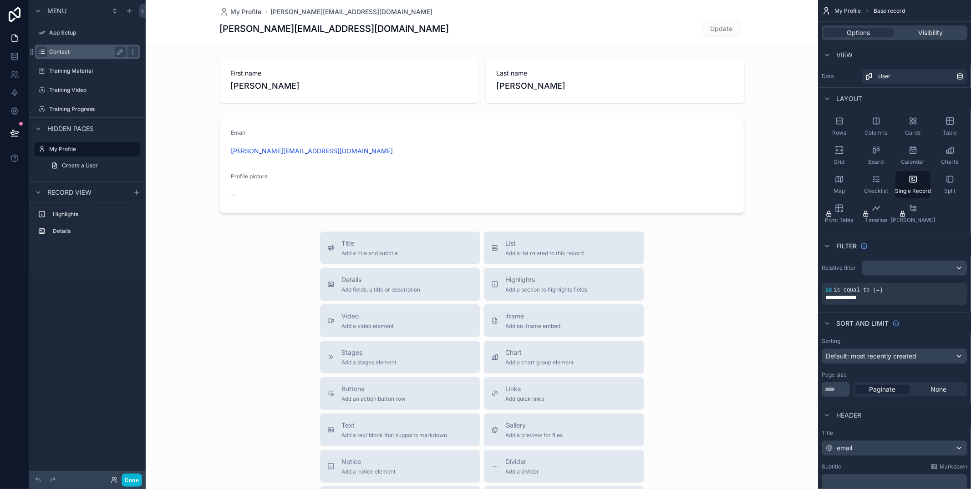
click at [82, 56] on div "Contact" at bounding box center [87, 51] width 76 height 11
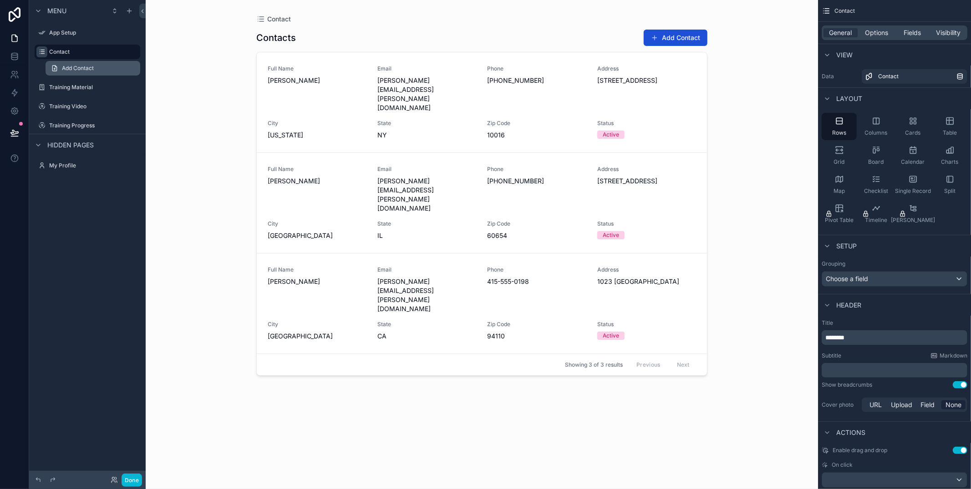
click at [83, 72] on link "Add Contact" at bounding box center [93, 68] width 95 height 15
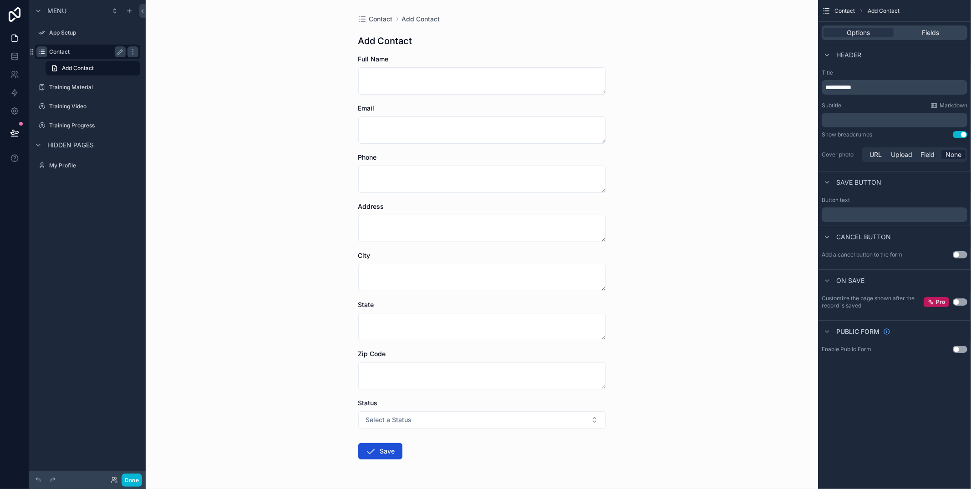
click at [87, 50] on label "Contact" at bounding box center [85, 51] width 73 height 7
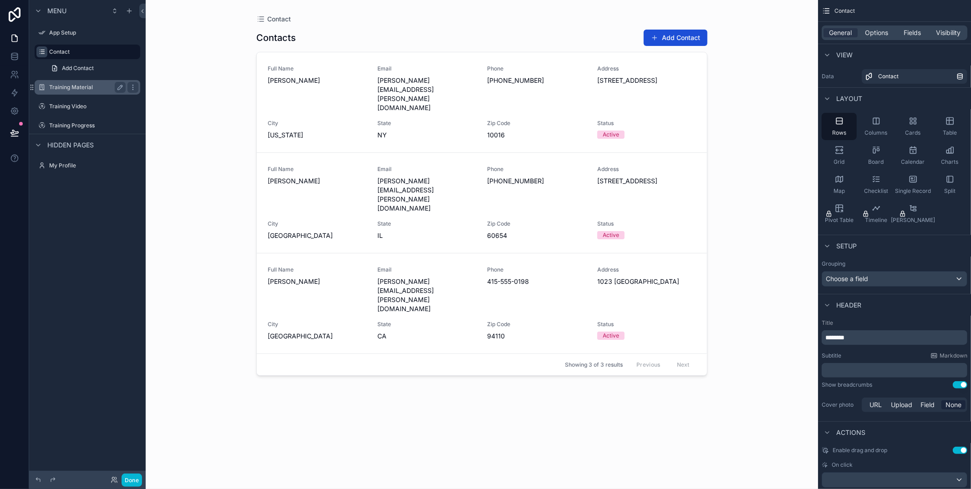
click at [82, 80] on div "Training Material" at bounding box center [87, 87] width 102 height 15
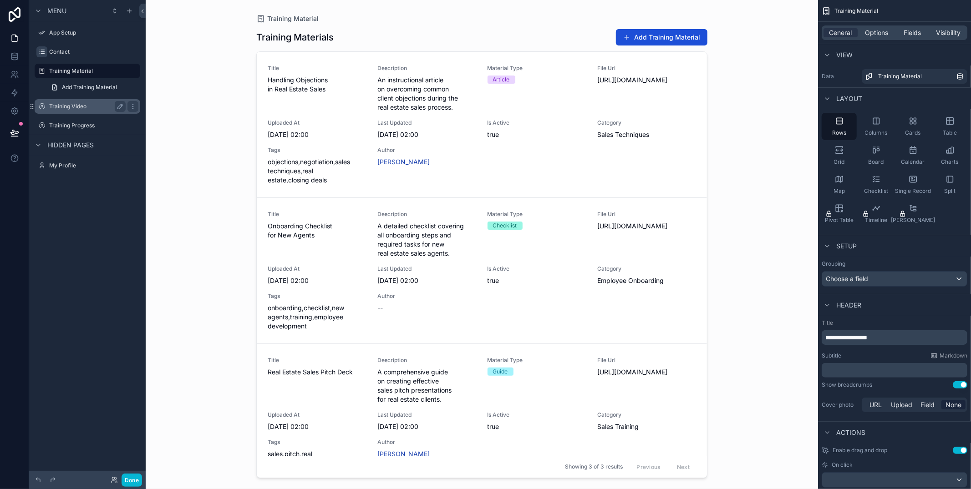
click at [76, 103] on label "Training Video" at bounding box center [85, 106] width 73 height 7
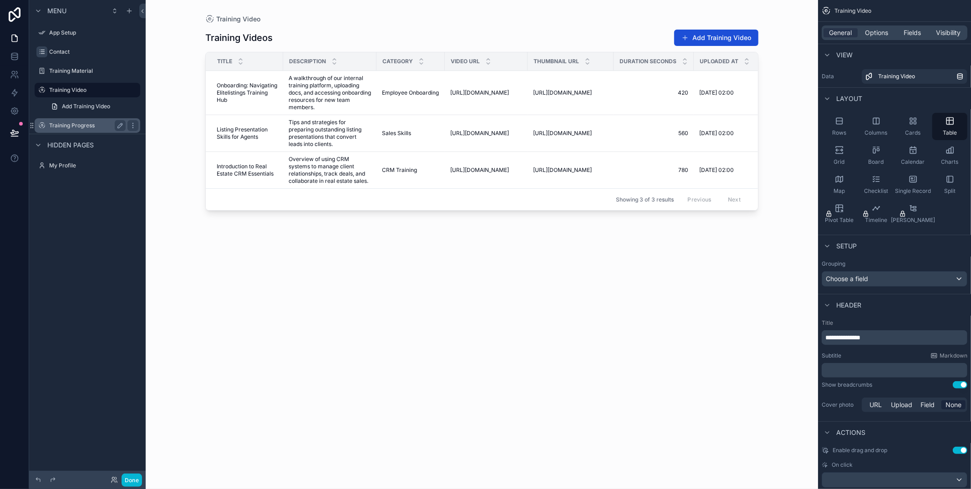
click at [50, 126] on label "Training Progress" at bounding box center [85, 125] width 73 height 7
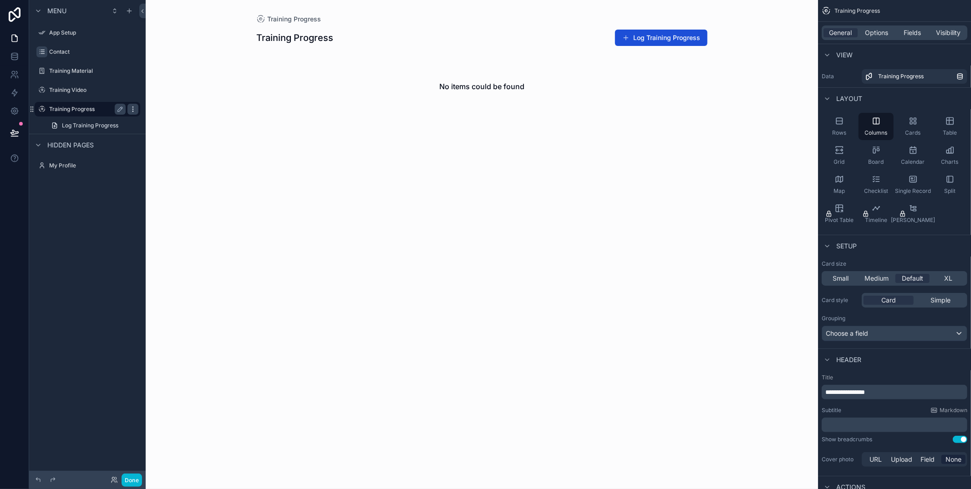
click at [131, 107] on icon "scrollable content" at bounding box center [132, 109] width 7 height 7
click at [168, 120] on span "Remove" at bounding box center [174, 121] width 24 height 9
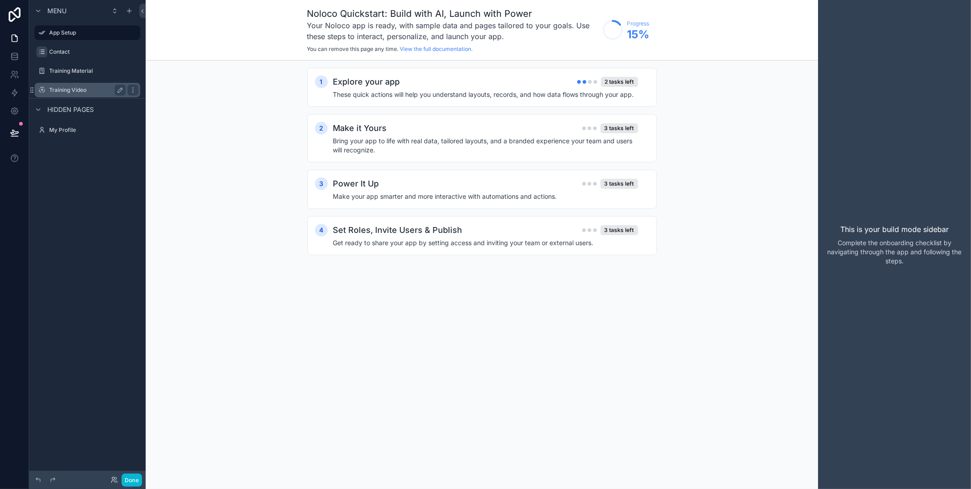
click at [72, 89] on label "Training Video" at bounding box center [85, 90] width 73 height 7
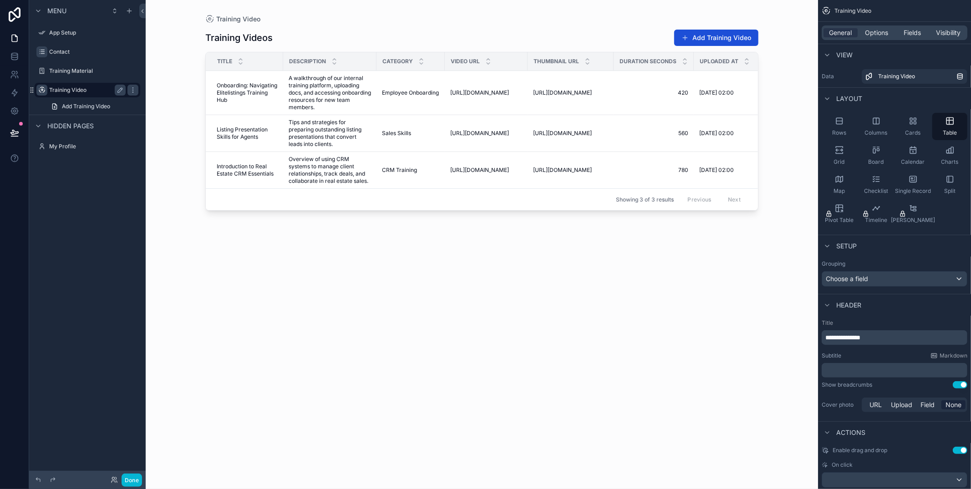
click at [44, 90] on icon "scrollable content" at bounding box center [41, 90] width 7 height 7
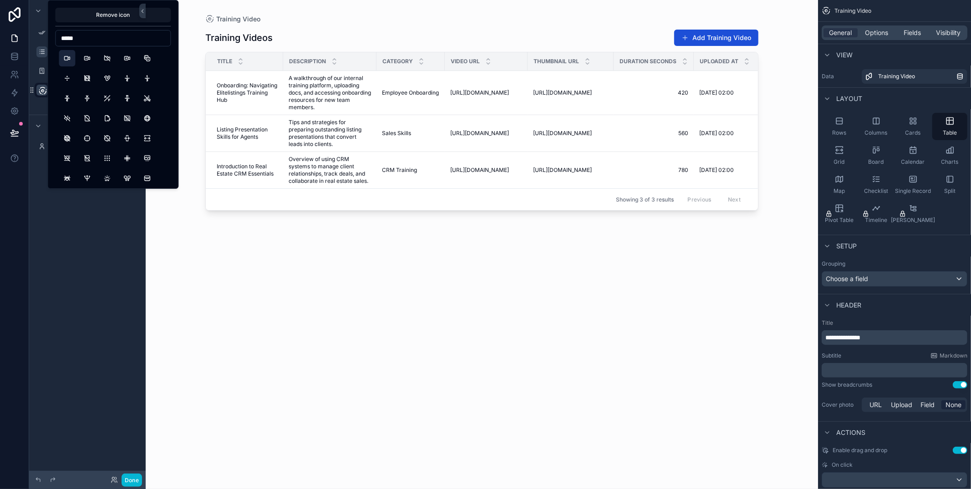
type input "*****"
click at [66, 56] on button "Video" at bounding box center [67, 58] width 16 height 16
click at [52, 229] on div "**********" at bounding box center [87, 239] width 117 height 479
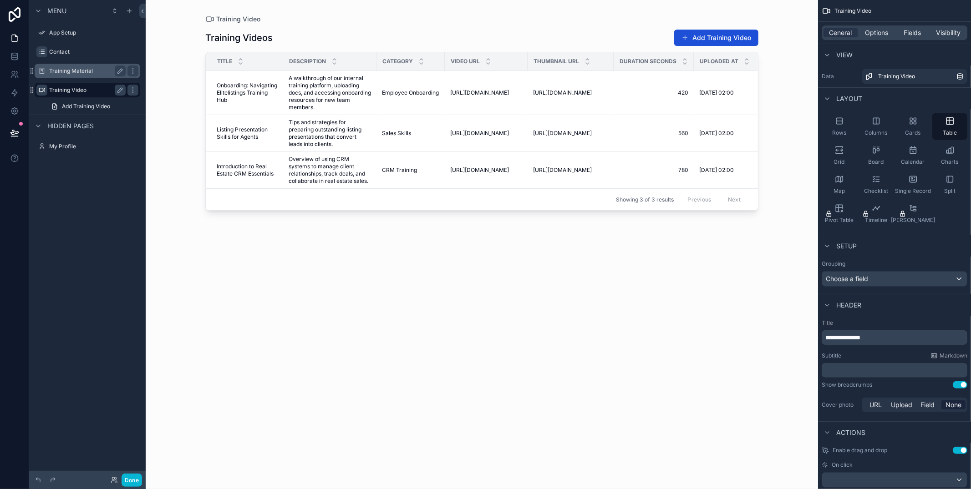
click at [64, 70] on label "Training Material" at bounding box center [85, 70] width 73 height 7
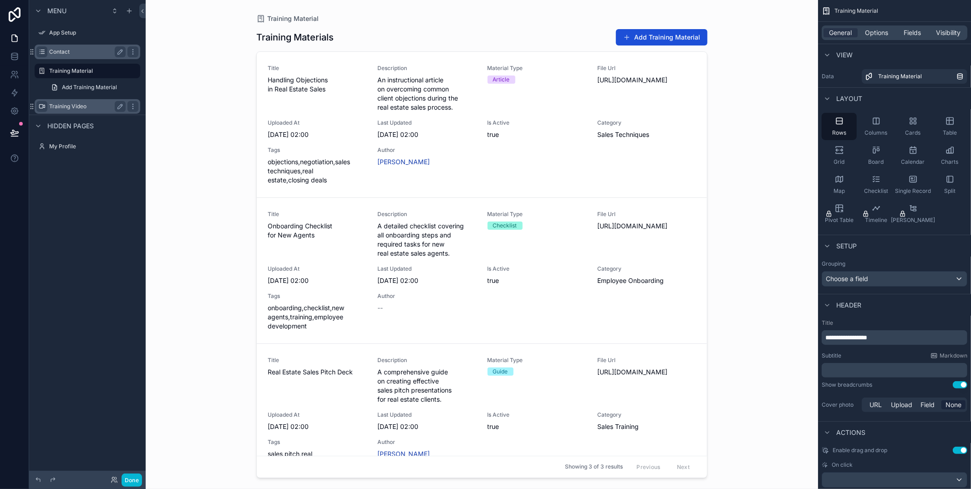
click at [71, 55] on label "Contact" at bounding box center [85, 51] width 73 height 7
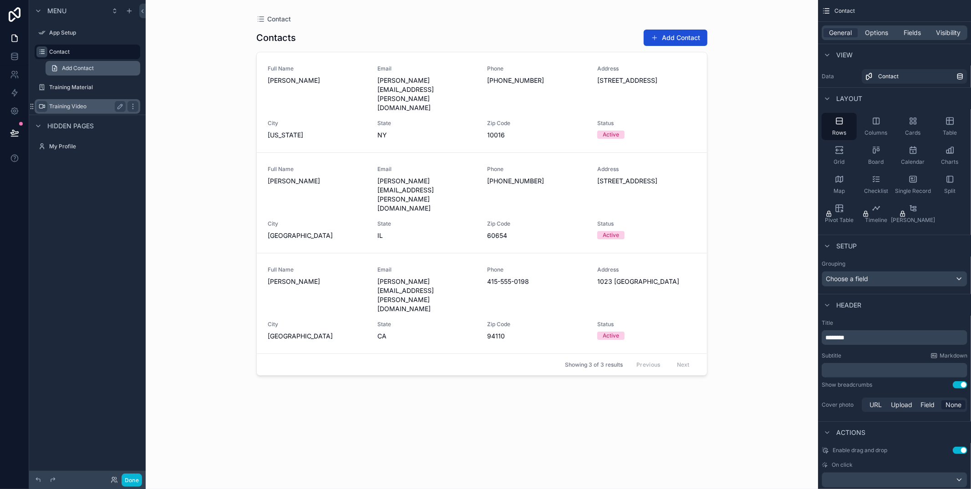
click at [87, 66] on span "Add Contact" at bounding box center [78, 68] width 32 height 7
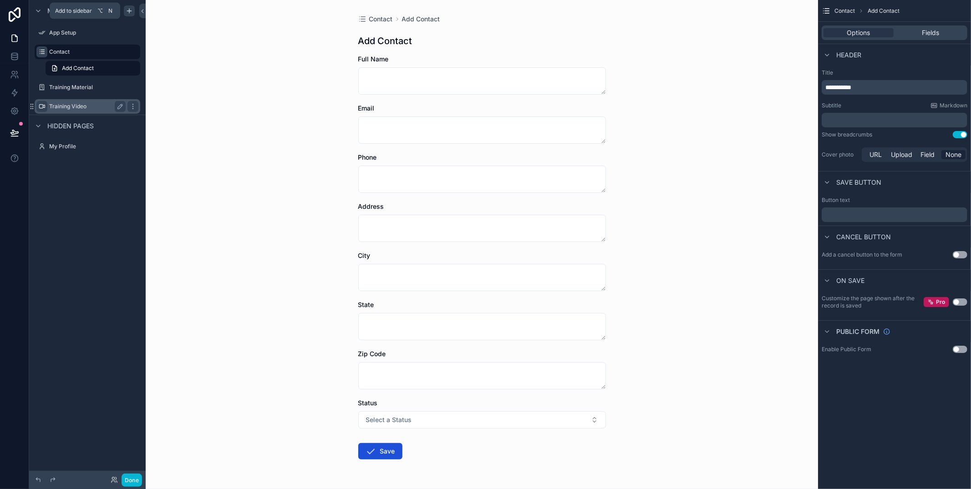
click at [127, 11] on icon "scrollable content" at bounding box center [129, 10] width 7 height 7
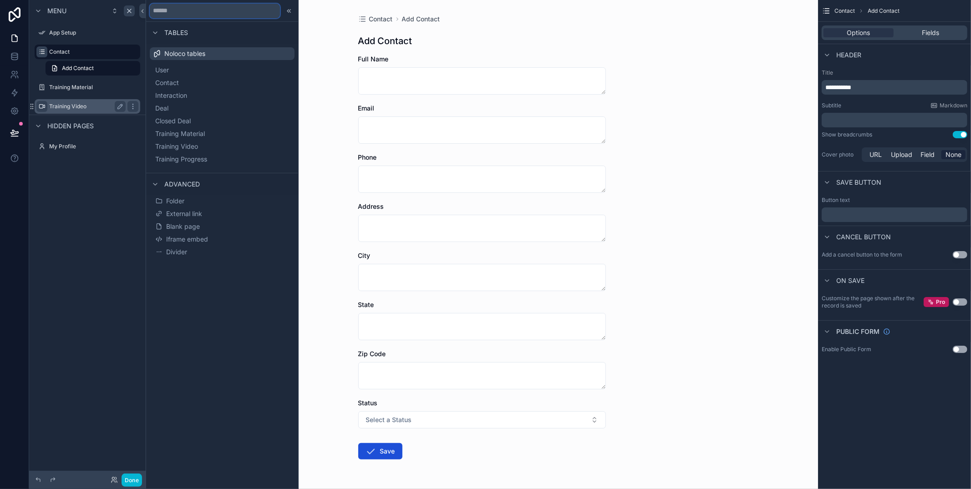
click at [201, 16] on input "text" at bounding box center [215, 11] width 130 height 15
click at [101, 196] on div "Menu App Setup Contact Add Contact Training Material Training Video Hidden page…" at bounding box center [87, 239] width 117 height 479
click at [90, 30] on label "App Setup" at bounding box center [85, 32] width 73 height 7
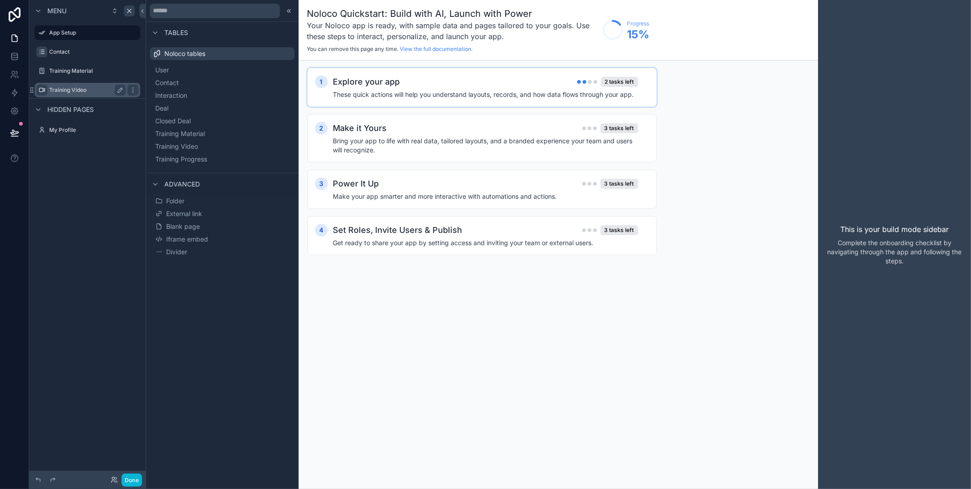
click at [483, 94] on h4 "These quick actions will help you understand layouts, records, and how data flo…" at bounding box center [485, 94] width 305 height 9
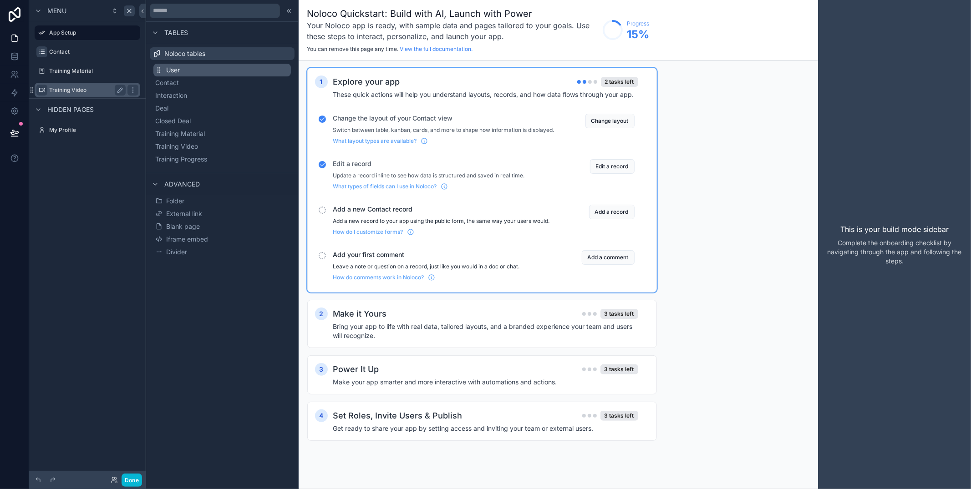
click at [219, 64] on button "User" at bounding box center [222, 70] width 138 height 13
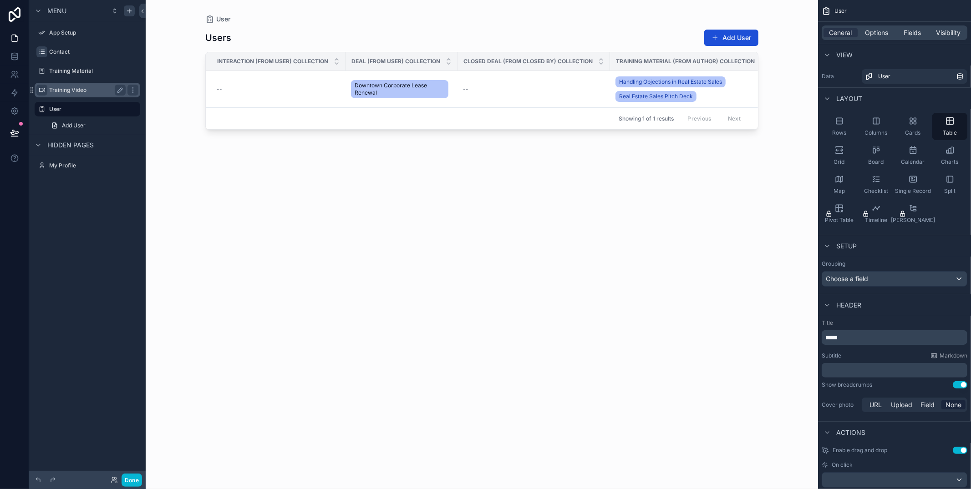
click at [87, 88] on label "Training Video" at bounding box center [85, 90] width 73 height 7
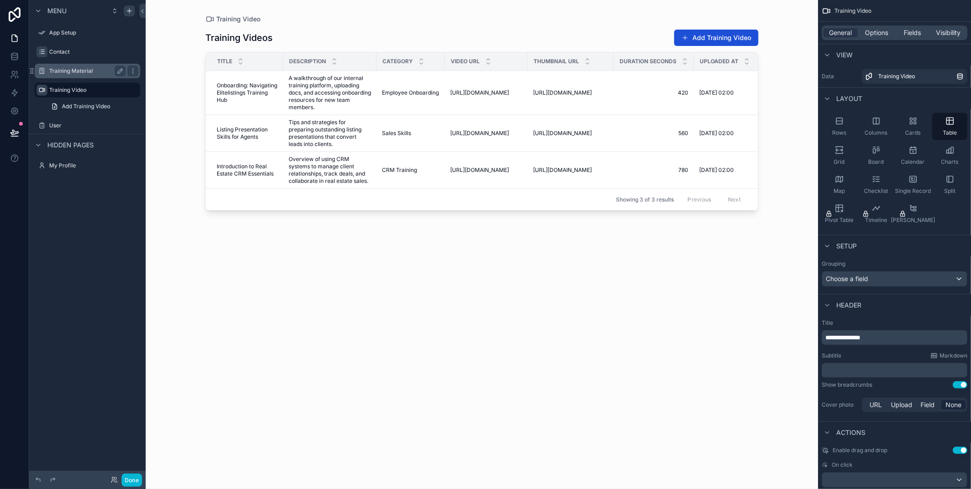
click at [89, 71] on label "Training Material" at bounding box center [85, 70] width 73 height 7
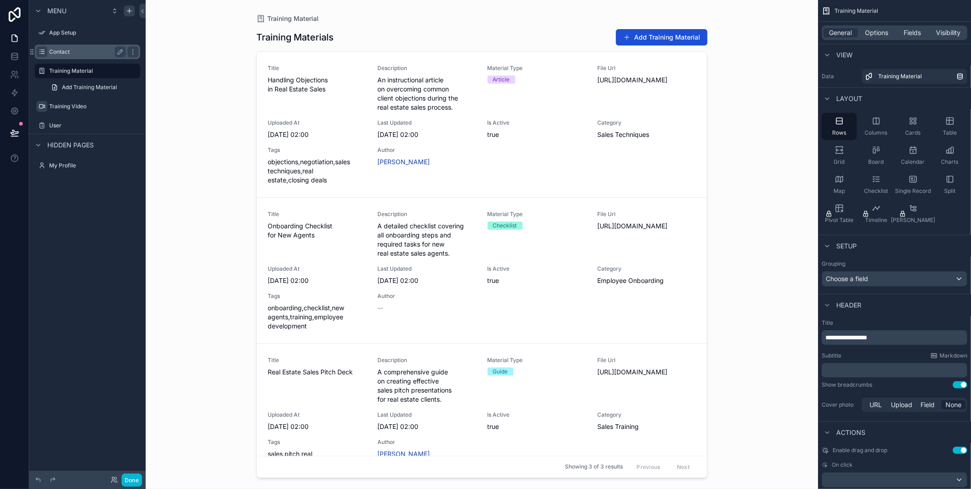
click at [68, 45] on div "Contact" at bounding box center [87, 52] width 102 height 15
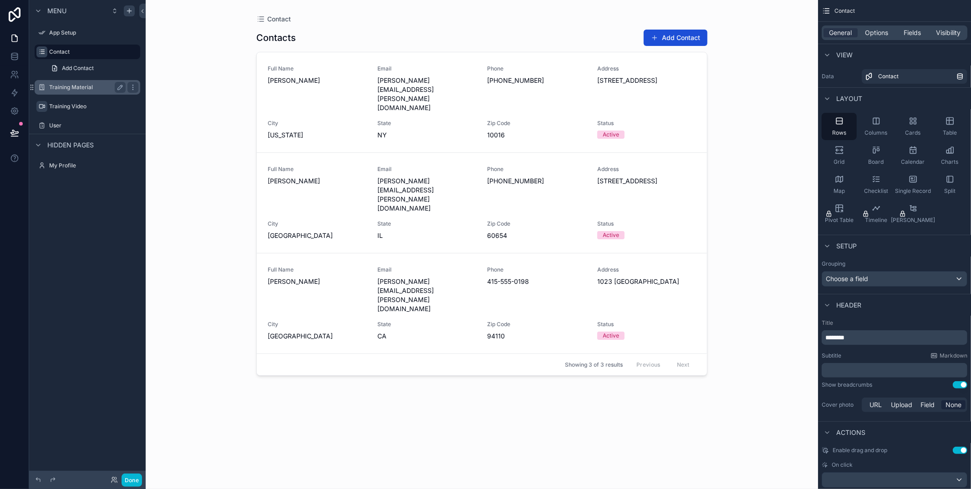
click at [71, 84] on label "Training Material" at bounding box center [85, 87] width 73 height 7
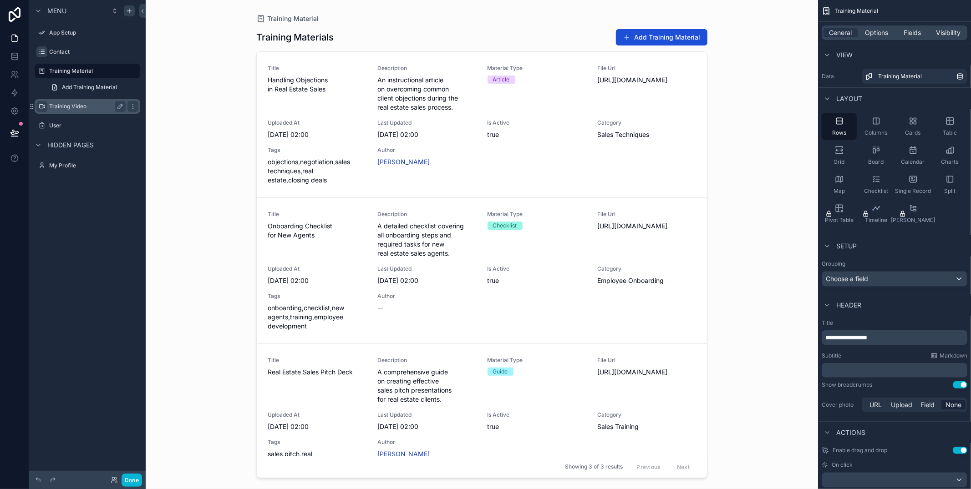
click at [66, 108] on label "Training Video" at bounding box center [85, 106] width 73 height 7
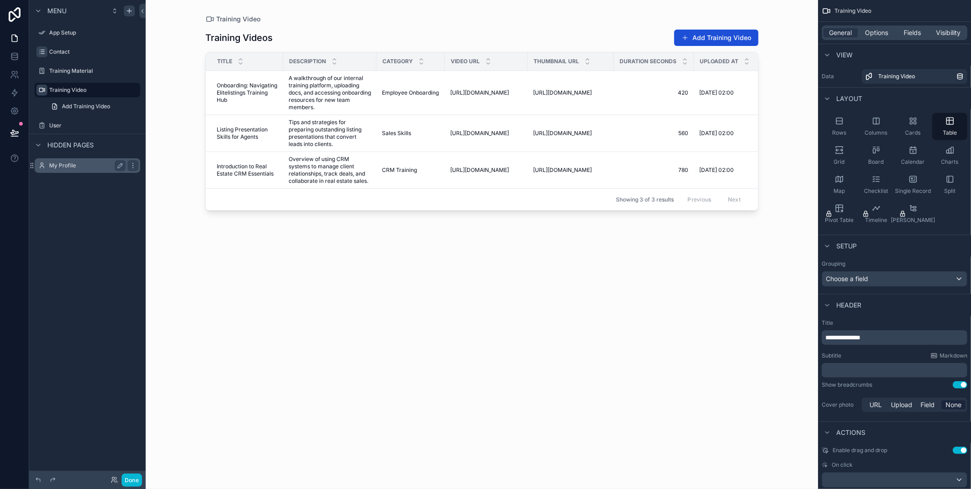
click at [73, 171] on div "My Profile" at bounding box center [87, 165] width 76 height 11
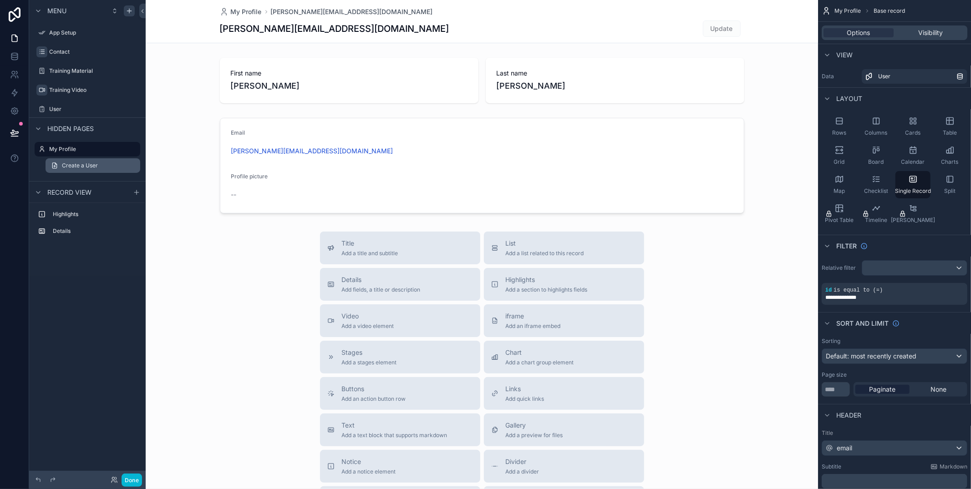
click at [87, 168] on span "Create a User" at bounding box center [80, 165] width 36 height 7
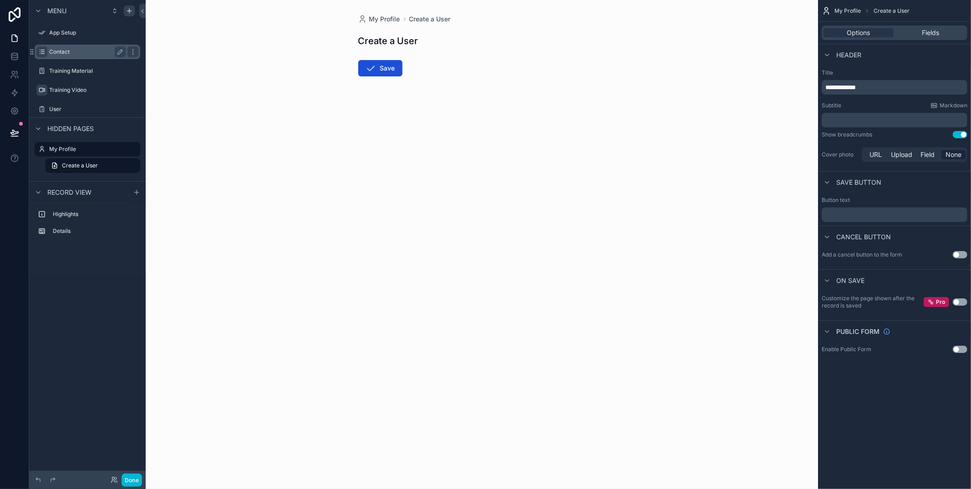
click at [66, 52] on label "Contact" at bounding box center [85, 51] width 73 height 7
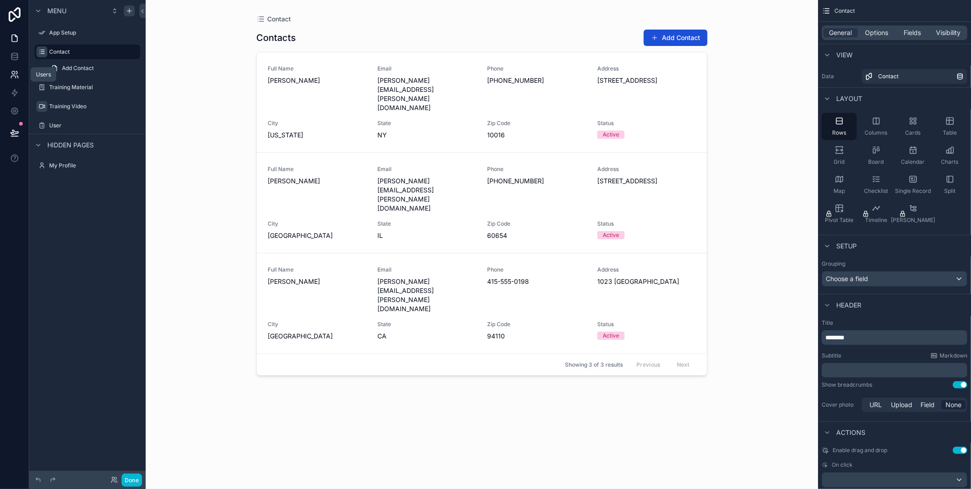
click at [14, 80] on link at bounding box center [14, 75] width 29 height 18
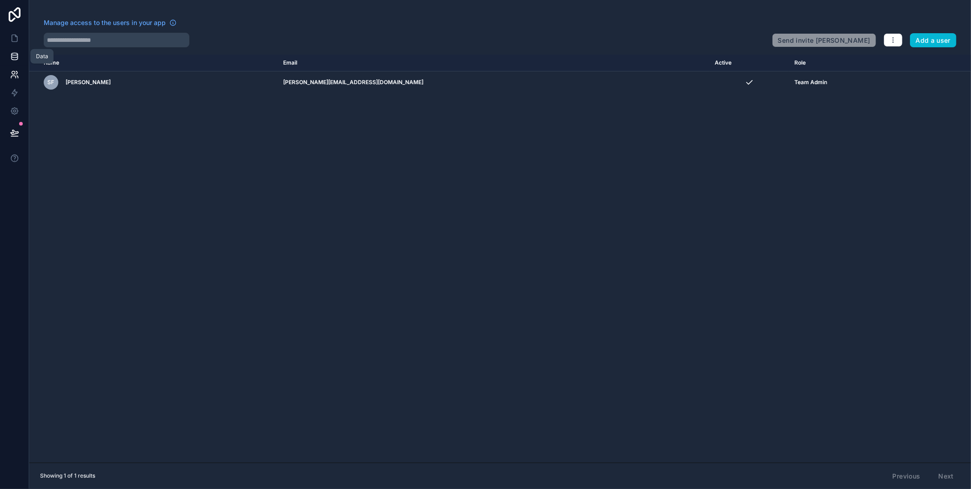
click at [12, 52] on icon at bounding box center [14, 56] width 9 height 9
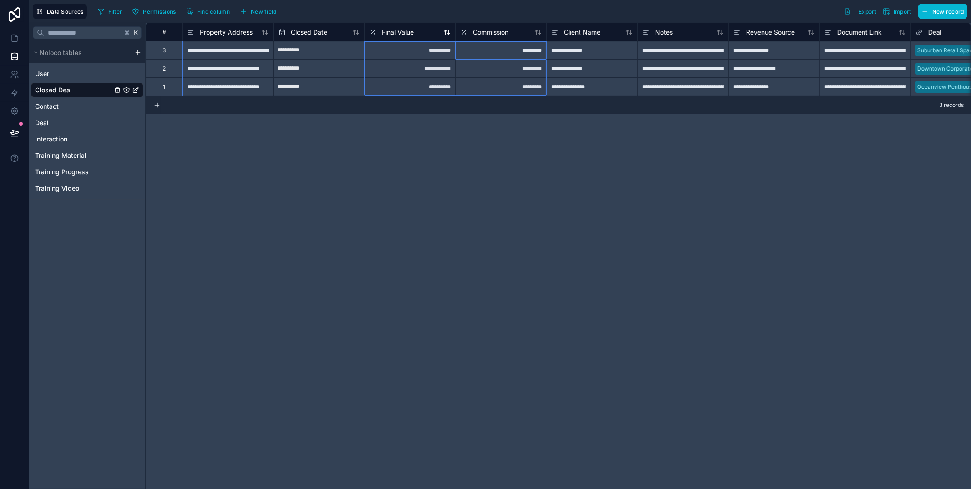
drag, startPoint x: 456, startPoint y: 33, endPoint x: 450, endPoint y: 33, distance: 5.5
click at [450, 33] on div "# Property Address Closed Date Final Value Commission Client Name Notes Revenue…" at bounding box center [756, 32] width 1220 height 18
click at [518, 102] on div "3 records" at bounding box center [558, 105] width 825 height 18
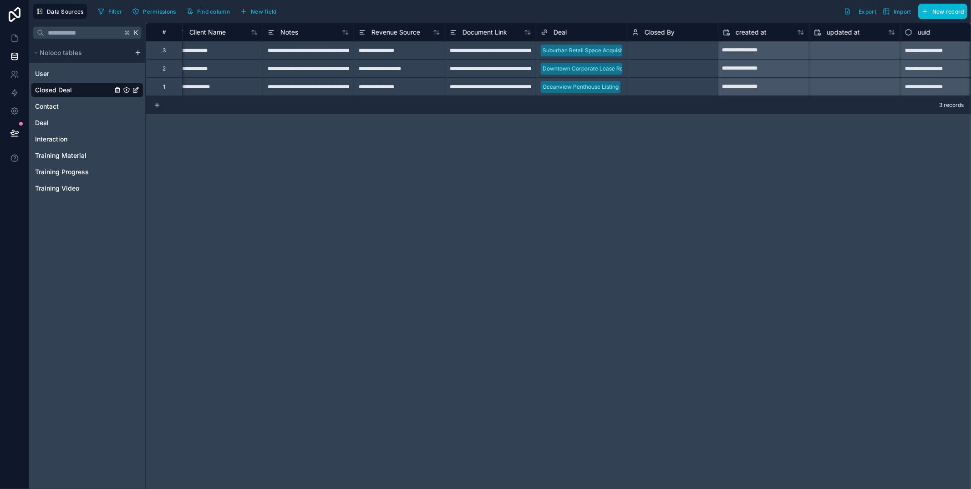
scroll to position [0, 388]
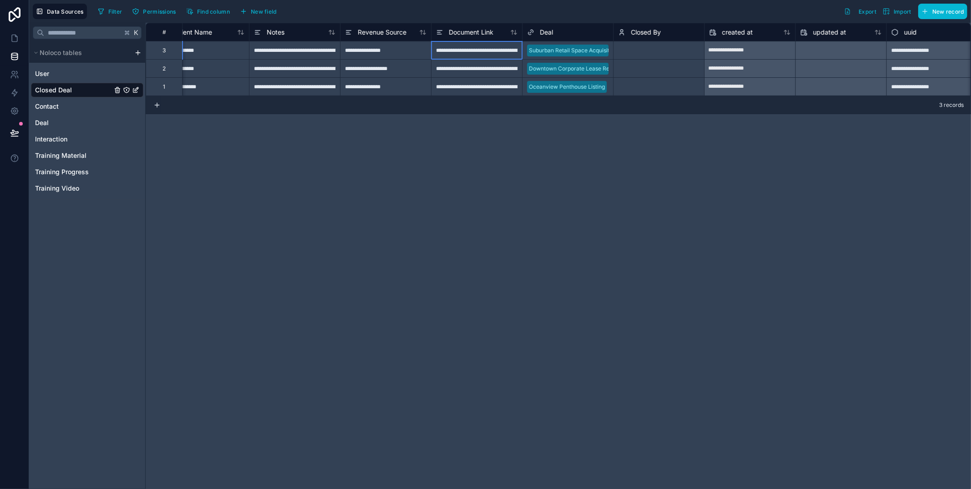
click at [464, 54] on div "**********" at bounding box center [476, 50] width 91 height 18
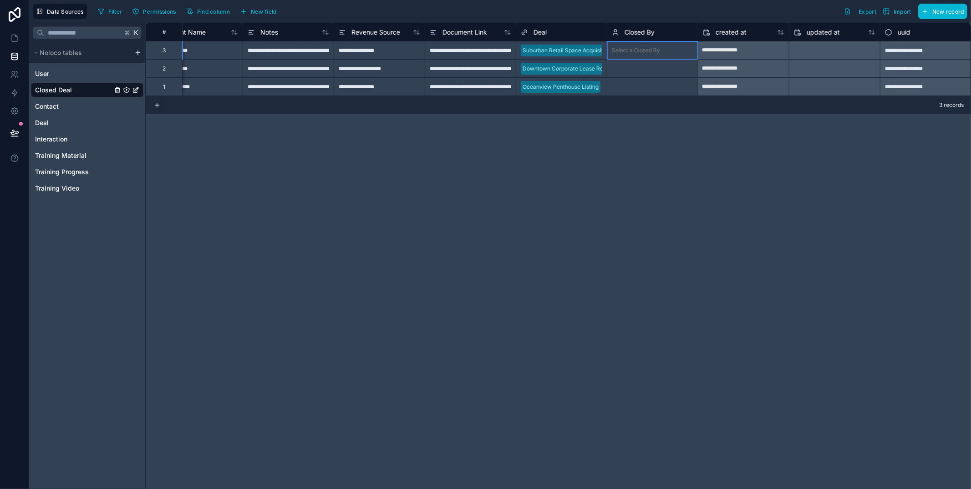
click at [648, 51] on div "Select a Closed By" at bounding box center [636, 50] width 48 height 7
click at [649, 35] on span "Closed By" at bounding box center [640, 32] width 30 height 9
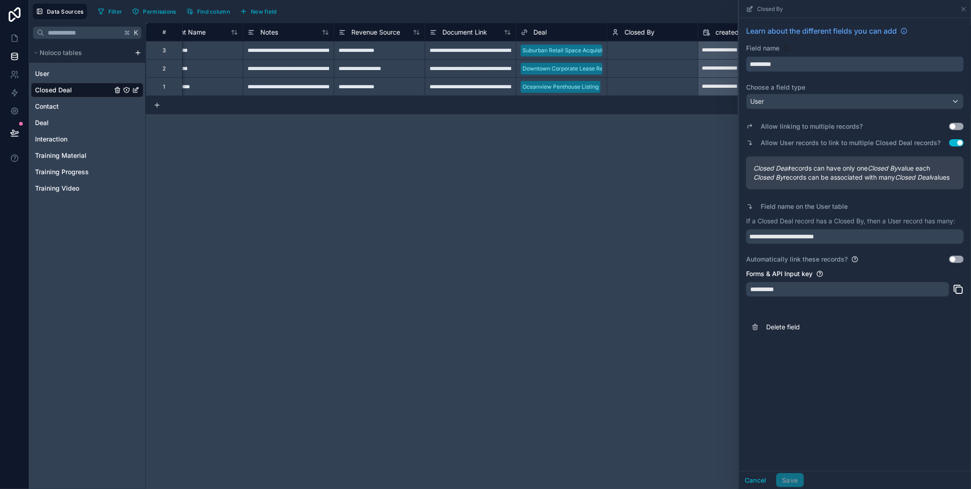
click at [818, 57] on input "*********" at bounding box center [855, 64] width 217 height 15
click at [816, 61] on input "*********" at bounding box center [855, 64] width 217 height 15
click at [665, 72] on div "Select a Closed By" at bounding box center [652, 68] width 91 height 9
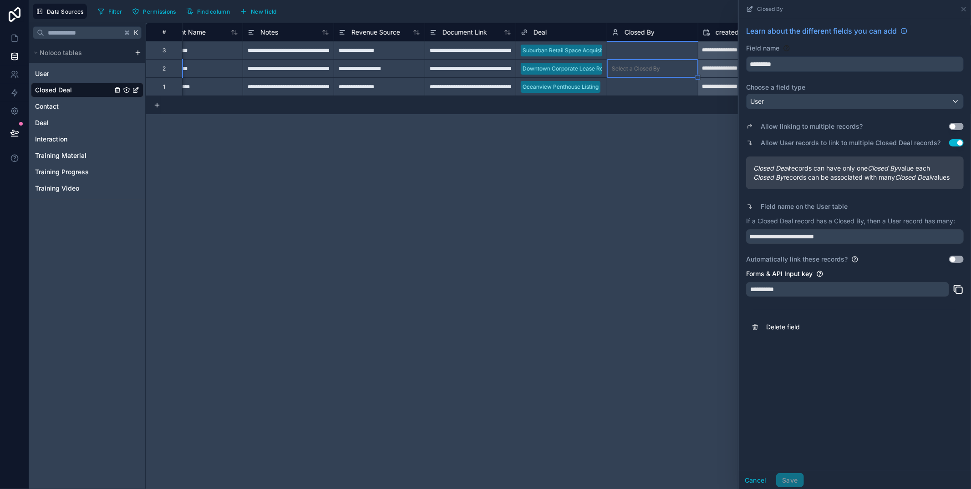
scroll to position [0, 392]
click at [810, 97] on div "User" at bounding box center [855, 101] width 217 height 15
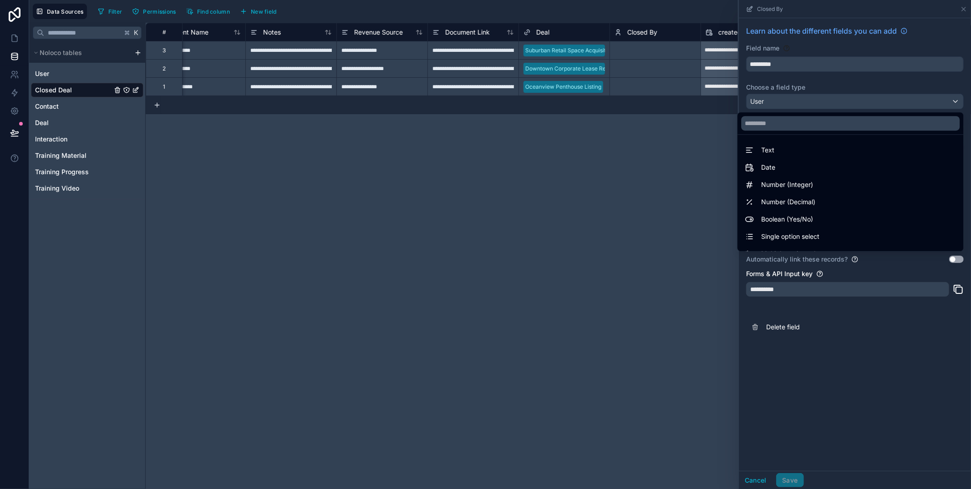
click at [671, 79] on div "Select a Closed By" at bounding box center [655, 87] width 91 height 18
click at [796, 102] on div at bounding box center [855, 244] width 232 height 489
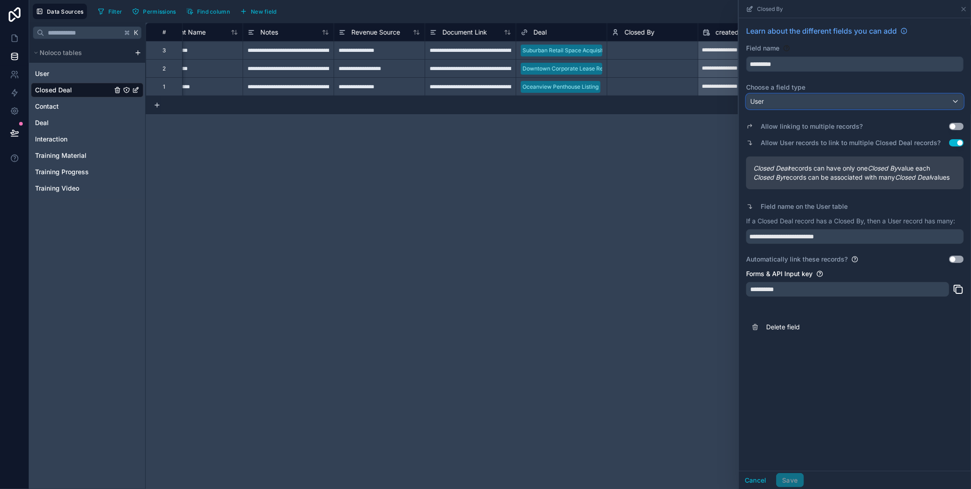
click at [796, 102] on div "User" at bounding box center [855, 101] width 217 height 15
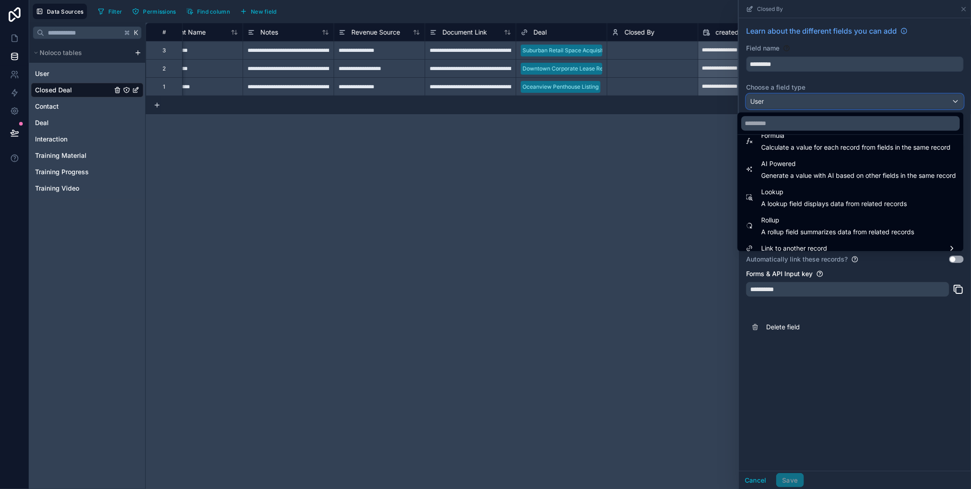
scroll to position [264, 0]
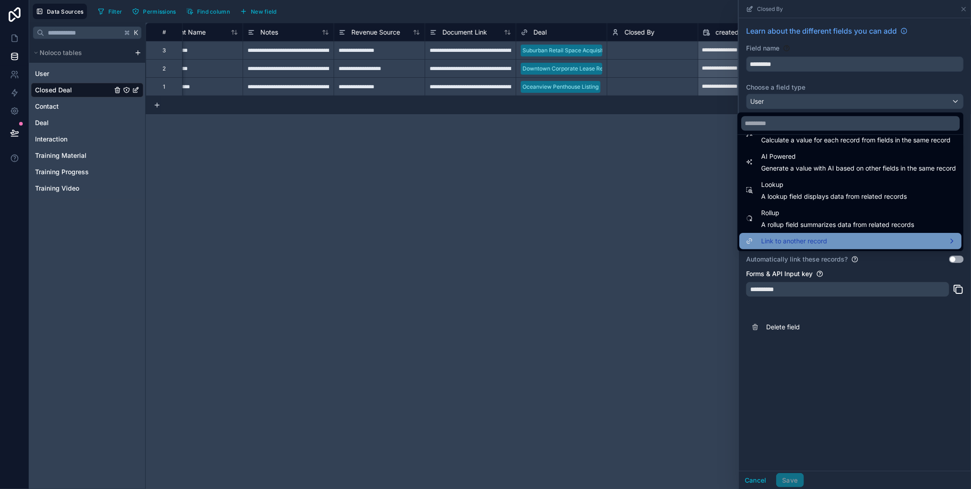
click at [834, 242] on div "Link to another record" at bounding box center [850, 241] width 211 height 11
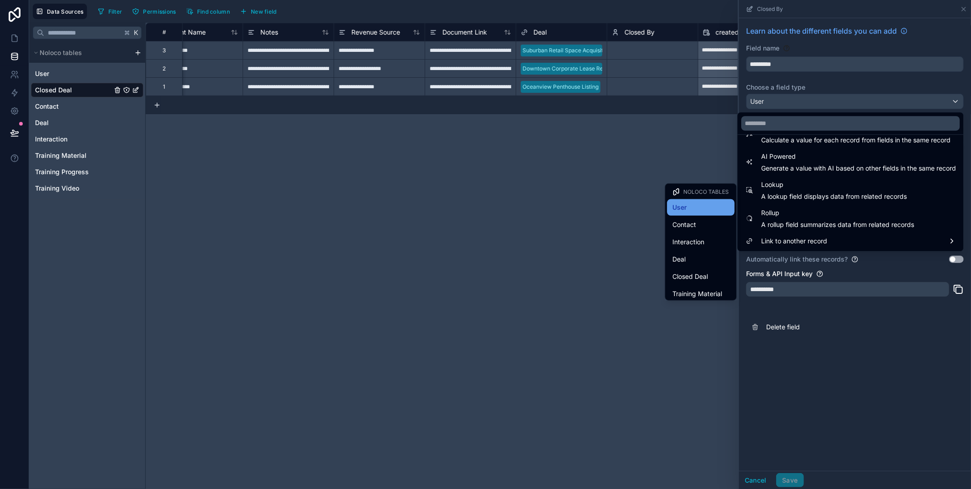
click at [721, 209] on div "User" at bounding box center [701, 207] width 56 height 11
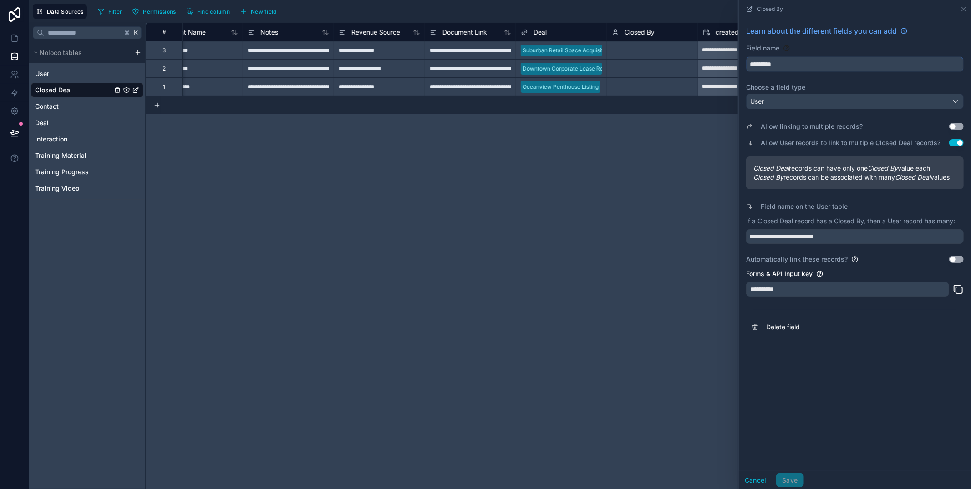
click at [809, 66] on input "*********" at bounding box center [855, 64] width 217 height 15
click at [746, 56] on button "********" at bounding box center [855, 63] width 218 height 15
type input "**********"
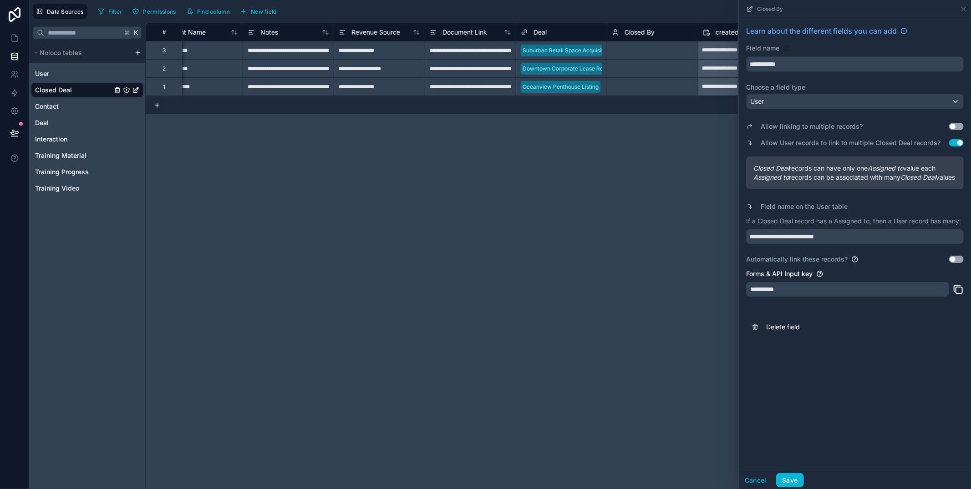
click at [661, 164] on div "**********" at bounding box center [558, 256] width 825 height 467
click at [642, 173] on div "**********" at bounding box center [558, 256] width 825 height 467
click at [794, 476] on button "Save" at bounding box center [789, 481] width 27 height 15
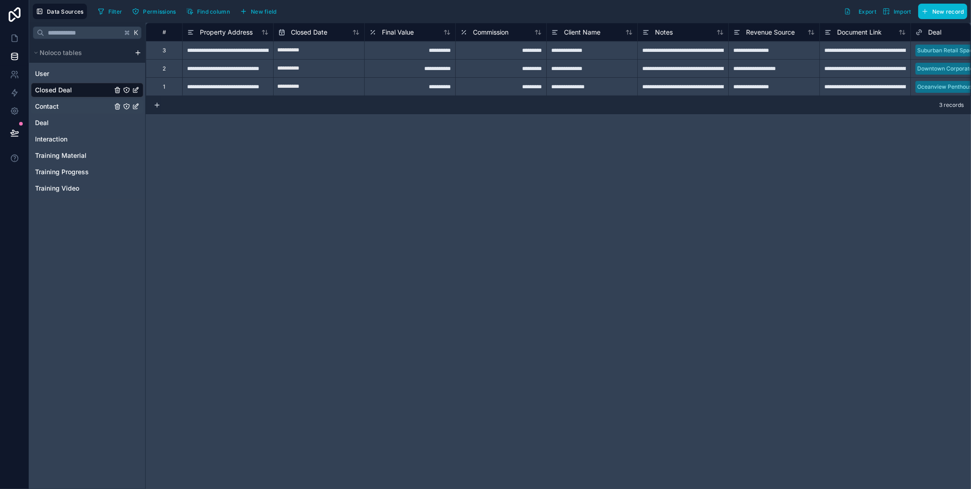
click at [66, 107] on div "Contact" at bounding box center [87, 106] width 112 height 15
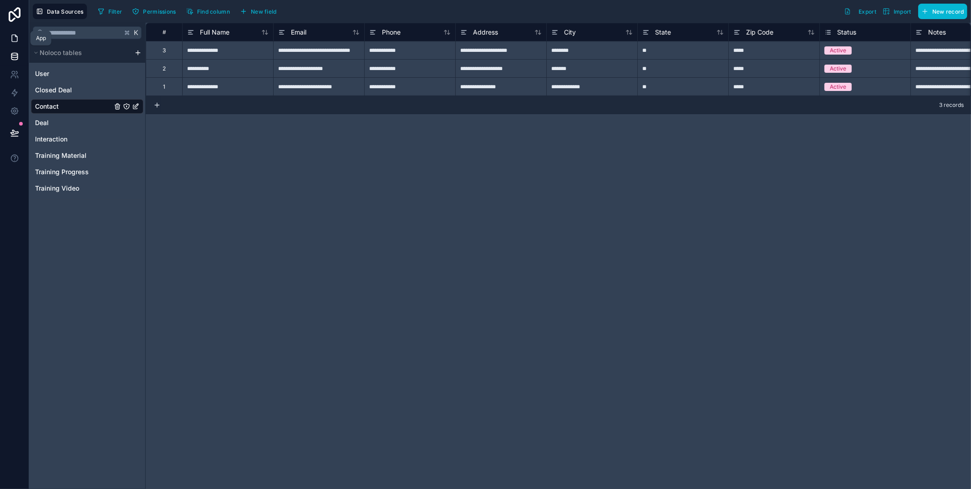
click at [10, 39] on icon at bounding box center [14, 38] width 9 height 9
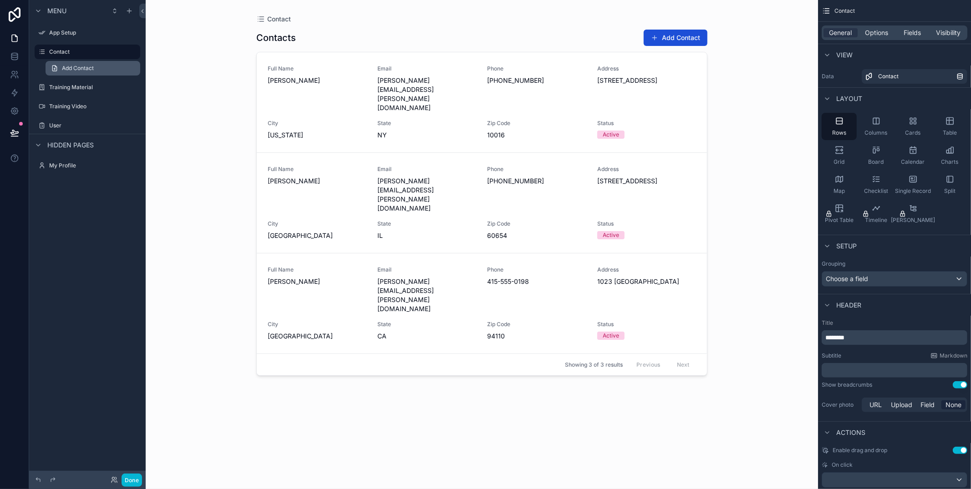
click at [75, 63] on link "Add Contact" at bounding box center [93, 68] width 95 height 15
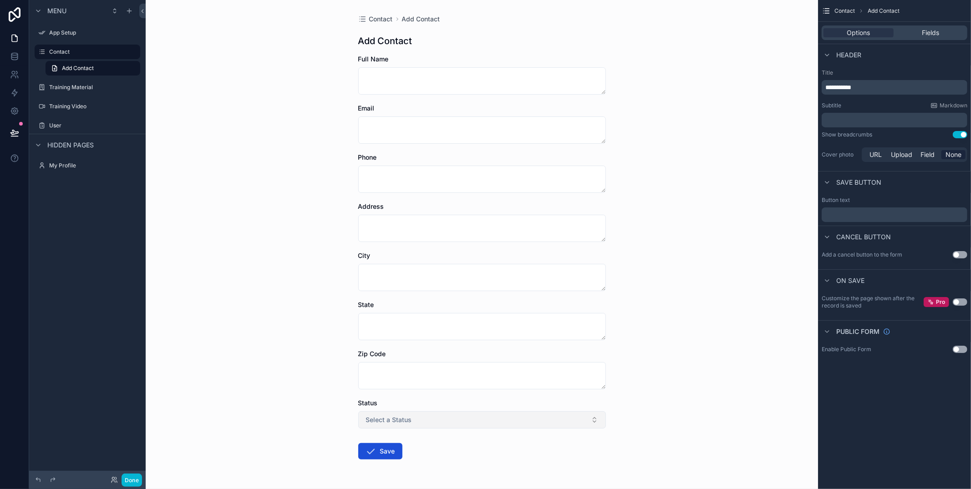
click at [426, 415] on button "Select a Status" at bounding box center [482, 420] width 248 height 17
click at [275, 351] on div "Contact Add Contact Add Contact Full Name Email Phone Address City State Zip Co…" at bounding box center [482, 244] width 672 height 489
click at [73, 32] on label "App Setup" at bounding box center [85, 32] width 73 height 7
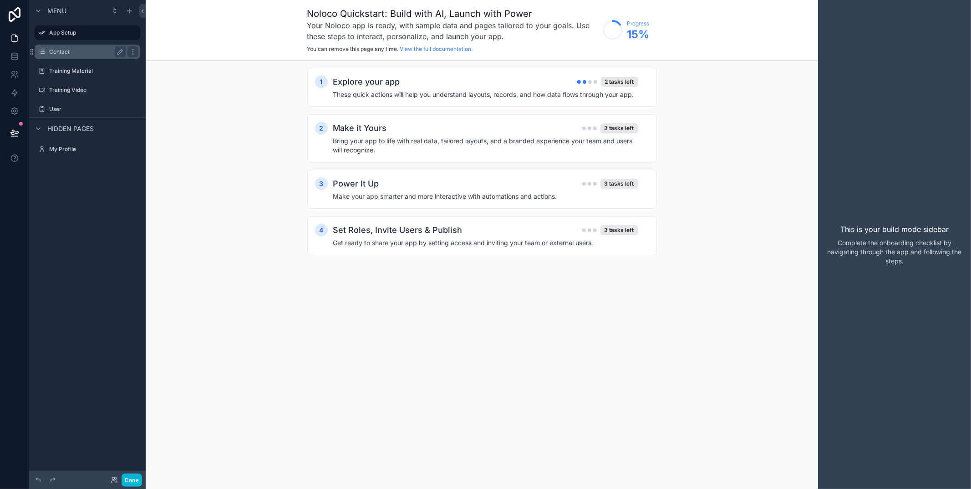
click at [74, 51] on label "Contact" at bounding box center [85, 51] width 73 height 7
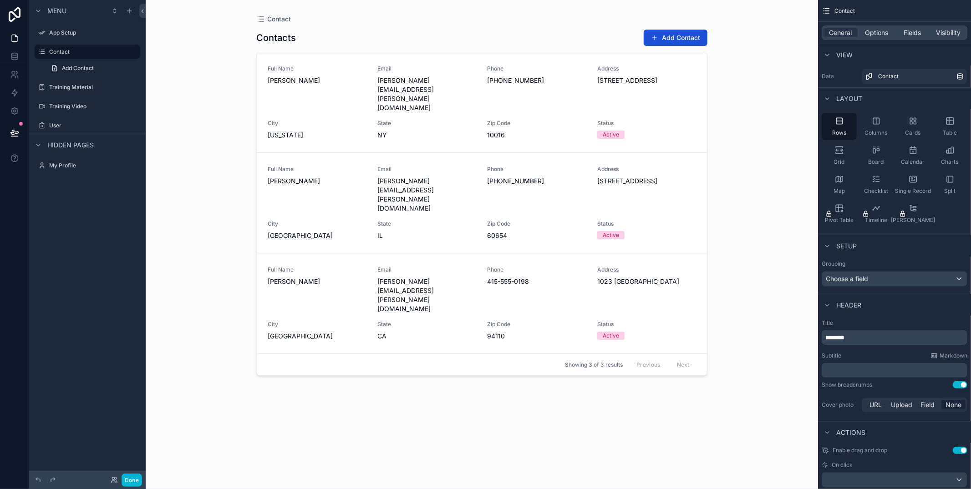
click at [429, 92] on div "scrollable content" at bounding box center [482, 239] width 466 height 479
click at [429, 120] on span "State" at bounding box center [426, 123] width 99 height 7
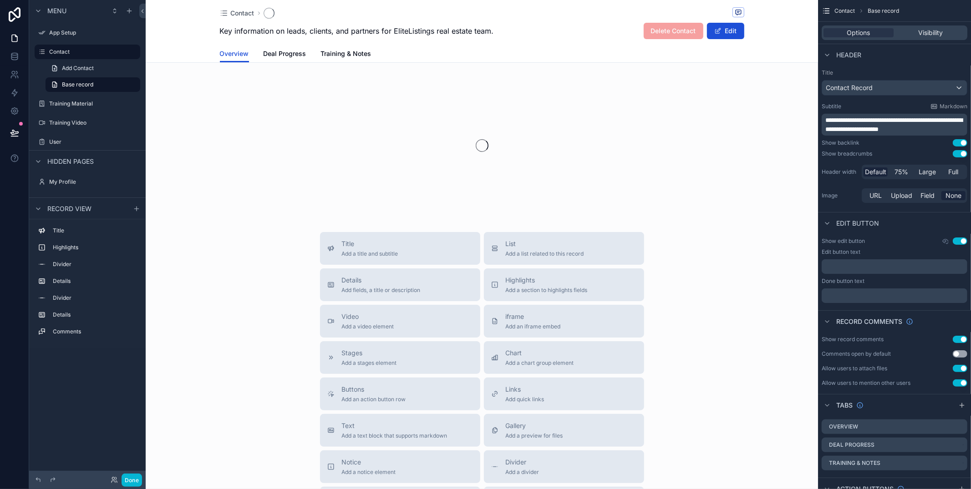
click at [429, 92] on div "scrollable content" at bounding box center [482, 146] width 672 height 144
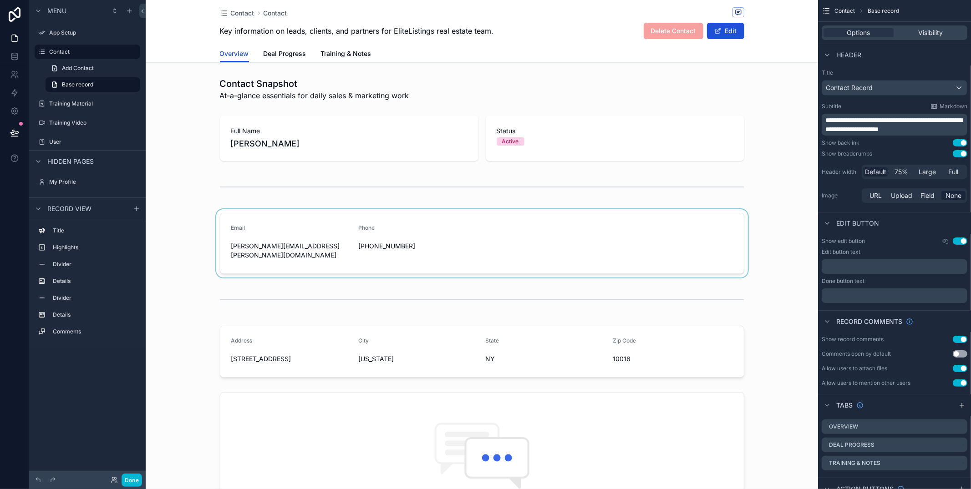
click at [432, 246] on div "scrollable content" at bounding box center [482, 243] width 672 height 68
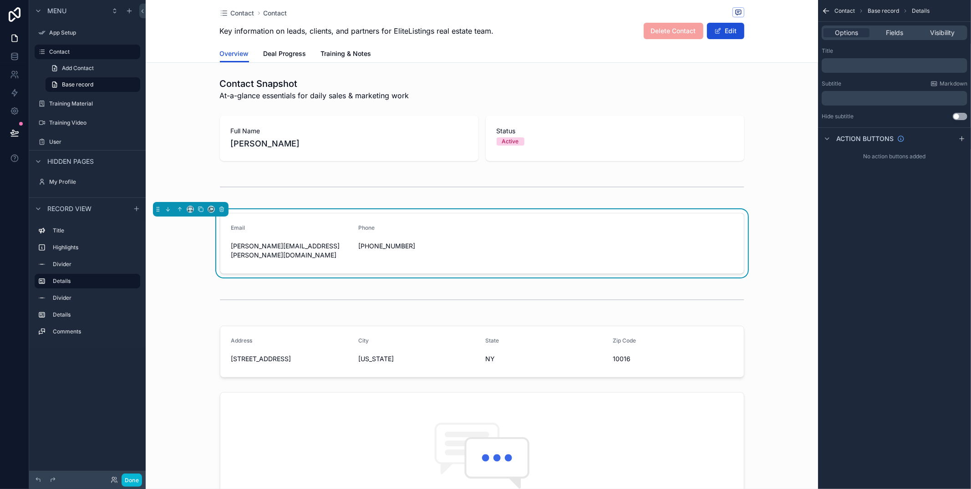
click at [507, 236] on form "Email [PERSON_NAME][EMAIL_ADDRESS][PERSON_NAME][DOMAIN_NAME] Phone [PHONE_NUMBE…" at bounding box center [482, 244] width 524 height 60
click at [882, 32] on div "Fields" at bounding box center [894, 32] width 46 height 9
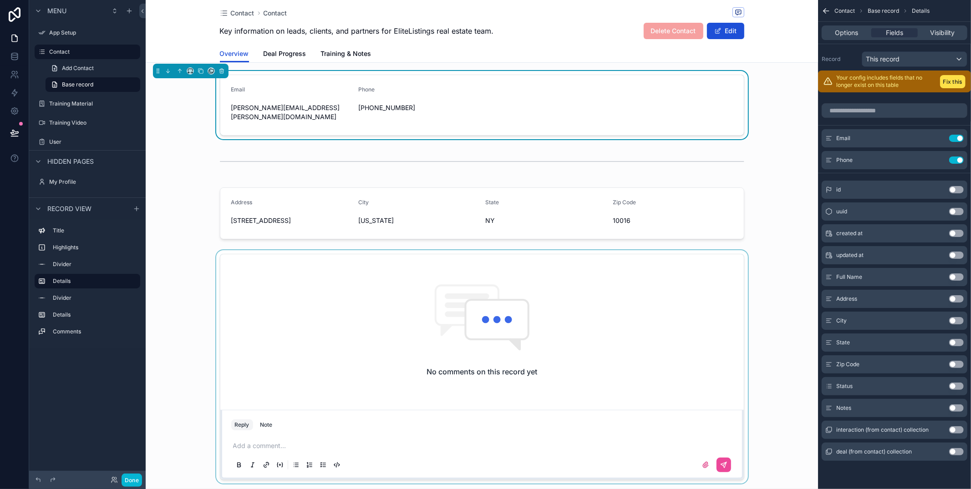
scroll to position [141, 0]
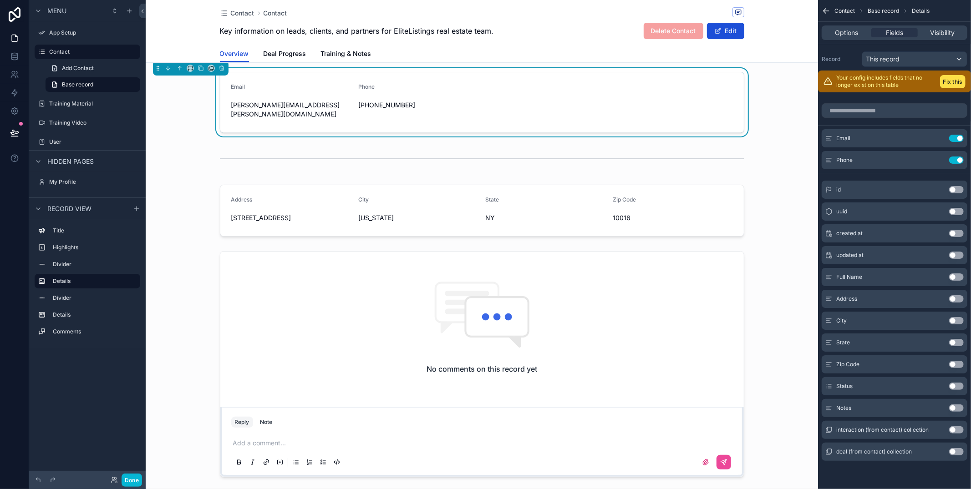
click at [957, 409] on button "Use setting" at bounding box center [956, 408] width 15 height 7
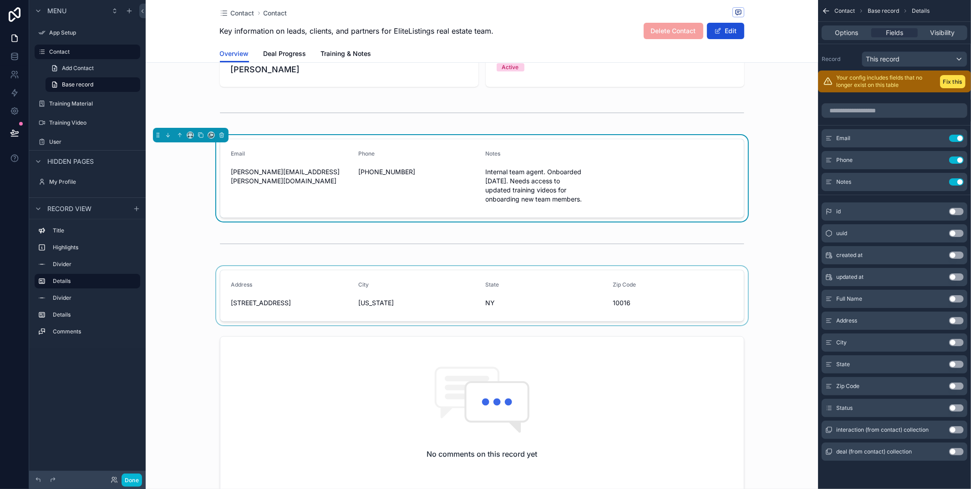
scroll to position [52, 0]
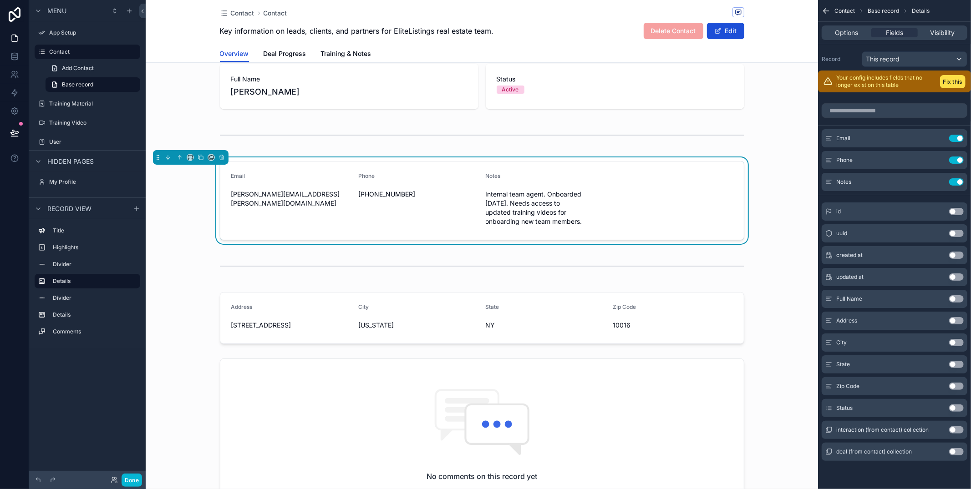
click at [785, 237] on div "Email [PERSON_NAME][EMAIL_ADDRESS][PERSON_NAME][DOMAIN_NAME] Phone [PHONE_NUMBE…" at bounding box center [482, 201] width 672 height 87
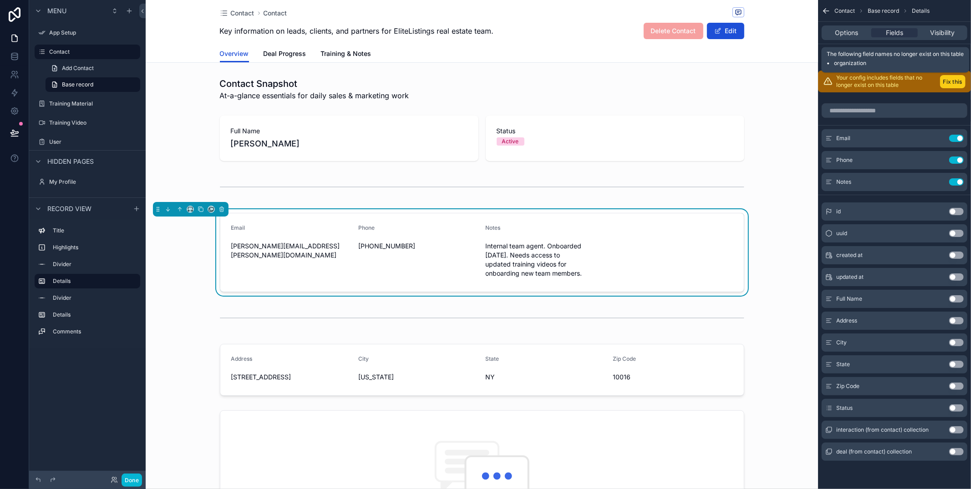
click at [943, 81] on button "Fix this" at bounding box center [952, 81] width 25 height 13
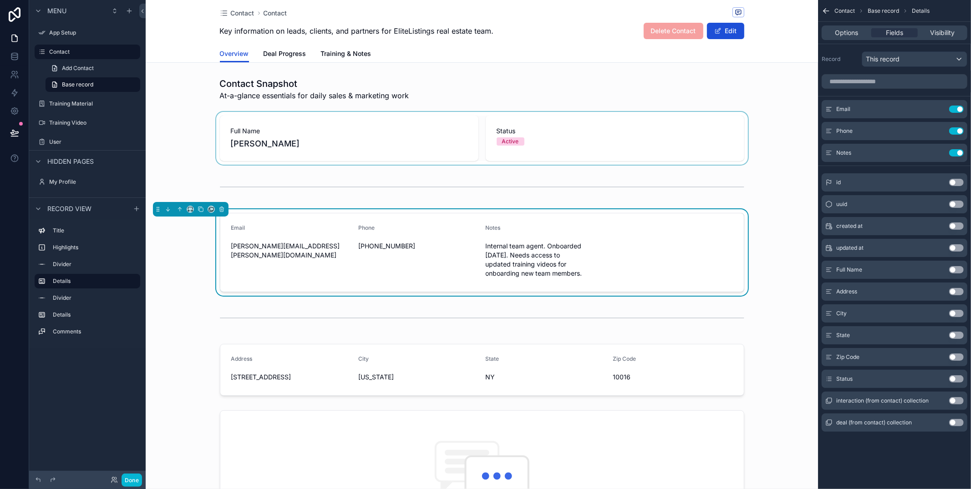
click at [775, 117] on div "scrollable content" at bounding box center [482, 138] width 672 height 53
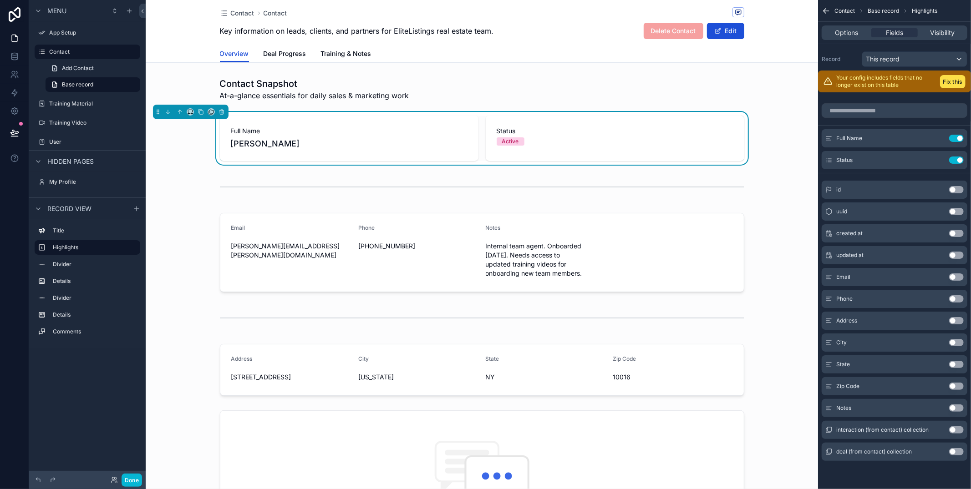
click at [830, 10] on icon "scrollable content" at bounding box center [826, 10] width 9 height 9
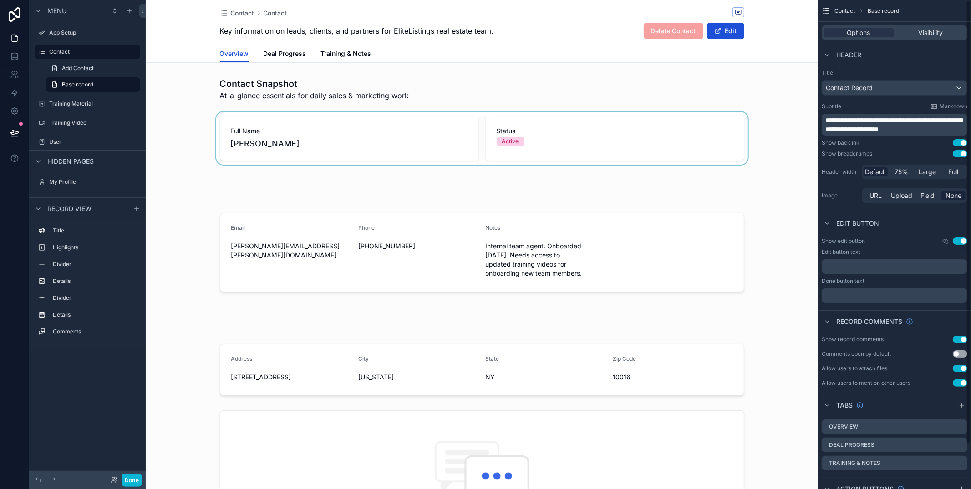
click at [692, 125] on div "scrollable content" at bounding box center [482, 138] width 672 height 53
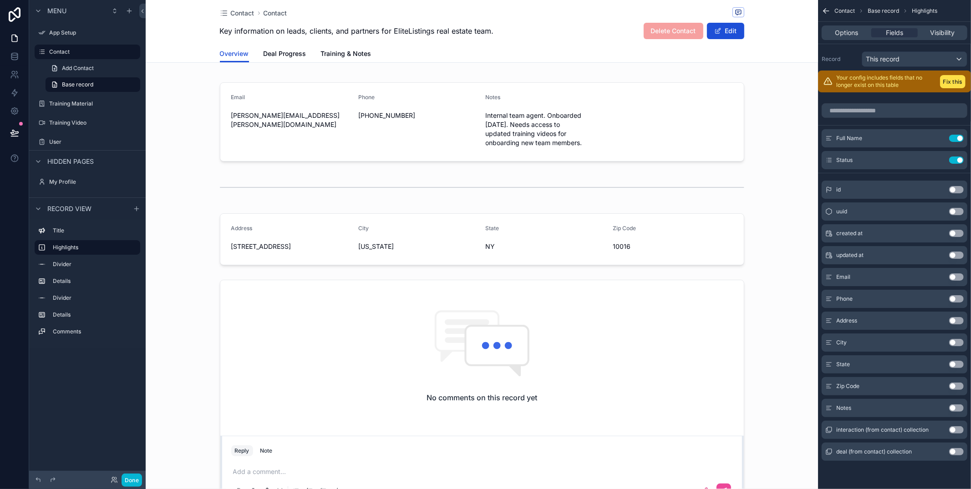
scroll to position [133, 0]
click at [825, 11] on icon "scrollable content" at bounding box center [826, 10] width 9 height 9
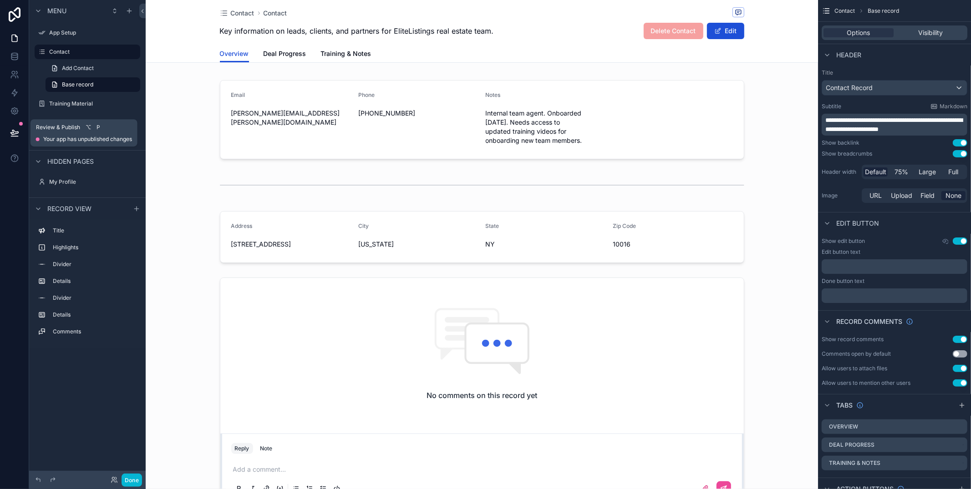
click at [6, 133] on button at bounding box center [15, 132] width 20 height 25
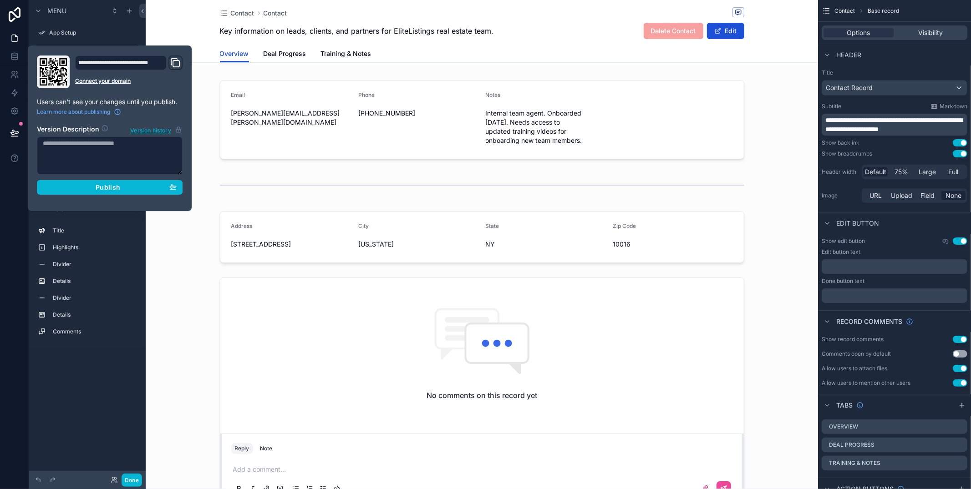
click at [107, 162] on textarea at bounding box center [110, 156] width 146 height 38
type textarea "****"
click at [151, 188] on div "Publish" at bounding box center [110, 187] width 134 height 8
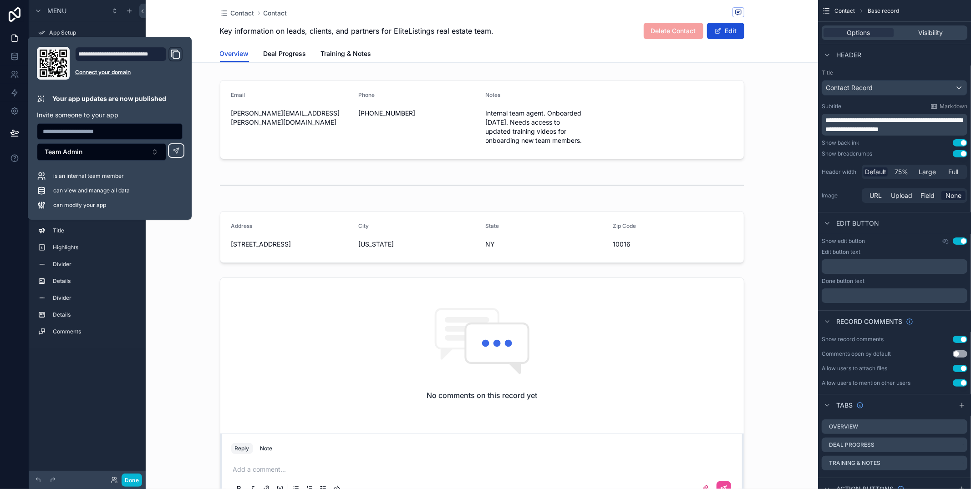
click at [117, 132] on input "text" at bounding box center [109, 131] width 145 height 13
click at [150, 201] on div "can modify your app" at bounding box center [110, 205] width 146 height 9
click at [117, 72] on link "Connect your domain" at bounding box center [128, 72] width 107 height 7
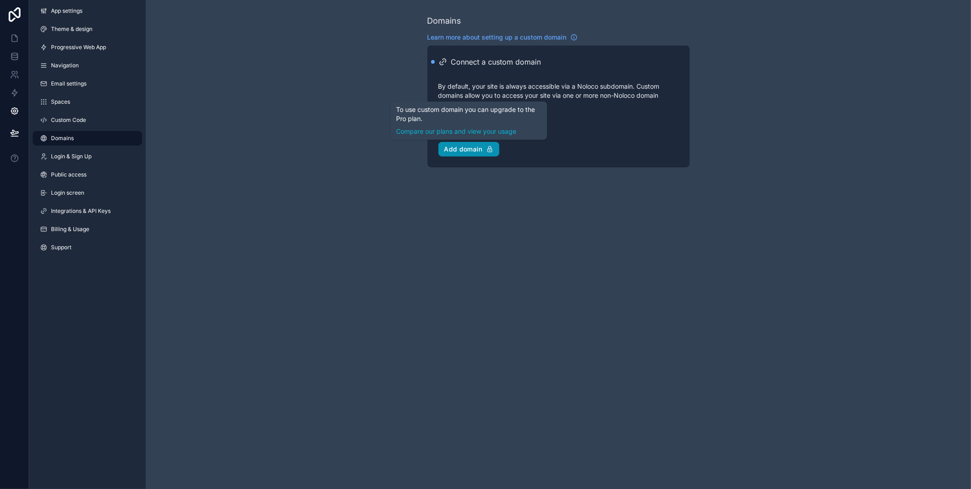
click at [489, 143] on button "Add domain" at bounding box center [468, 149] width 61 height 15
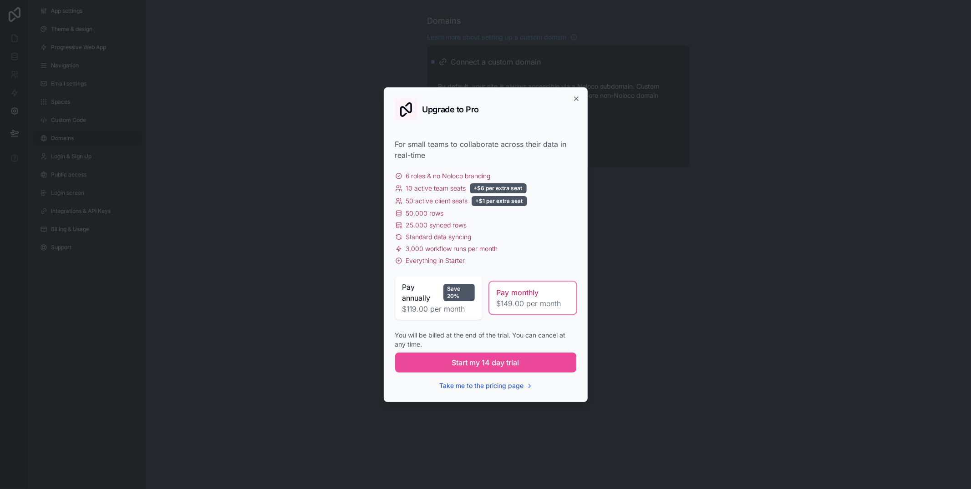
click at [515, 385] on button "Take me to the pricing page →" at bounding box center [486, 386] width 92 height 9
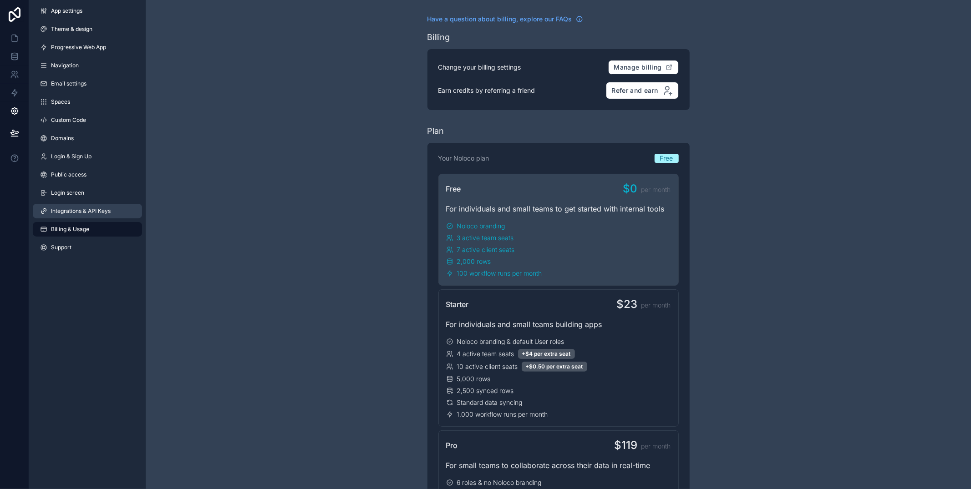
click at [83, 212] on span "Integrations & API Keys" at bounding box center [81, 211] width 60 height 7
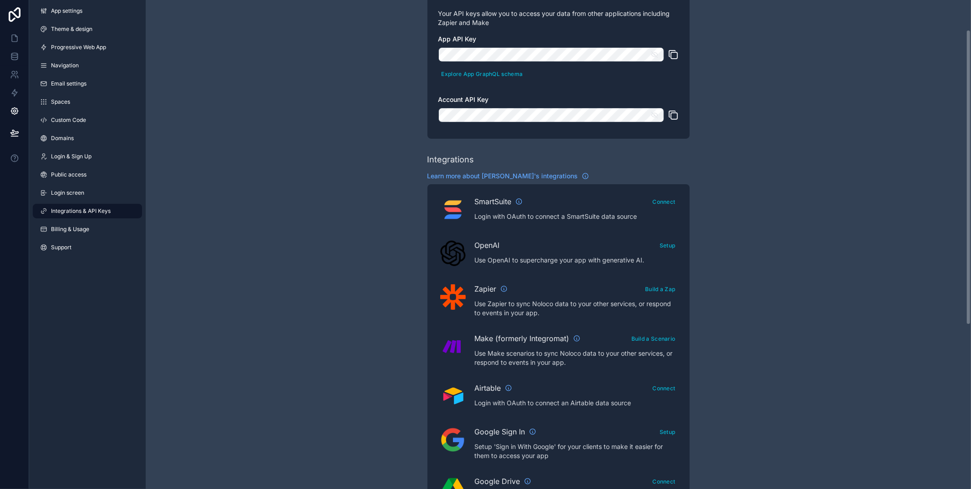
scroll to position [51, 0]
click at [663, 381] on div "SmartSuite Connect Login with OAuth to connect a SmartSuite data source OpenAI …" at bounding box center [558, 465] width 240 height 540
click at [664, 387] on button "Connect" at bounding box center [663, 388] width 29 height 13
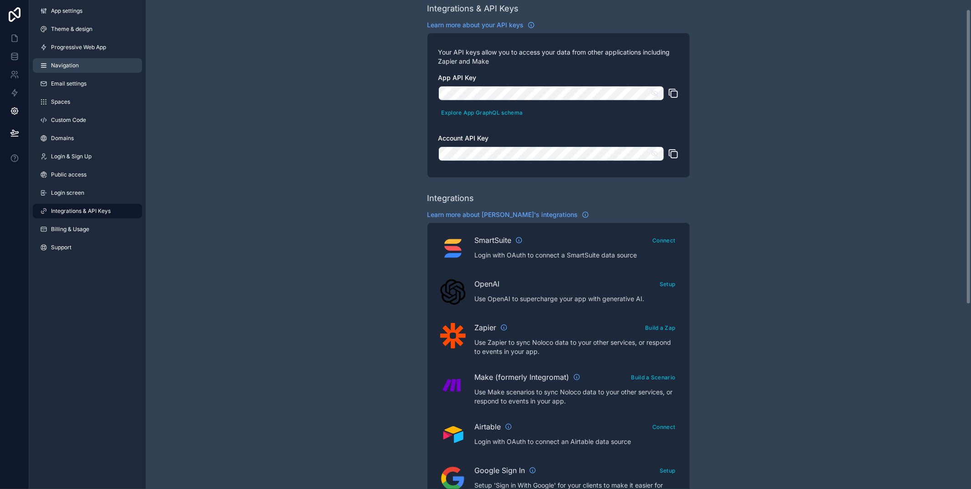
scroll to position [16, 0]
